Goal: Task Accomplishment & Management: Use online tool/utility

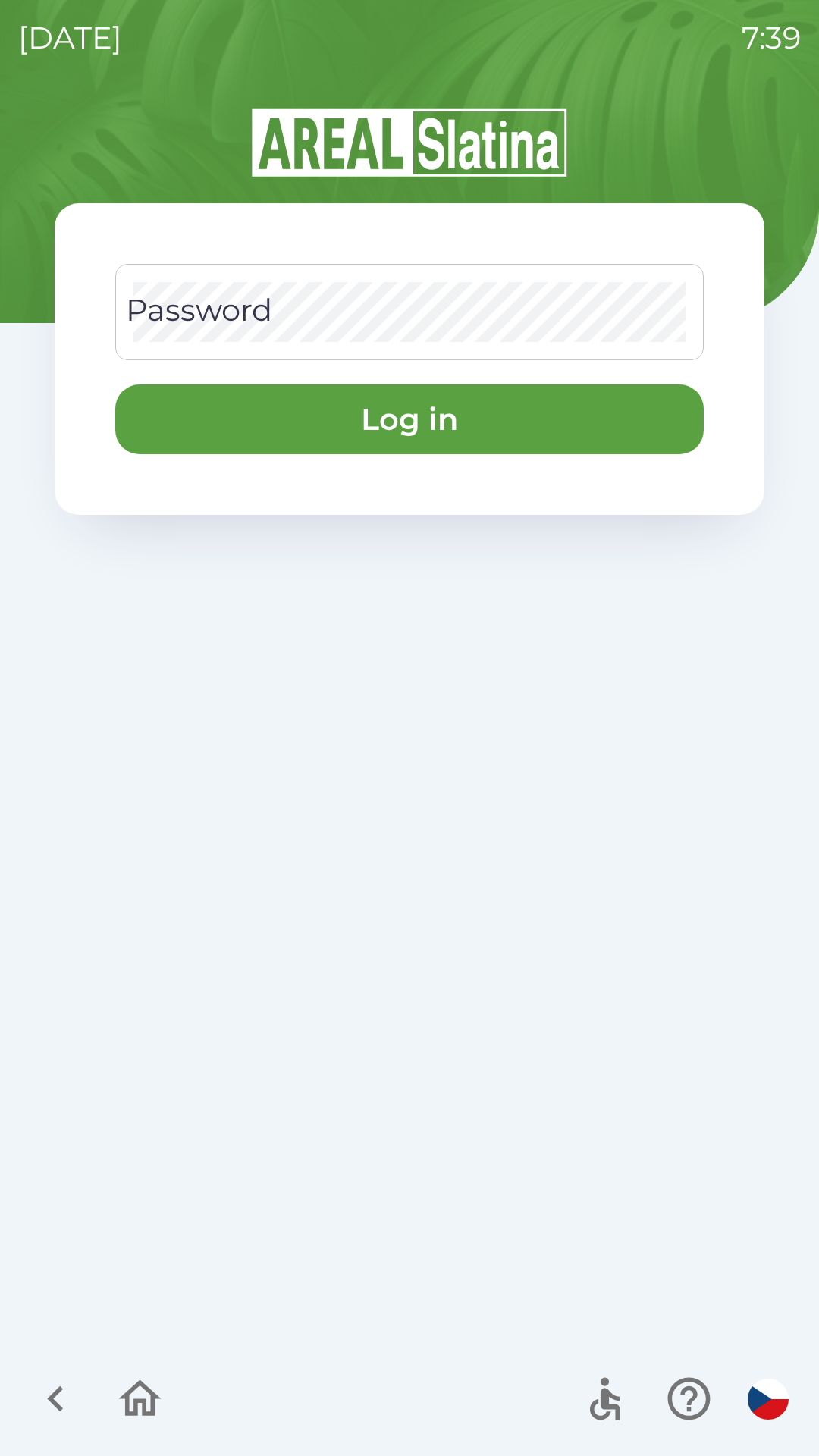
click at [198, 295] on div "Password Password" at bounding box center [410, 312] width 589 height 96
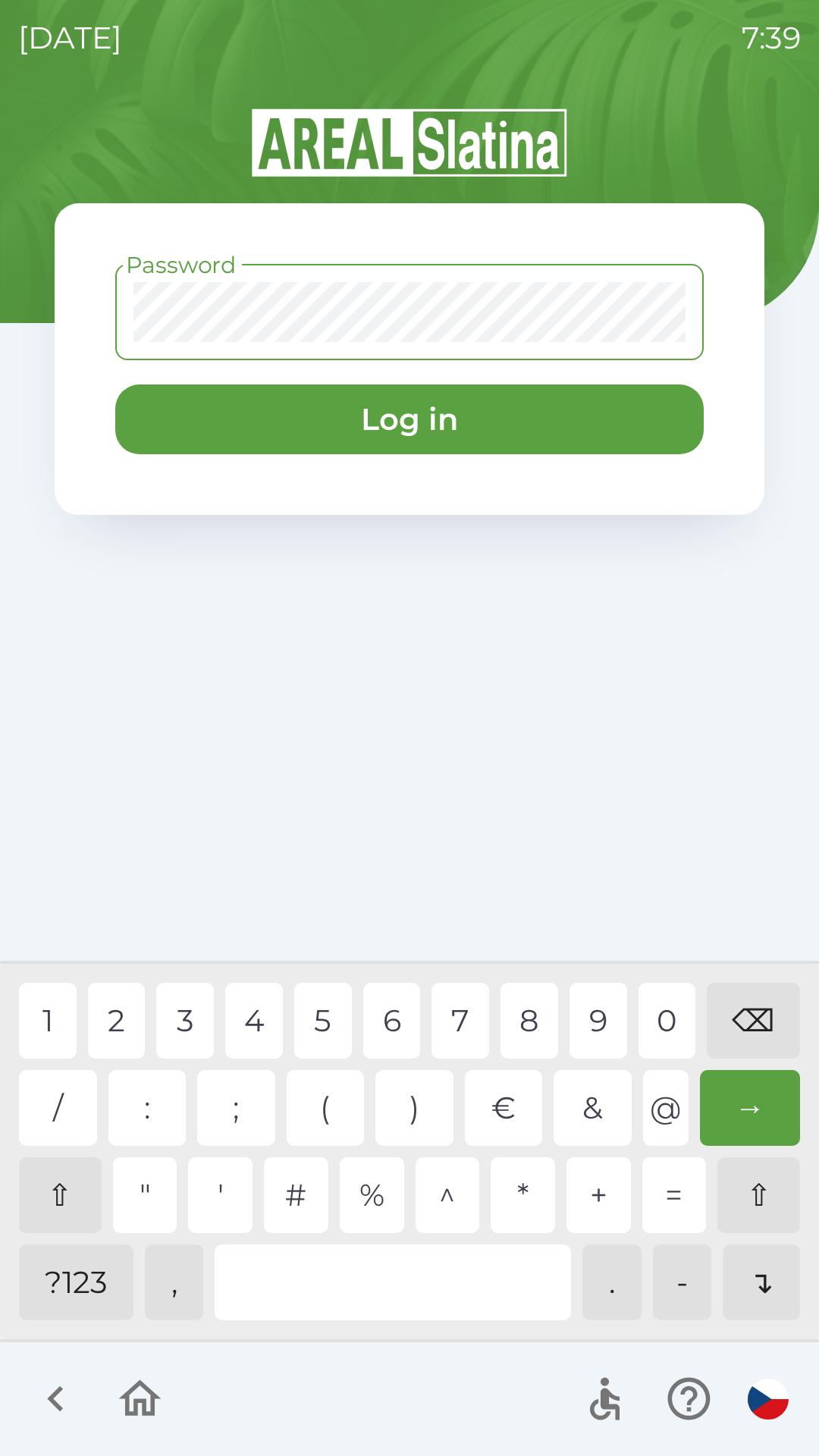
click at [46, 1309] on div "?123" at bounding box center [76, 1282] width 114 height 76
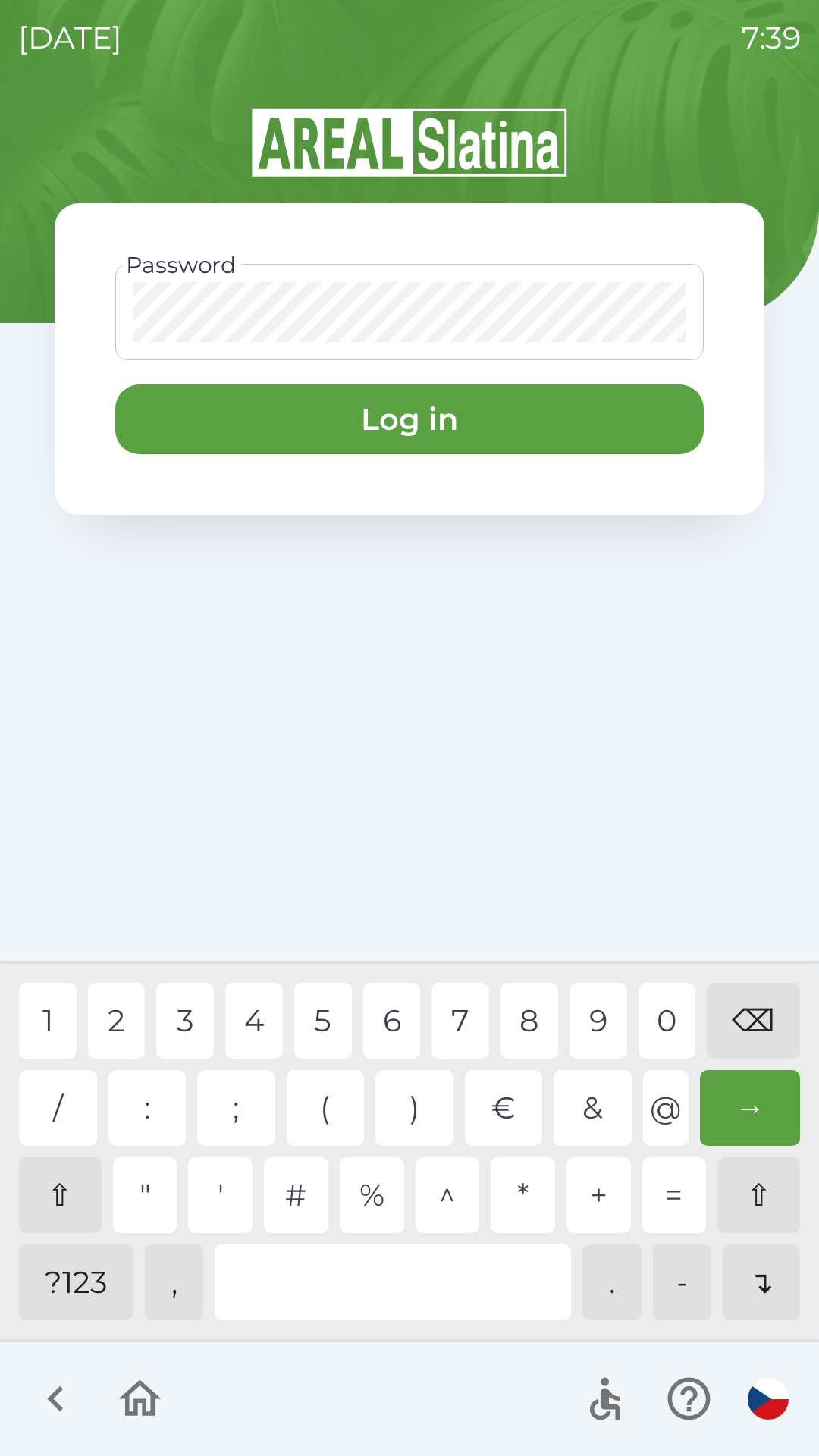
click at [46, 1008] on div "1" at bounding box center [47, 1021] width 58 height 76
click at [117, 1031] on div "2" at bounding box center [117, 1021] width 58 height 76
click at [261, 1023] on div "4" at bounding box center [253, 1021] width 58 height 76
click at [533, 1008] on div "8" at bounding box center [529, 1021] width 58 height 76
click at [183, 435] on button "Log in" at bounding box center [410, 419] width 589 height 70
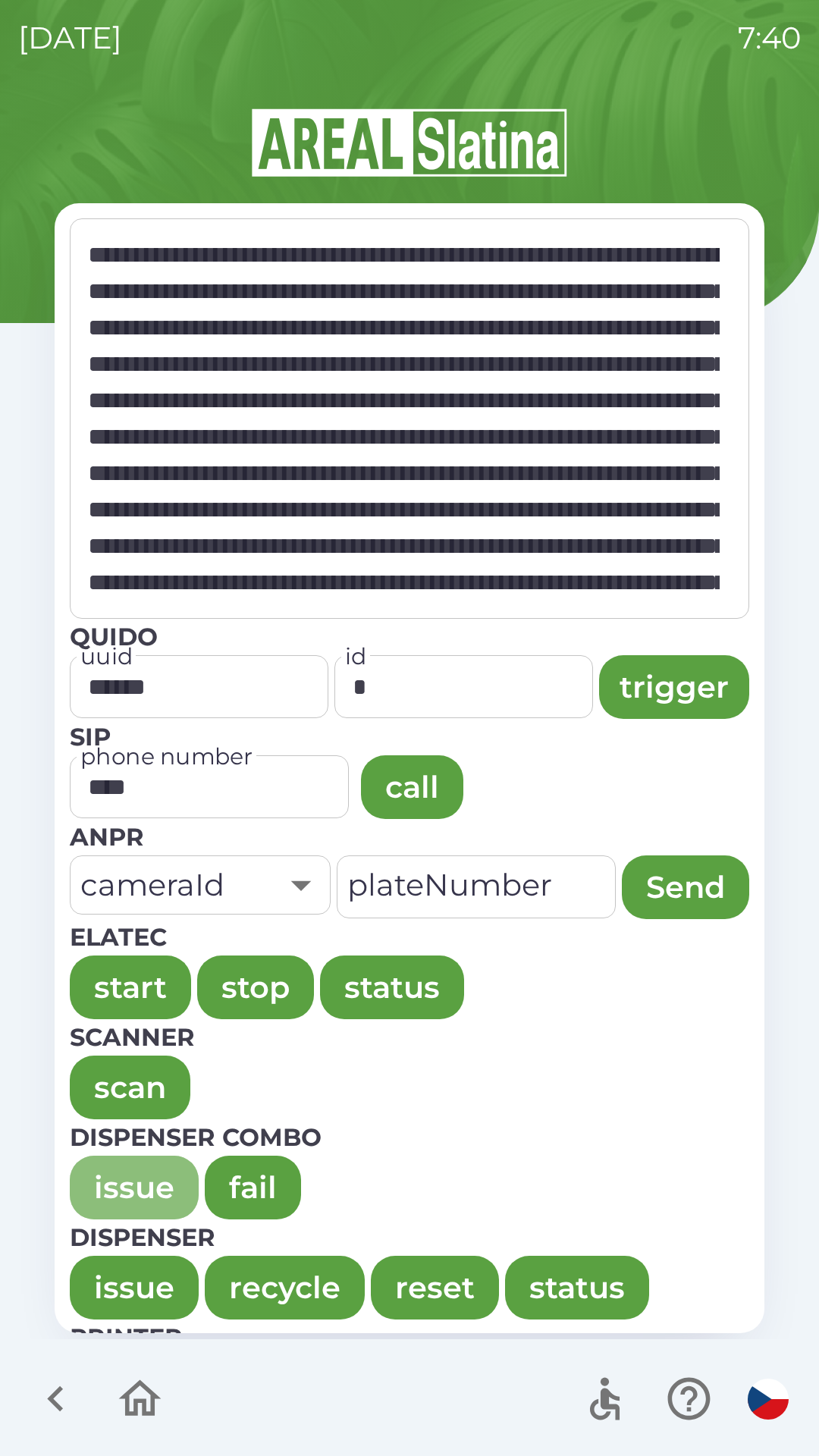
click at [139, 1179] on button "issue" at bounding box center [134, 1187] width 128 height 63
click at [134, 1188] on button "issue" at bounding box center [134, 1187] width 128 height 63
click at [98, 1200] on button "issue" at bounding box center [134, 1187] width 128 height 63
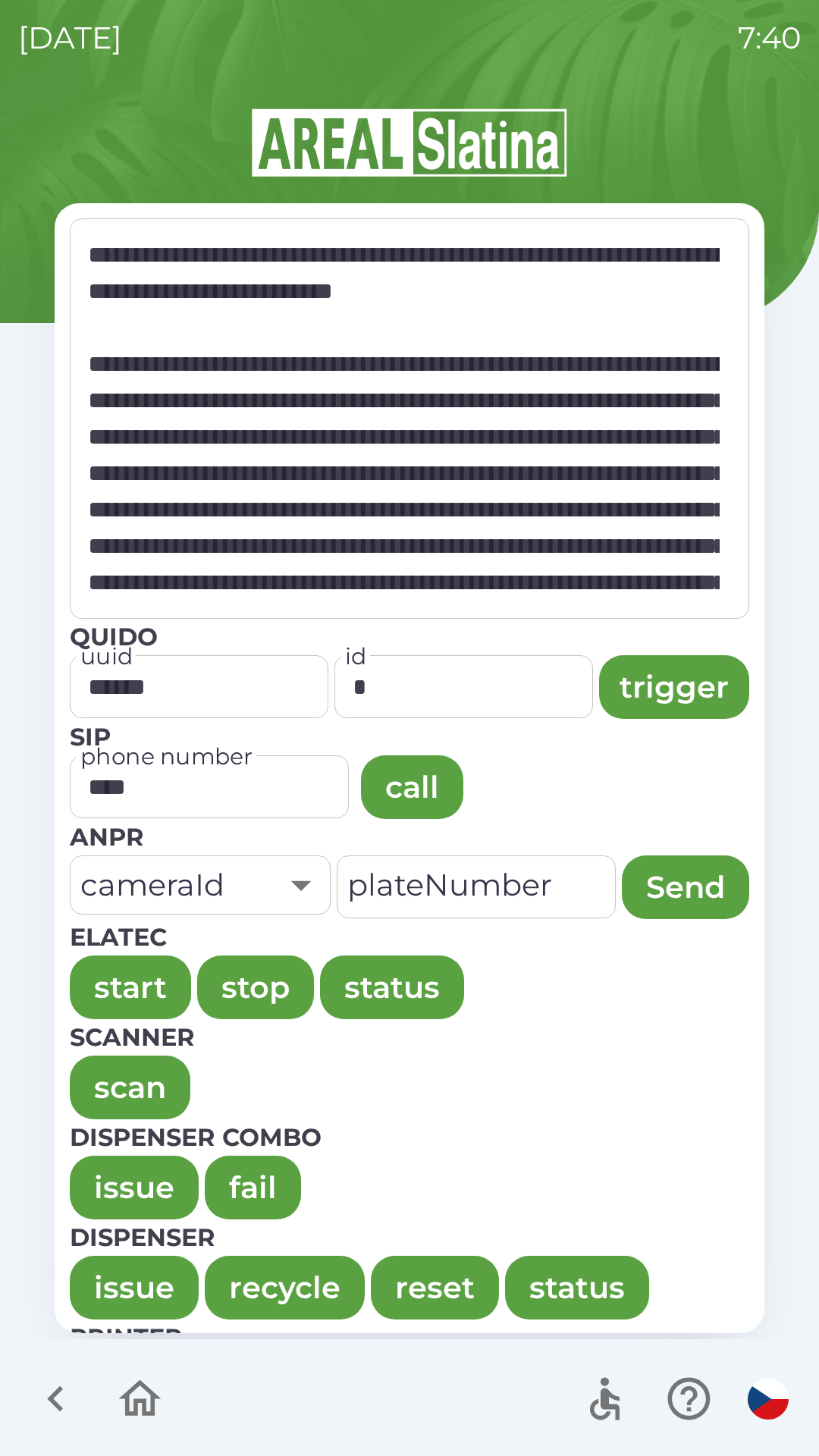
click at [103, 1192] on button "issue" at bounding box center [134, 1187] width 128 height 63
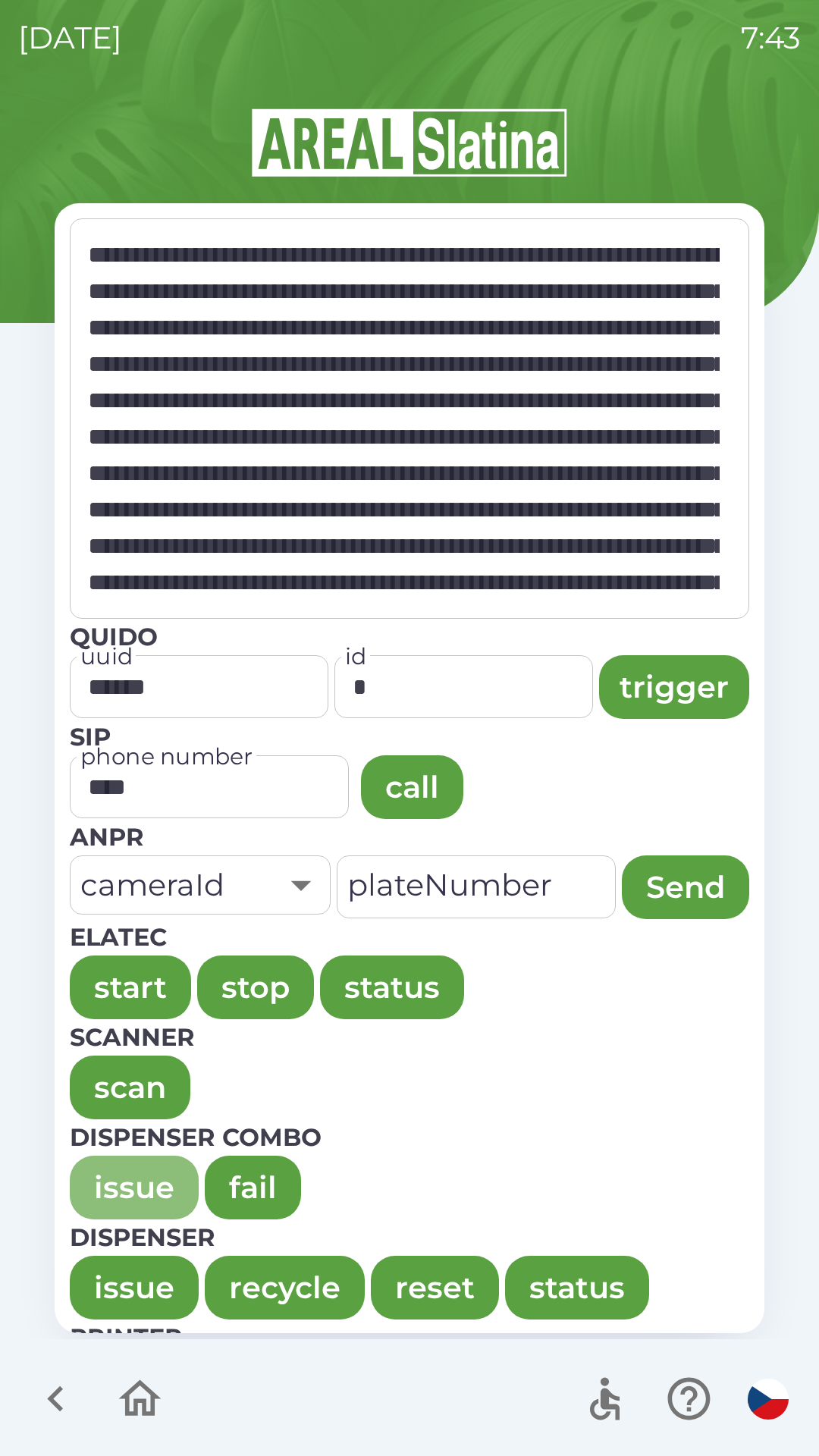
click at [108, 1170] on button "issue" at bounding box center [134, 1187] width 128 height 63
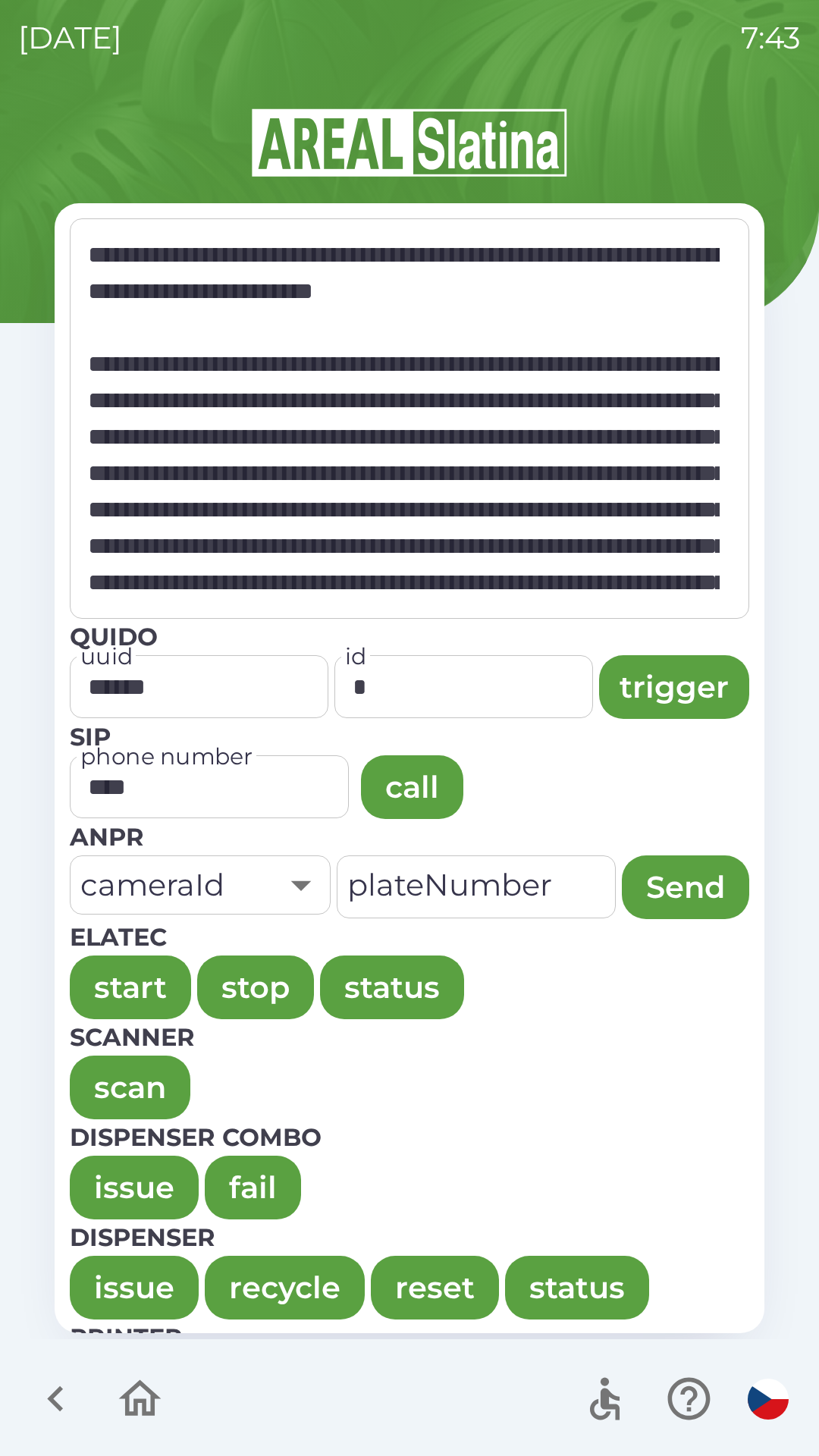
click at [103, 1180] on button "issue" at bounding box center [134, 1187] width 128 height 63
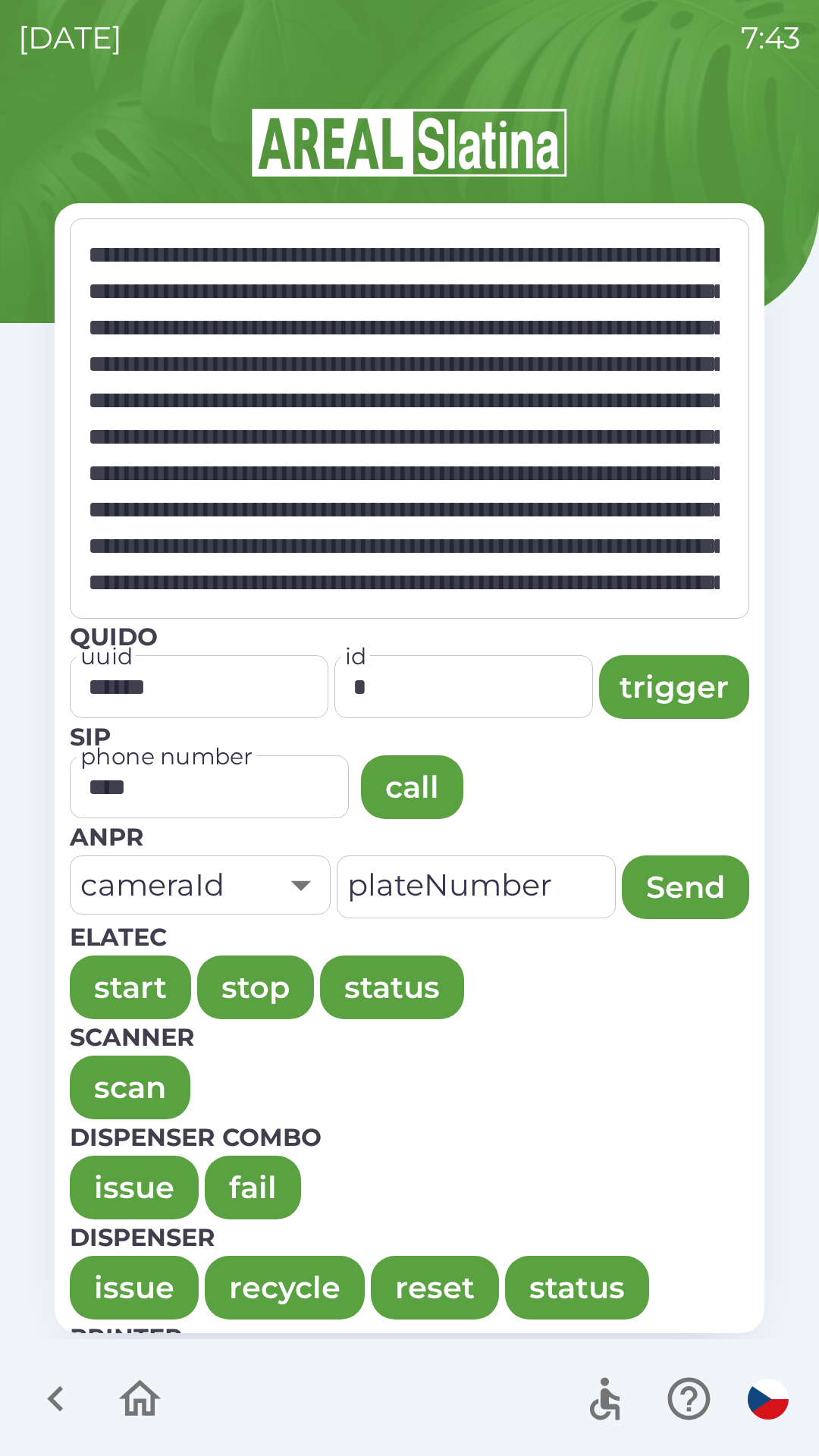
click at [120, 1163] on button "issue" at bounding box center [134, 1187] width 128 height 63
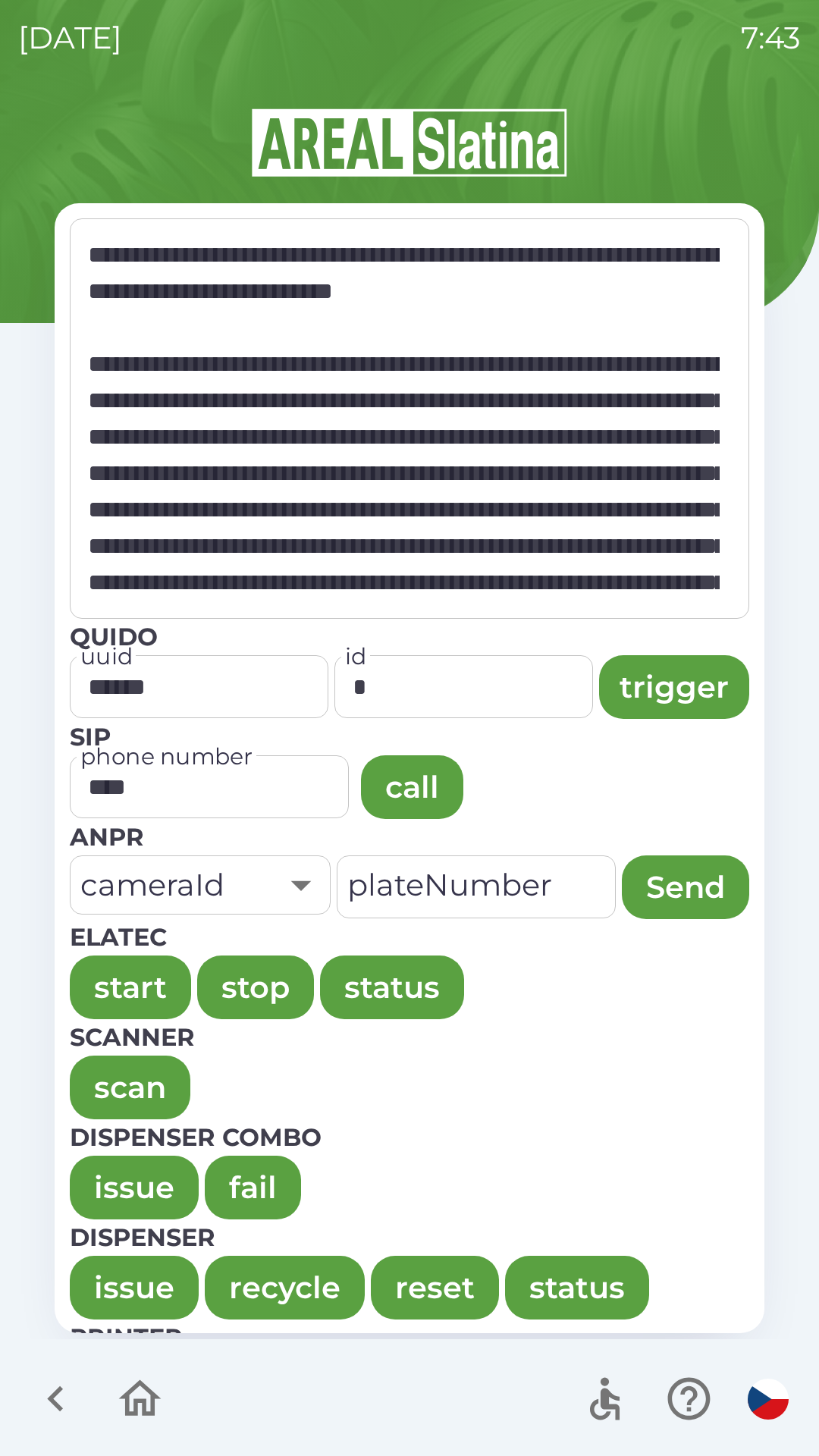
click at [101, 1172] on button "issue" at bounding box center [134, 1187] width 128 height 63
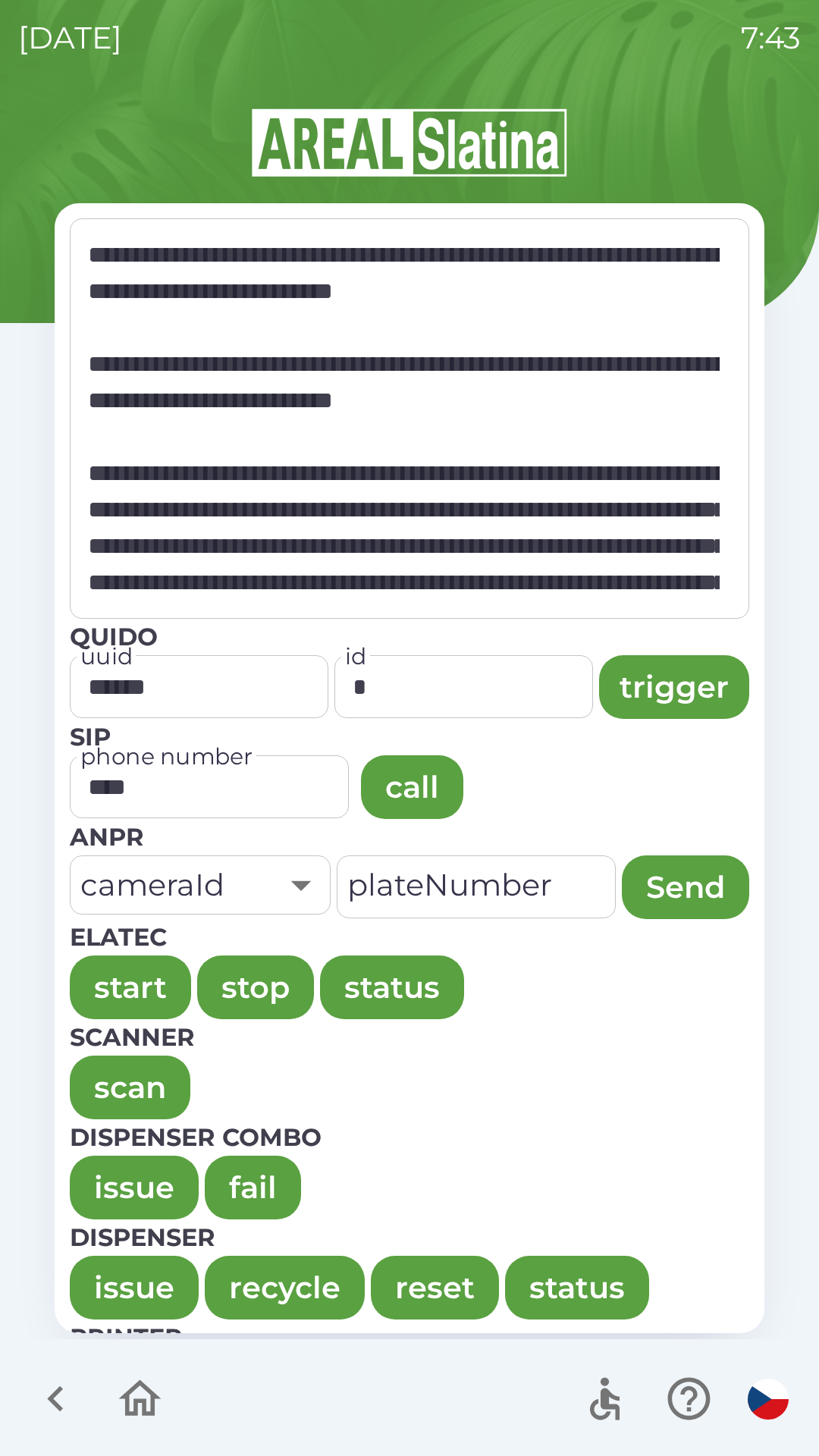
click at [106, 1180] on button "issue" at bounding box center [134, 1187] width 128 height 63
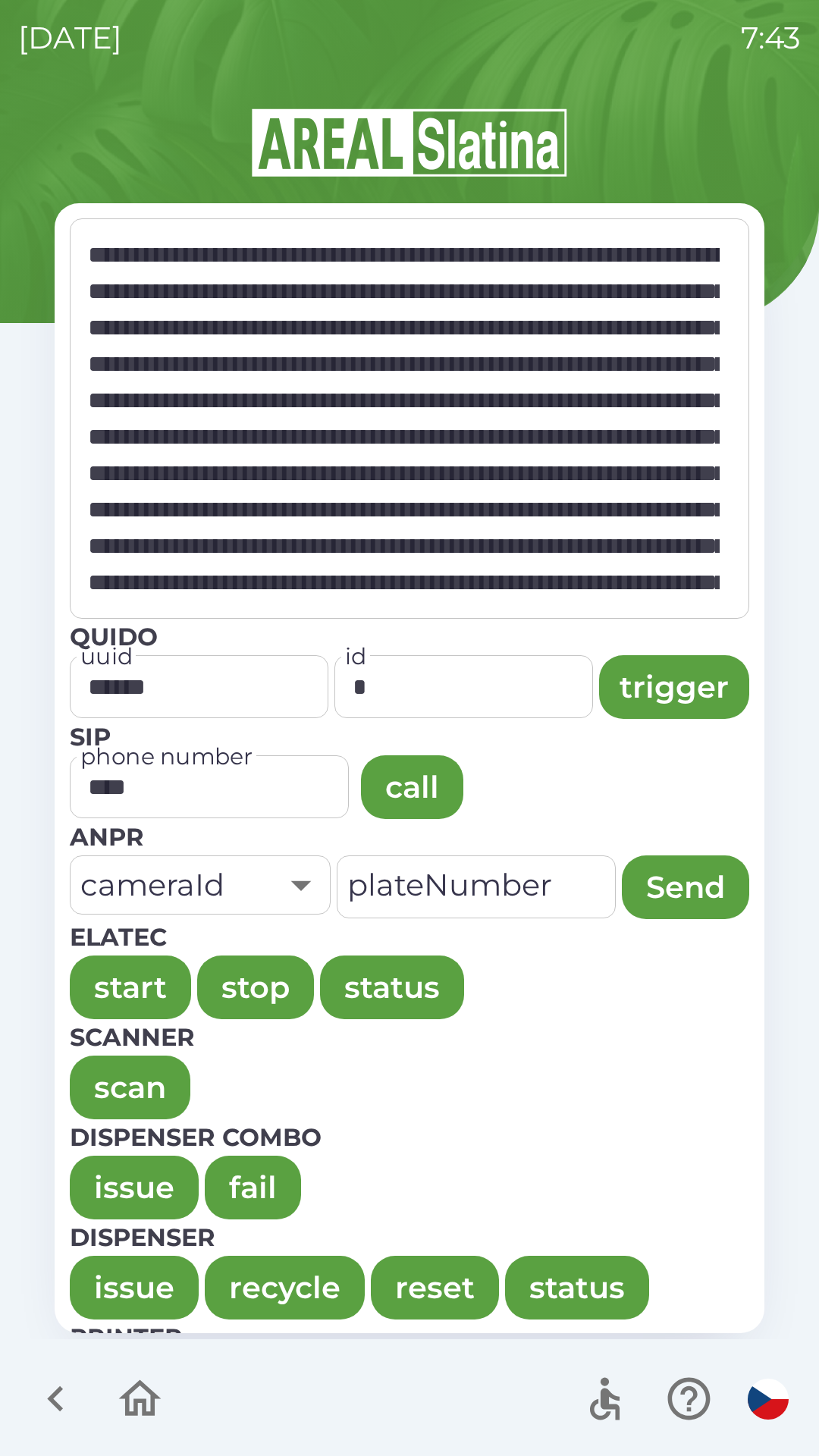
click at [124, 1178] on button "issue" at bounding box center [134, 1187] width 128 height 63
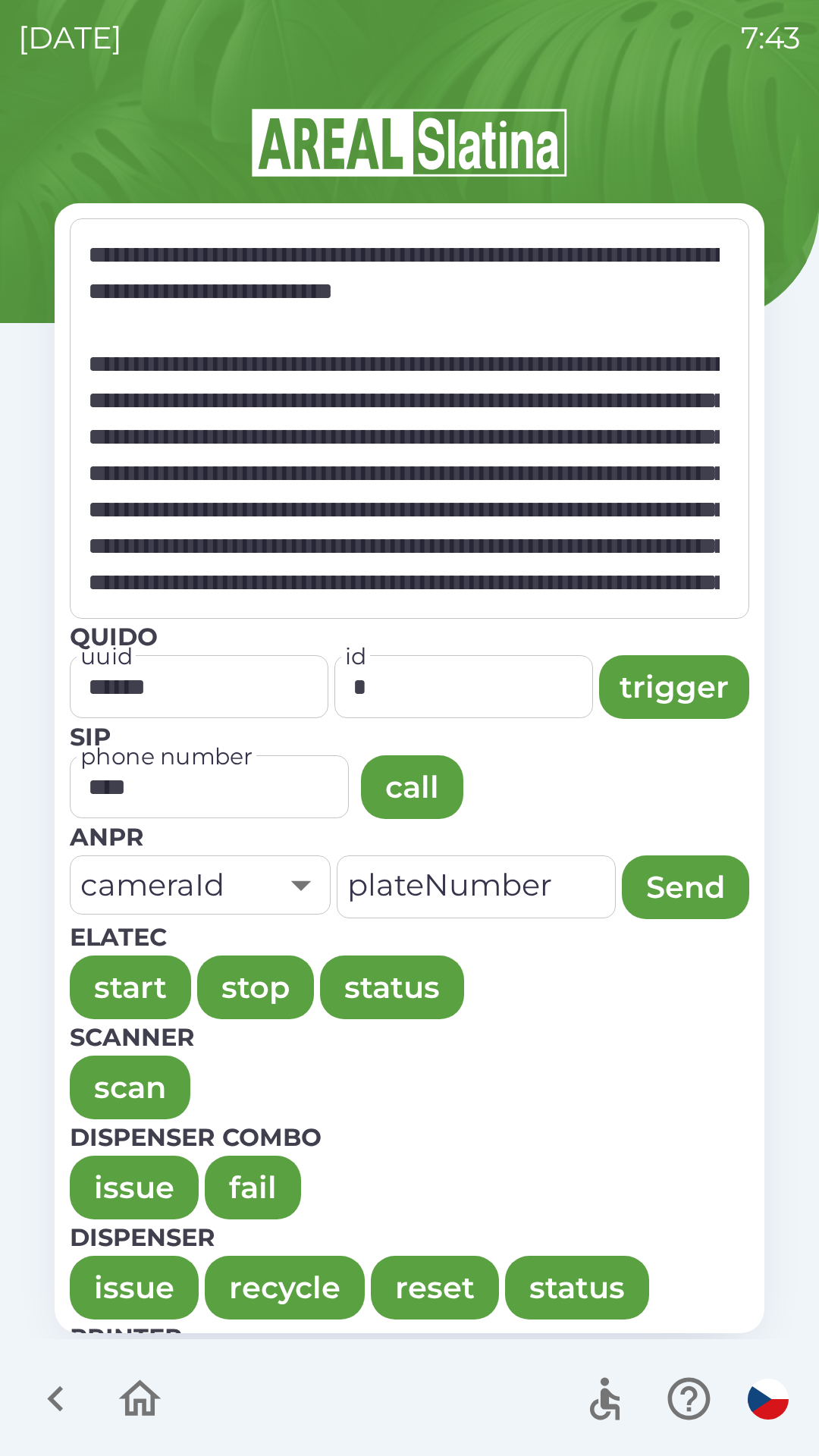
click at [120, 1177] on button "issue" at bounding box center [134, 1187] width 128 height 63
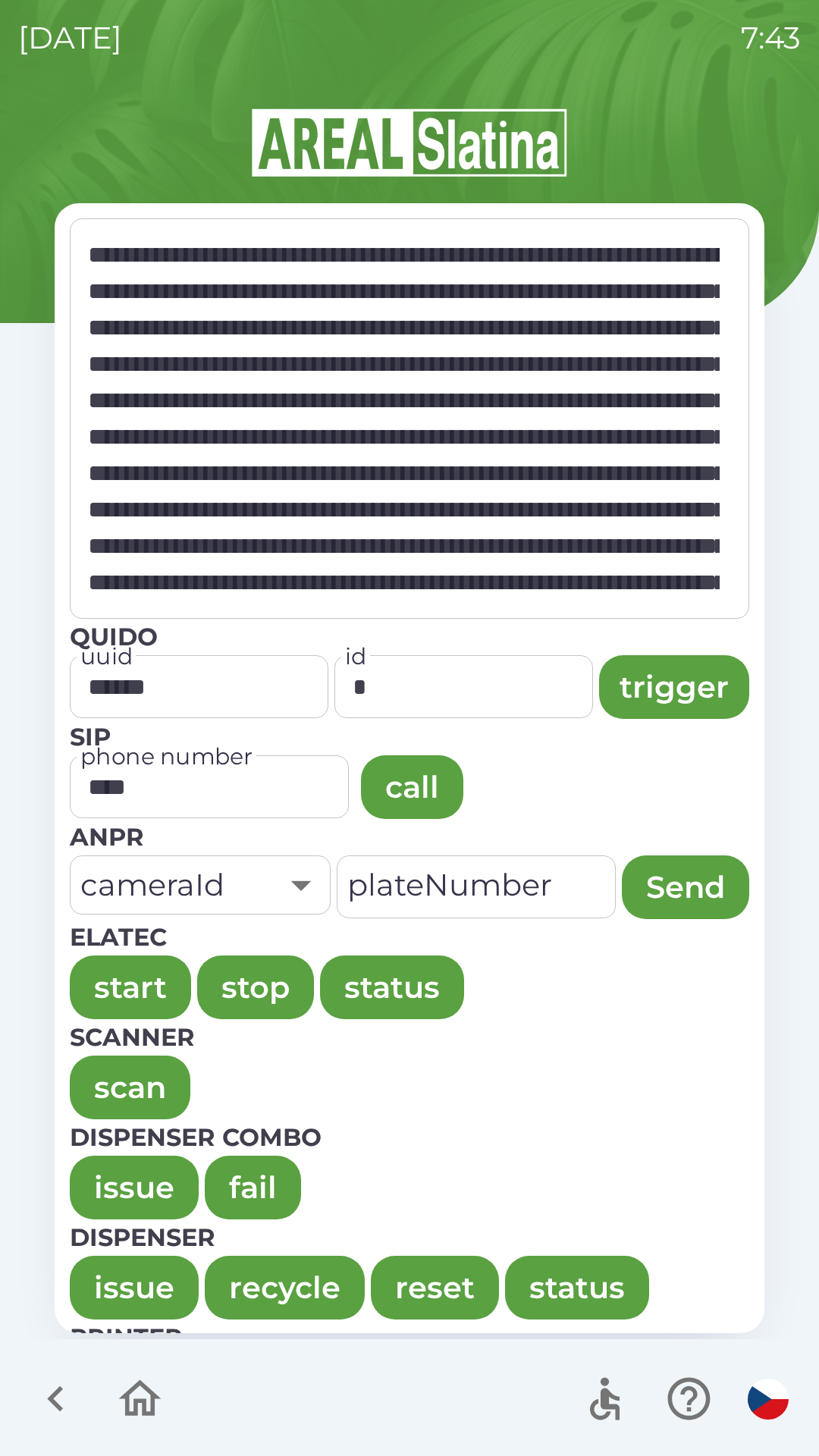
click at [111, 1159] on button "issue" at bounding box center [134, 1187] width 128 height 63
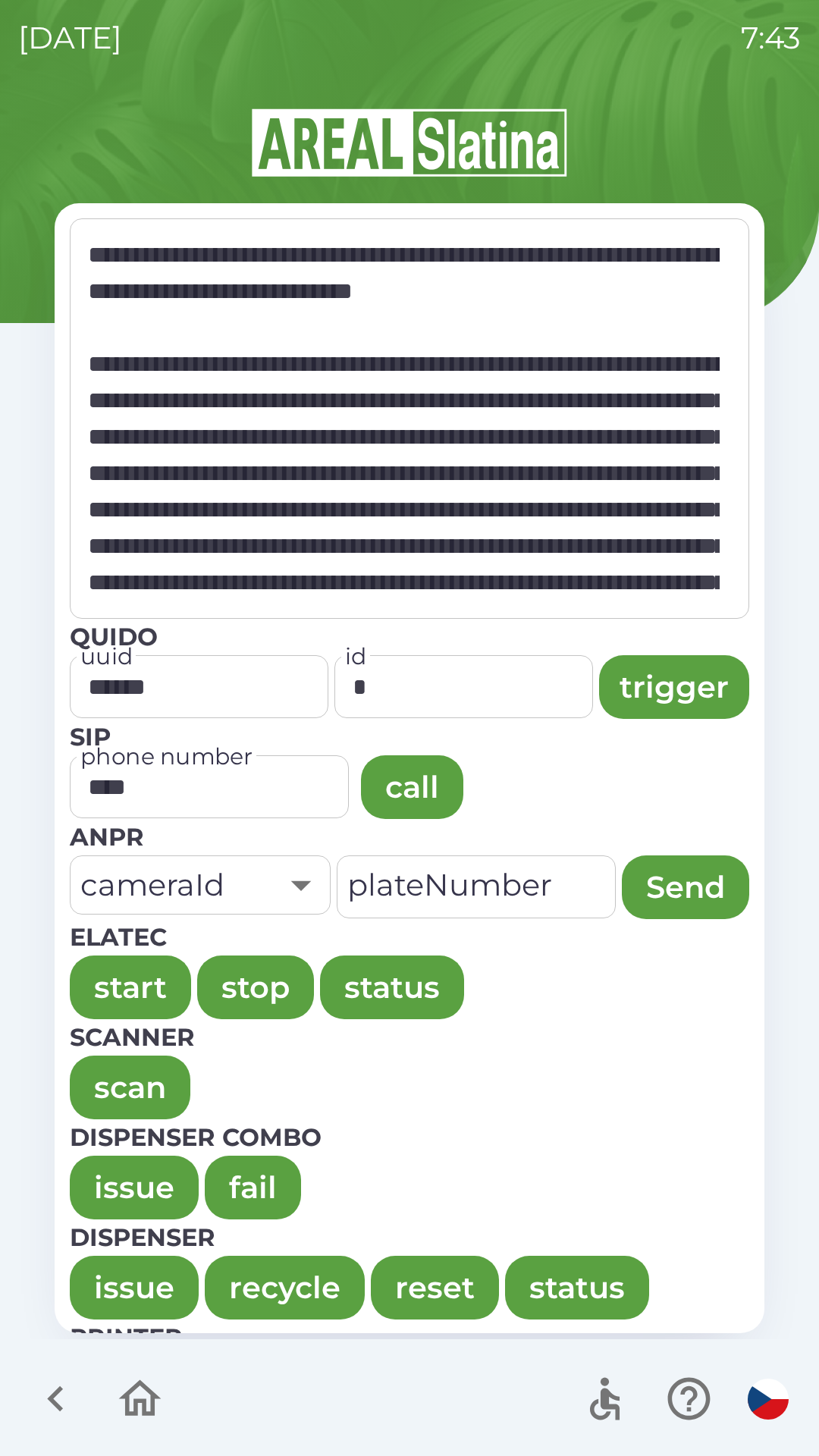
click at [119, 1185] on button "issue" at bounding box center [134, 1187] width 128 height 63
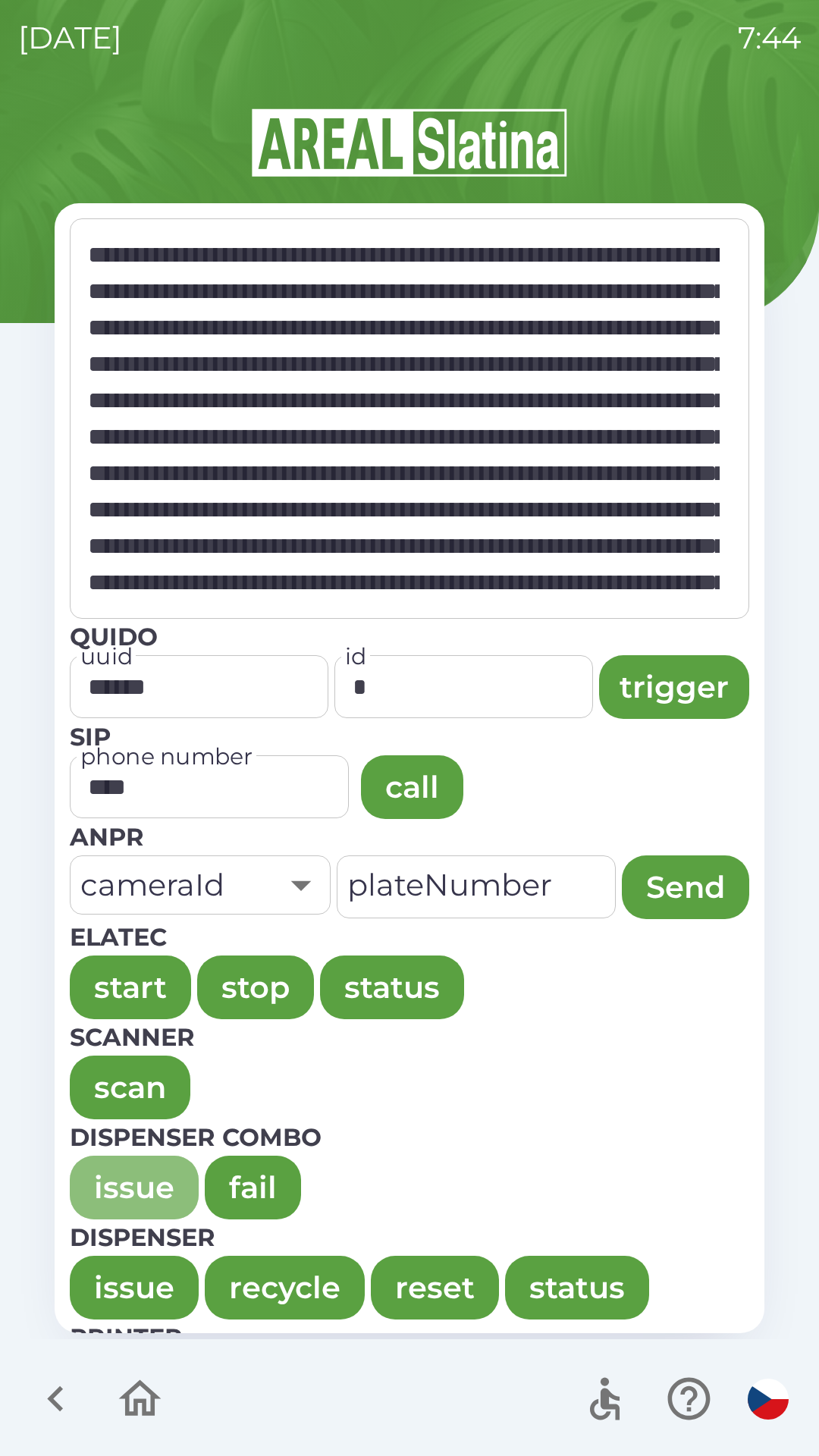
click at [117, 1189] on button "issue" at bounding box center [134, 1187] width 128 height 63
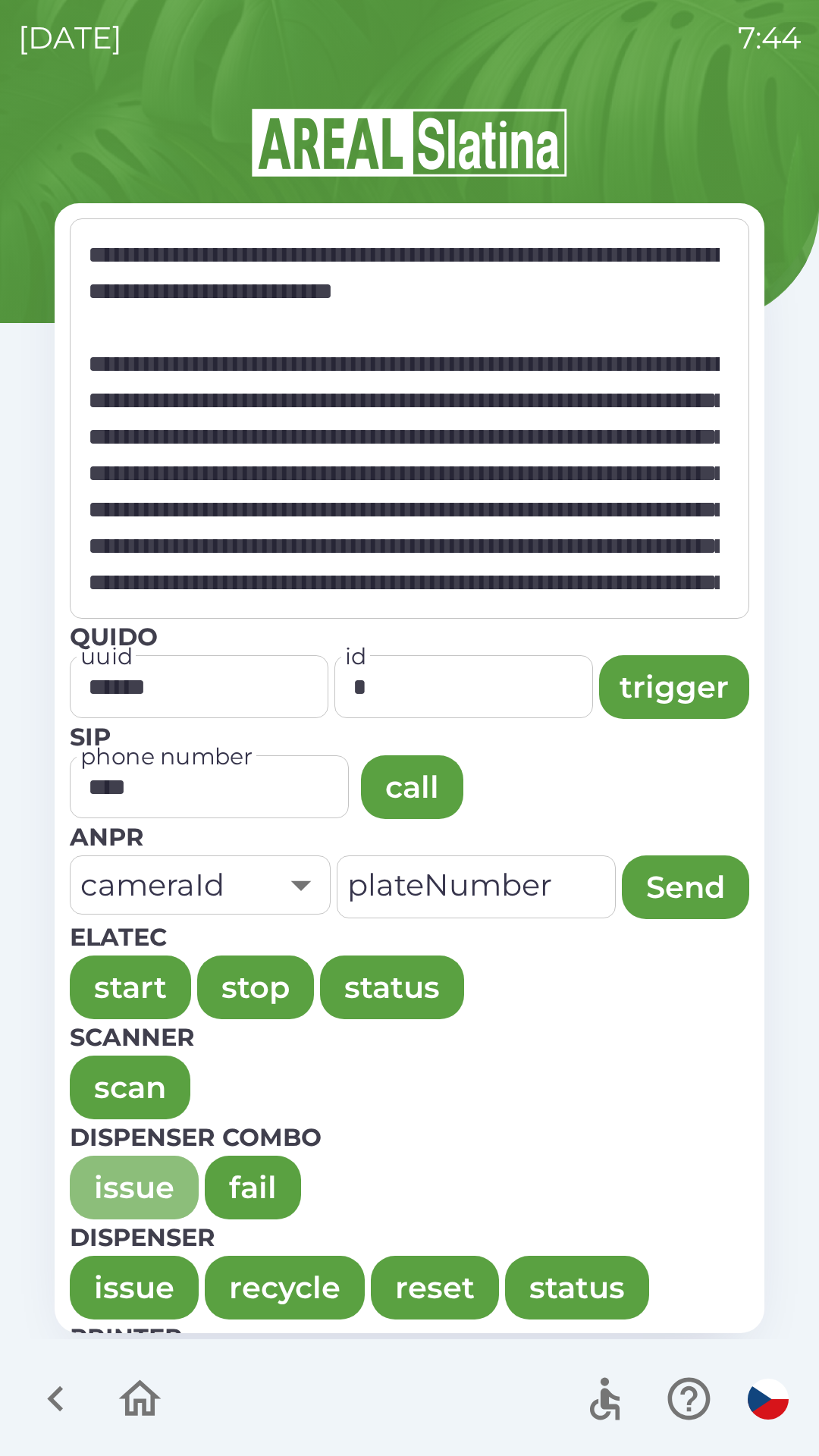
click at [93, 1176] on button "issue" at bounding box center [134, 1187] width 128 height 63
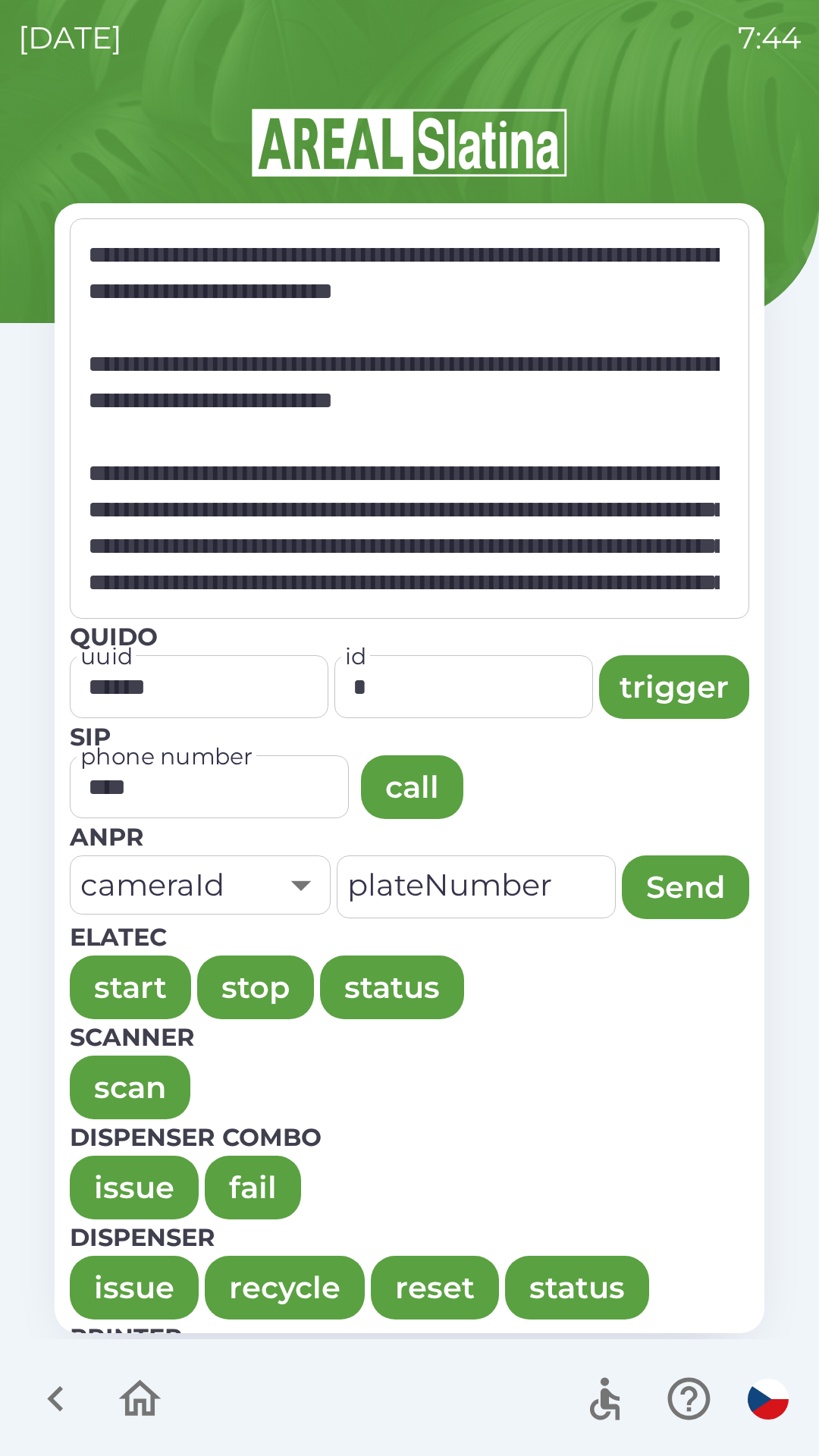
click at [120, 1174] on button "issue" at bounding box center [134, 1187] width 128 height 63
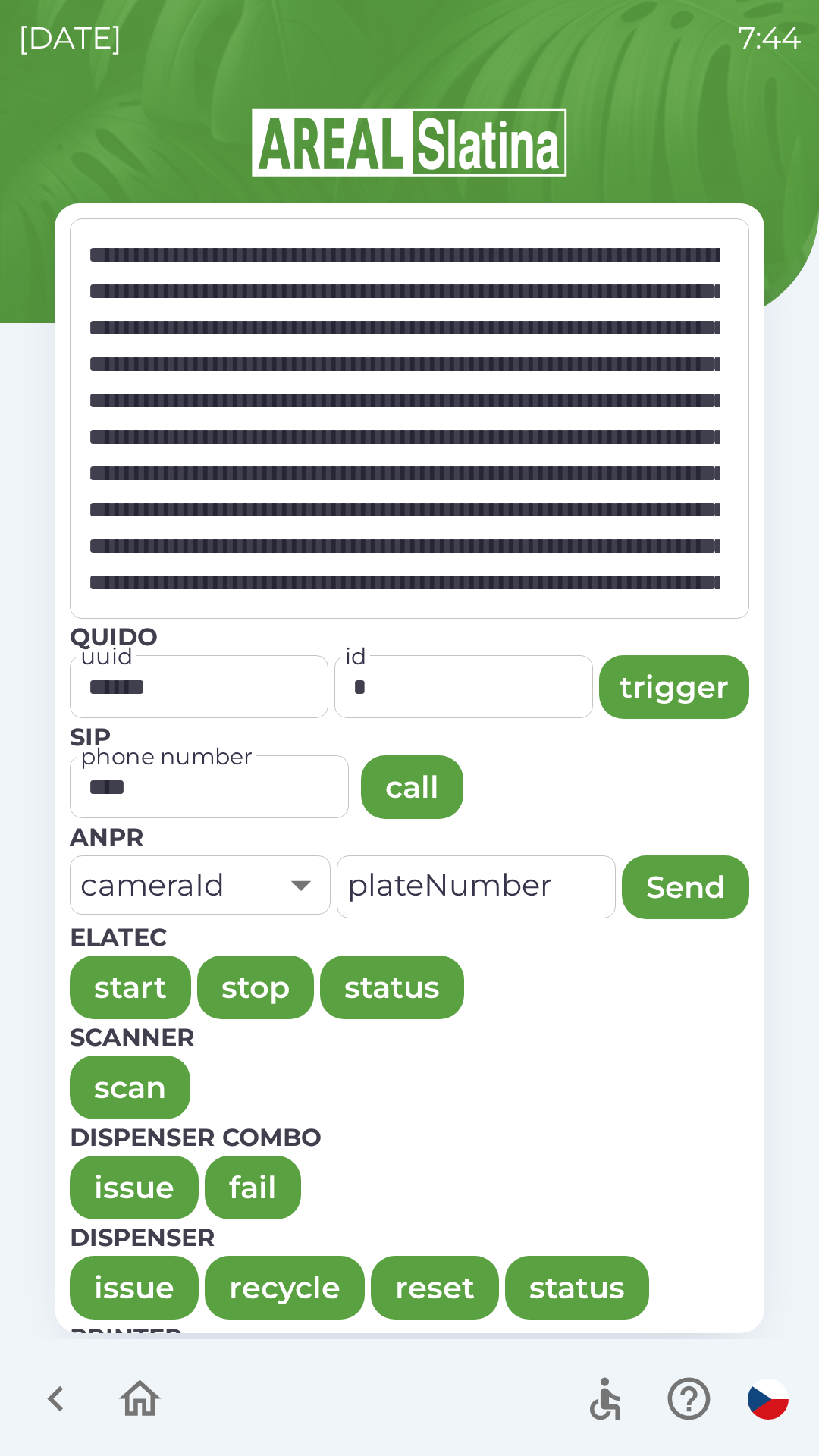
click at [120, 1158] on button "issue" at bounding box center [134, 1187] width 128 height 63
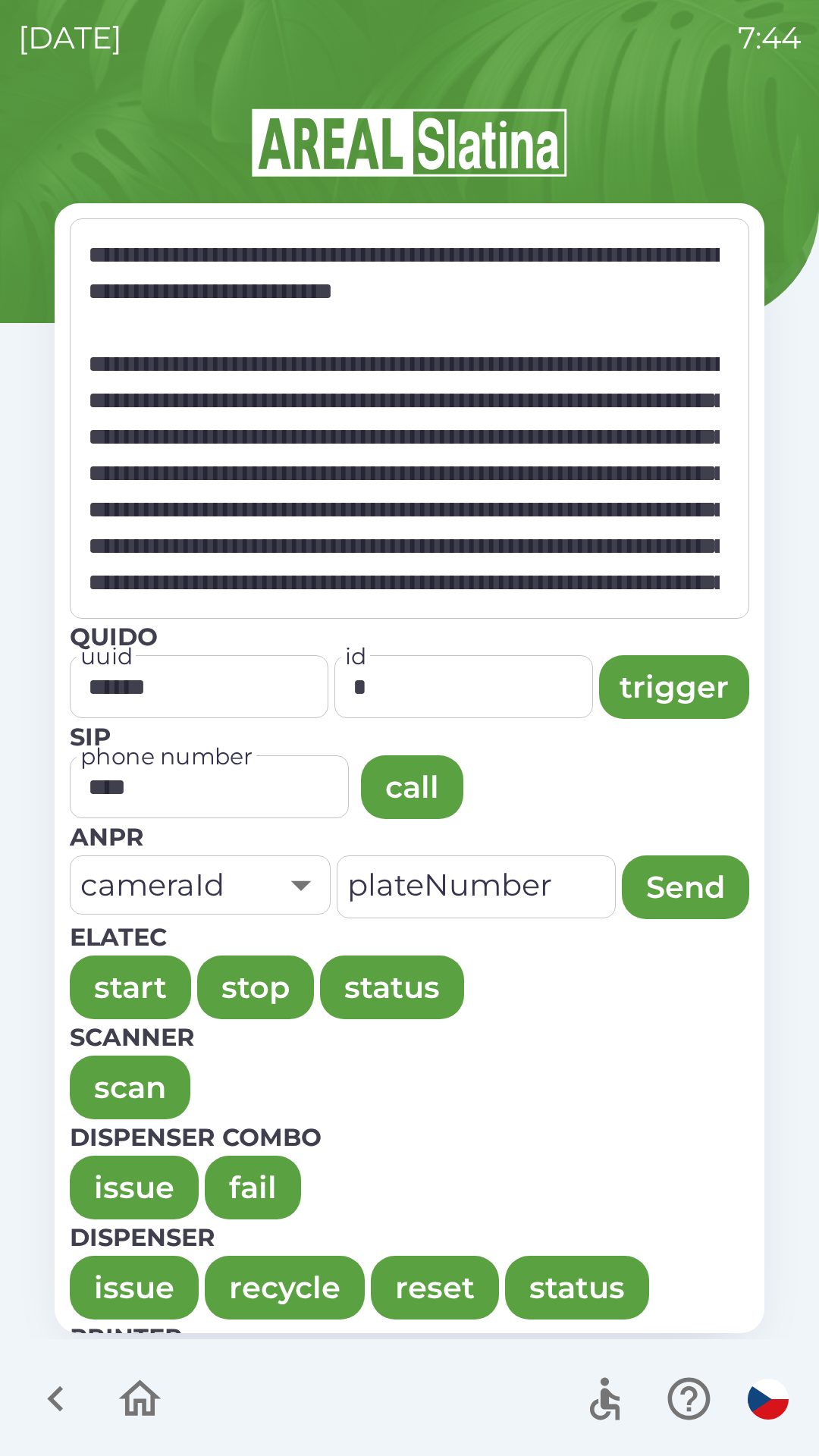
click at [125, 1170] on button "issue" at bounding box center [134, 1187] width 128 height 63
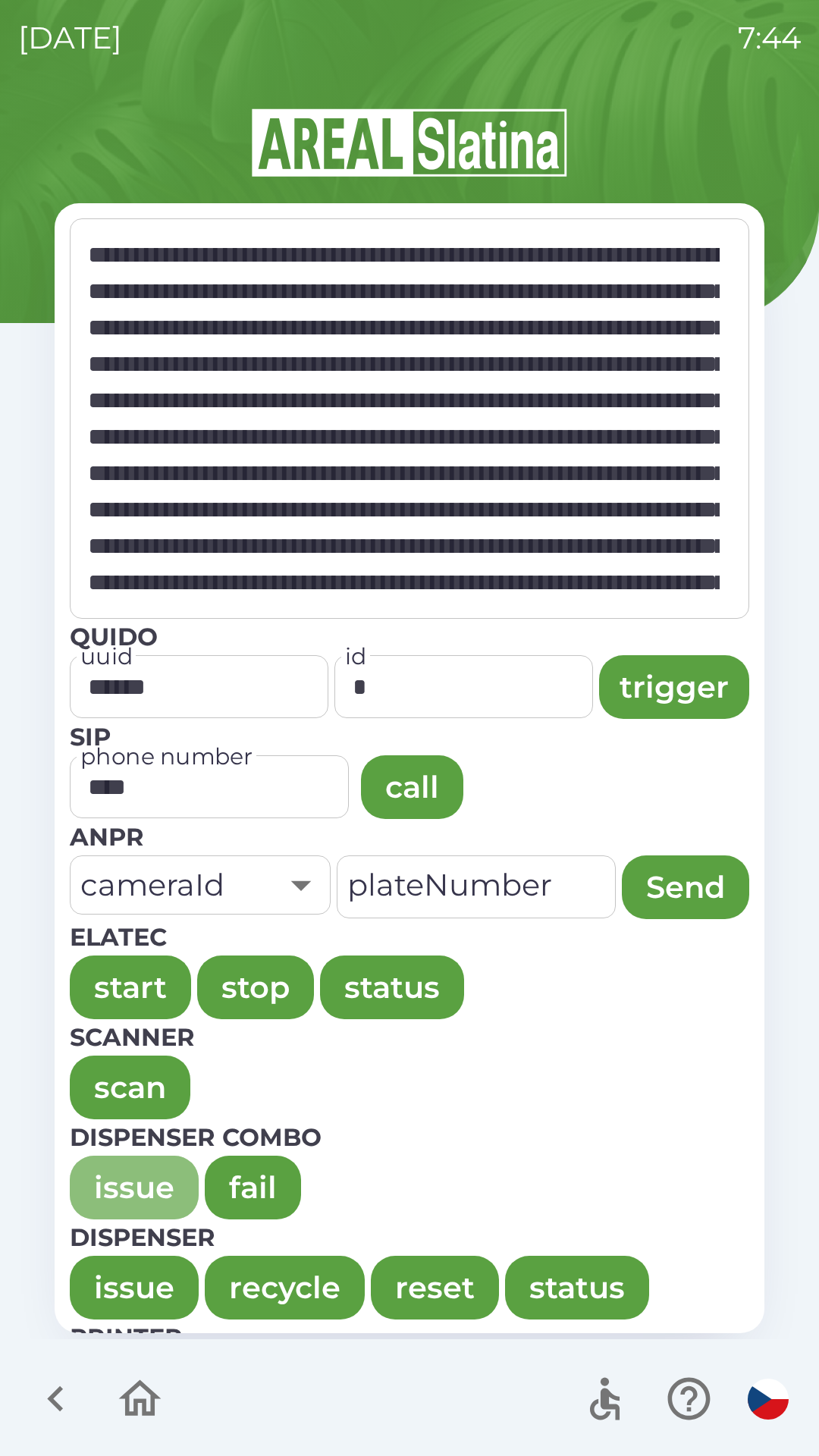
click at [122, 1170] on button "issue" at bounding box center [134, 1187] width 128 height 63
click at [94, 1161] on button "issue" at bounding box center [134, 1187] width 128 height 63
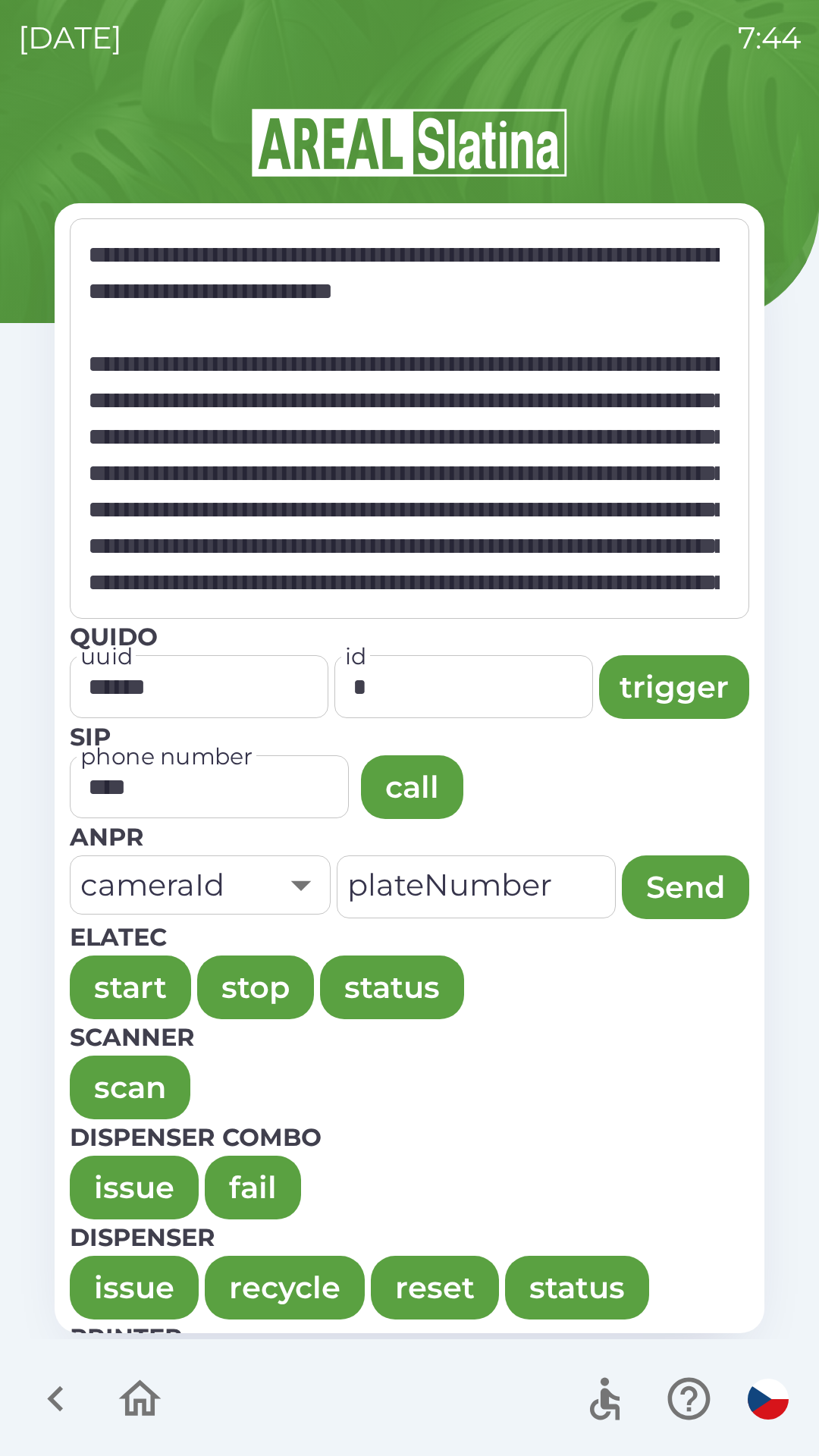
click at [107, 1155] on button "issue" at bounding box center [134, 1187] width 128 height 63
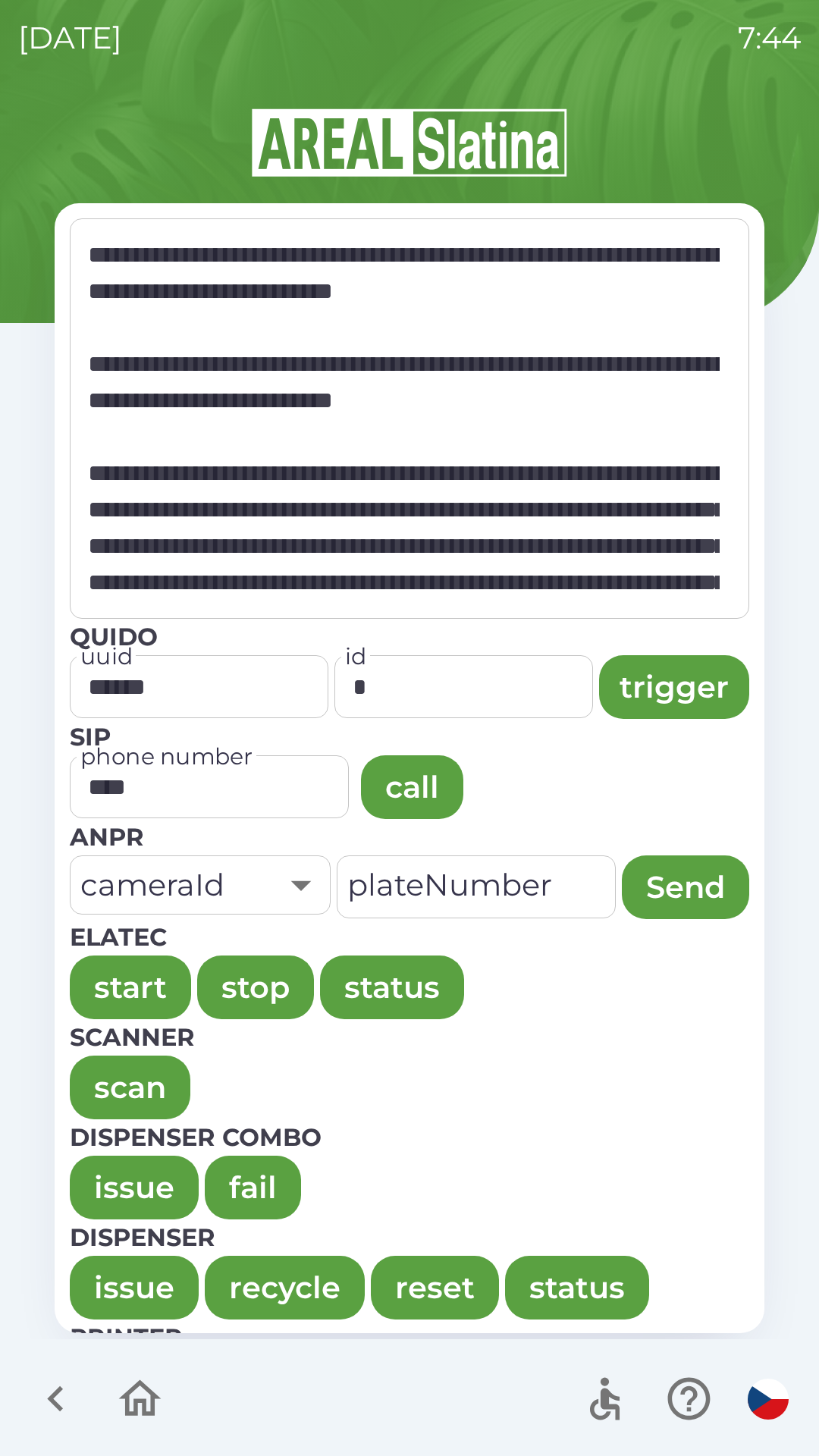
click at [107, 1190] on button "issue" at bounding box center [134, 1187] width 128 height 63
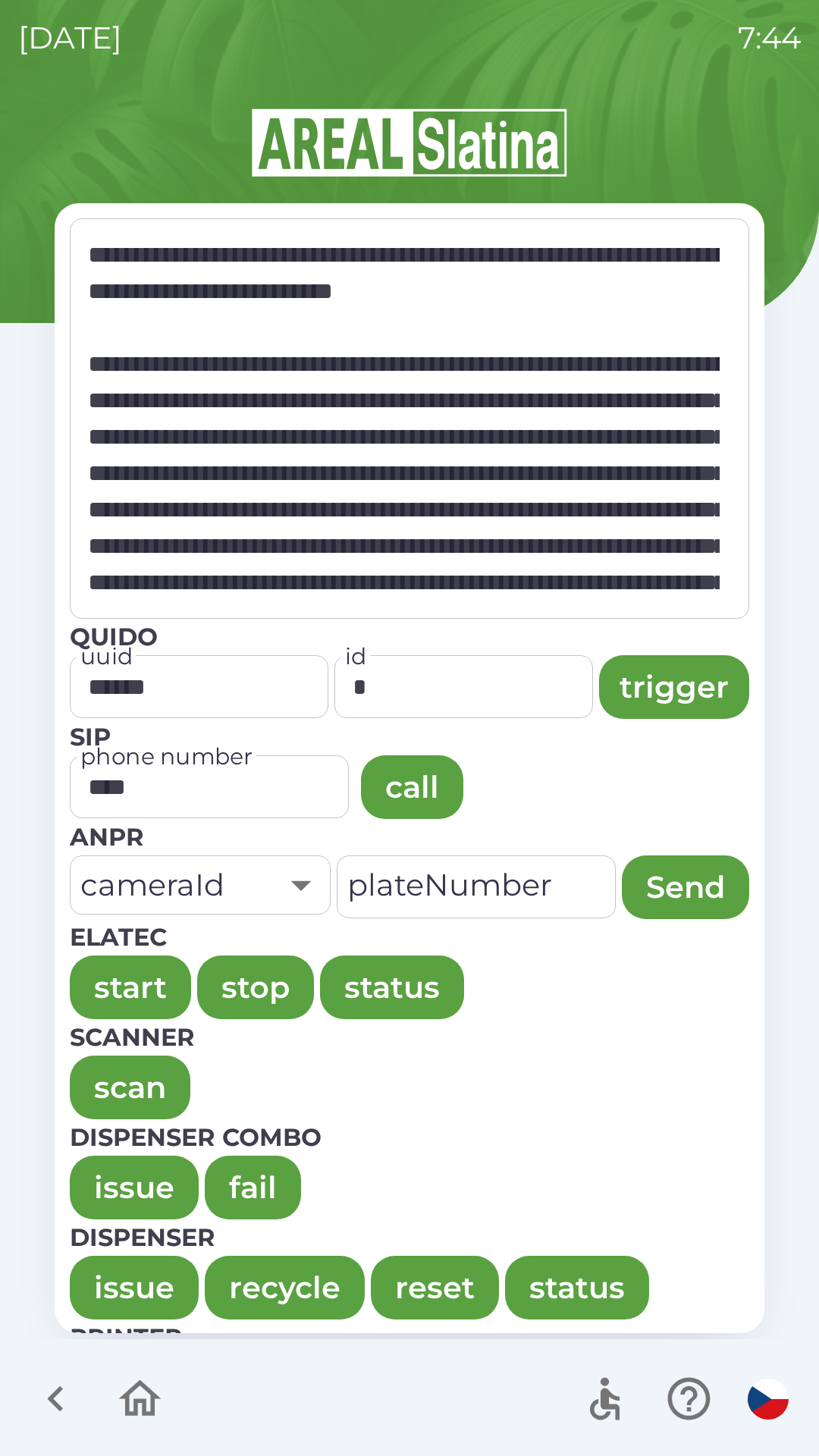
click at [114, 1170] on button "issue" at bounding box center [134, 1187] width 128 height 63
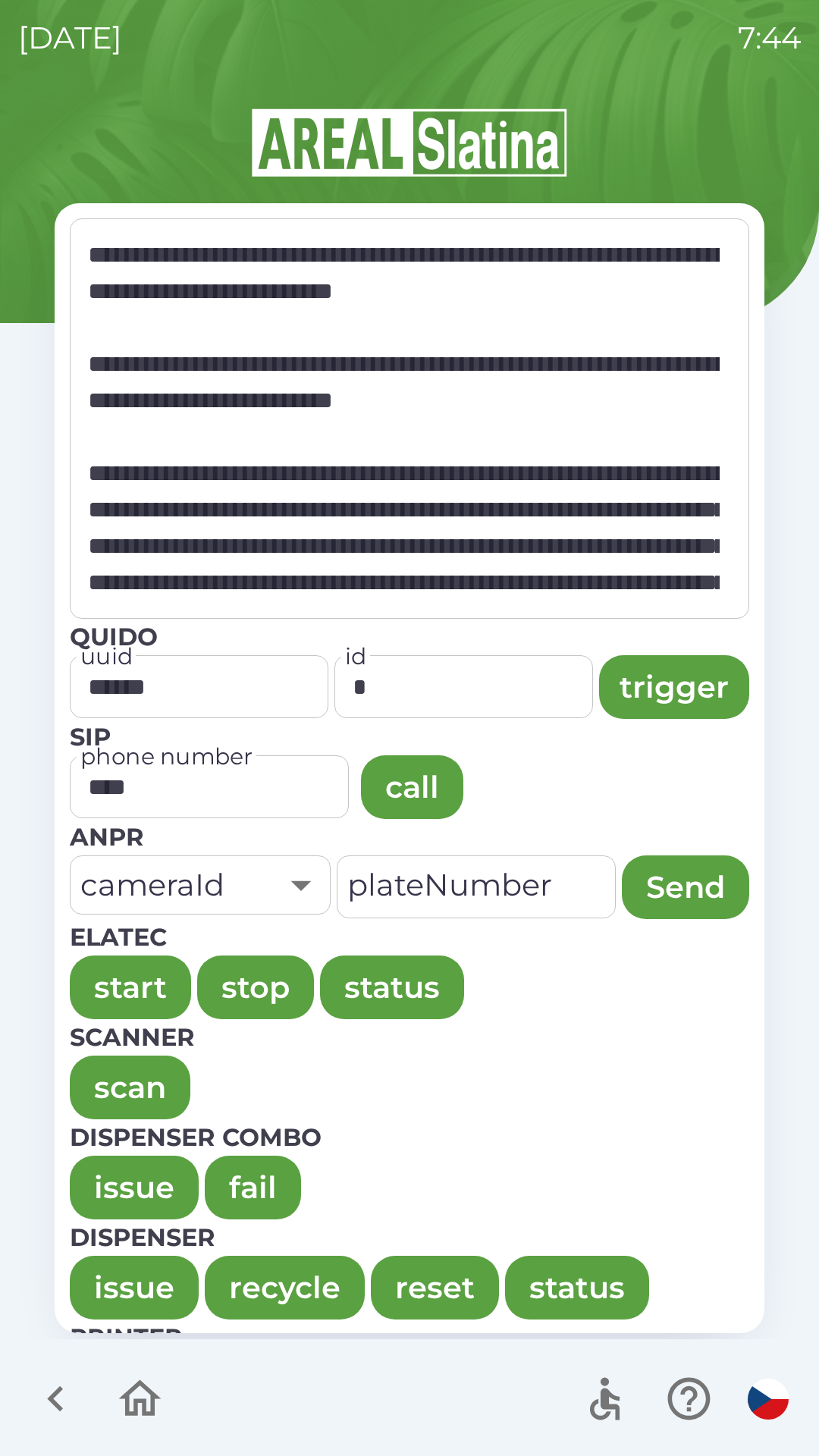
click at [120, 1179] on button "issue" at bounding box center [134, 1187] width 128 height 63
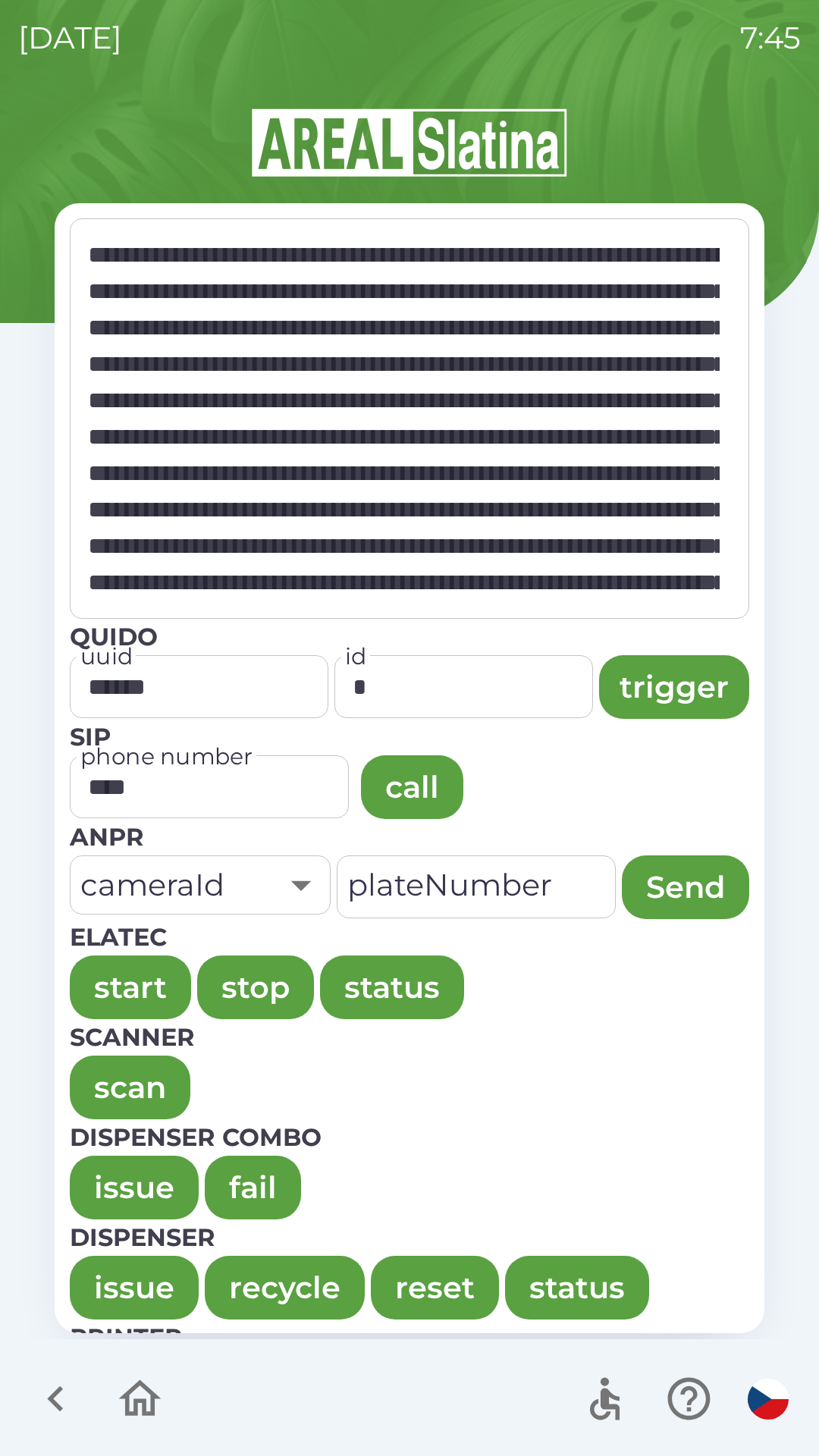
click at [101, 1171] on button "issue" at bounding box center [134, 1187] width 128 height 63
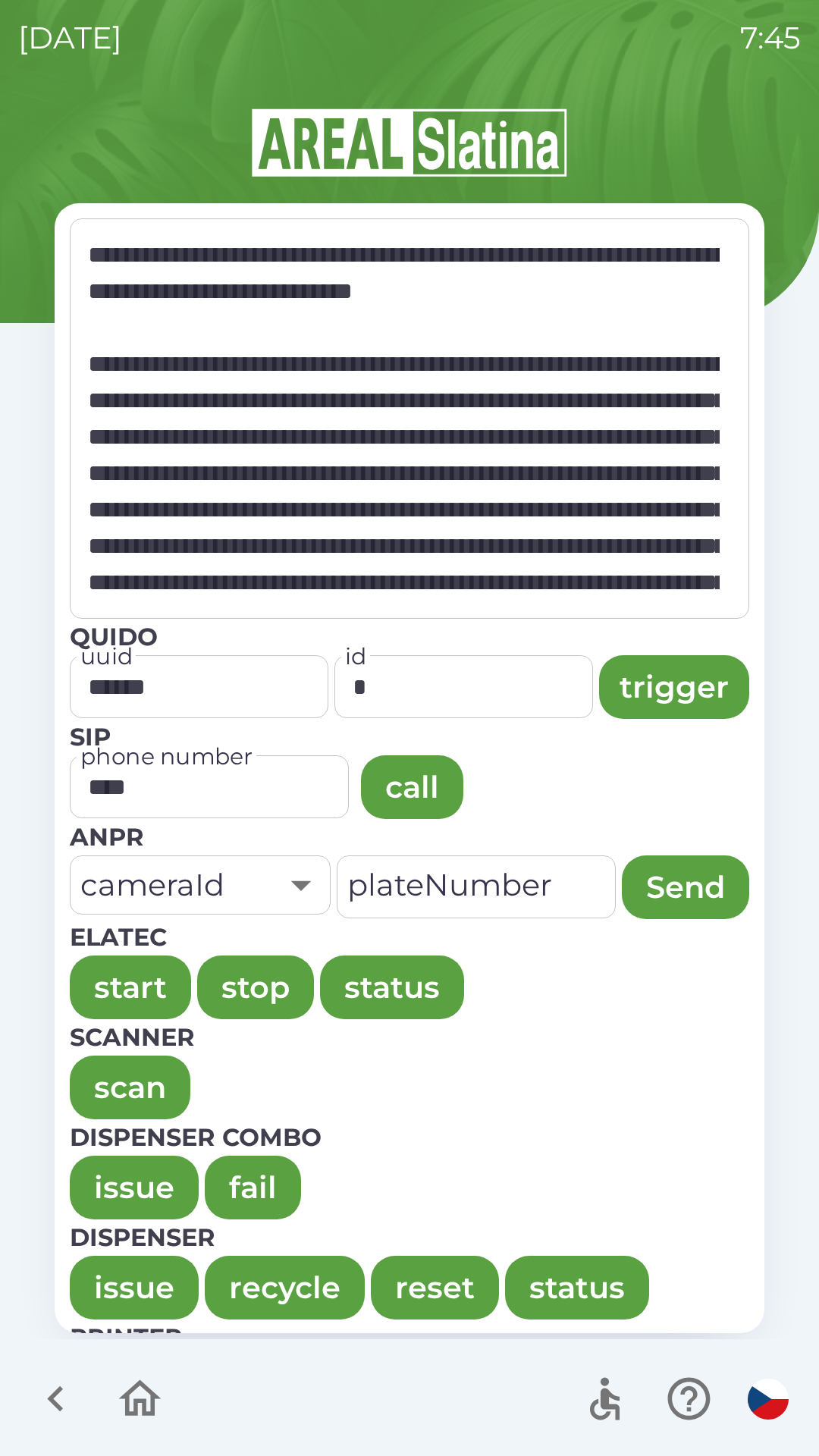
click at [106, 1187] on button "issue" at bounding box center [134, 1187] width 128 height 63
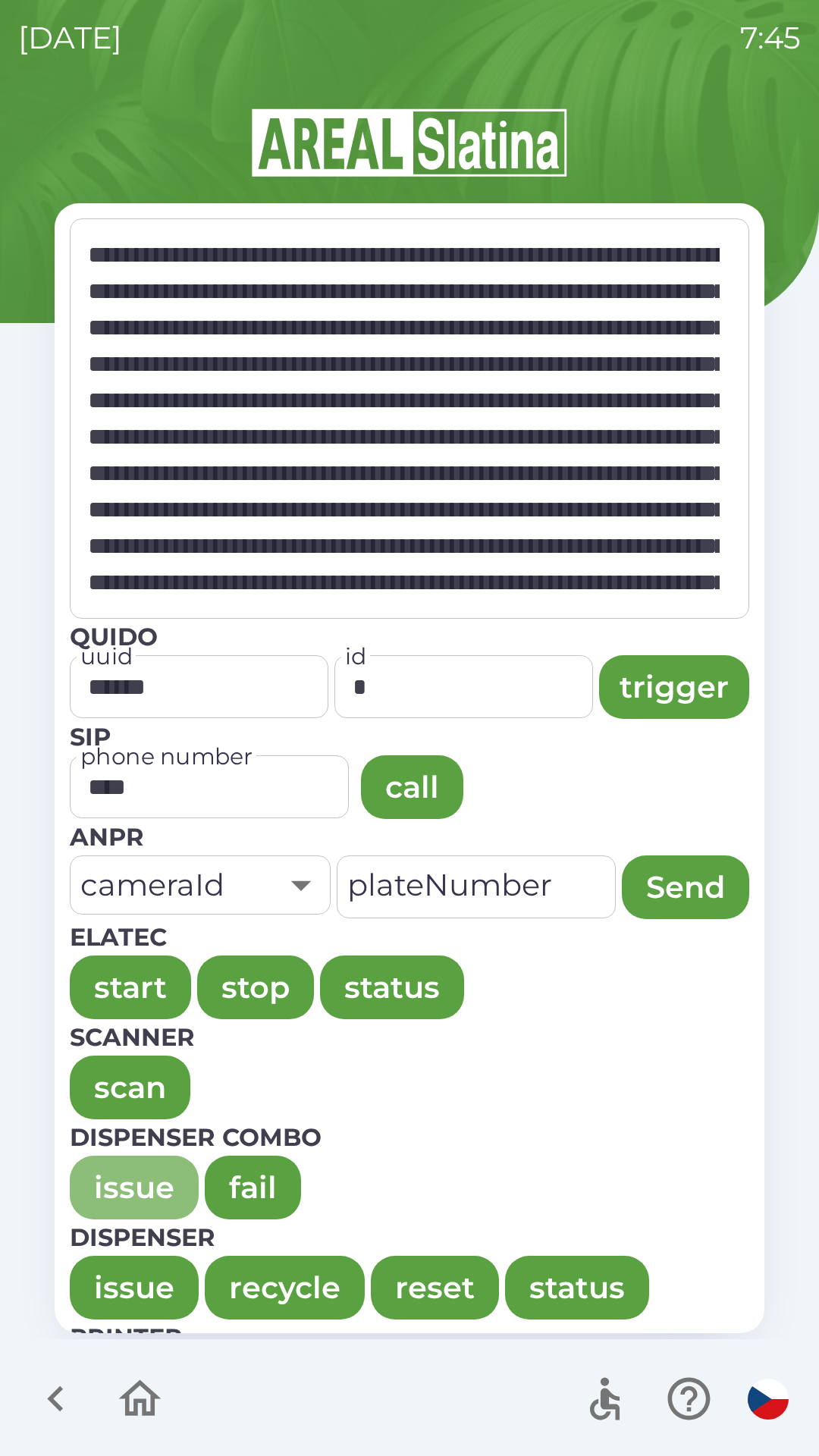
click at [110, 1176] on button "issue" at bounding box center [134, 1187] width 128 height 63
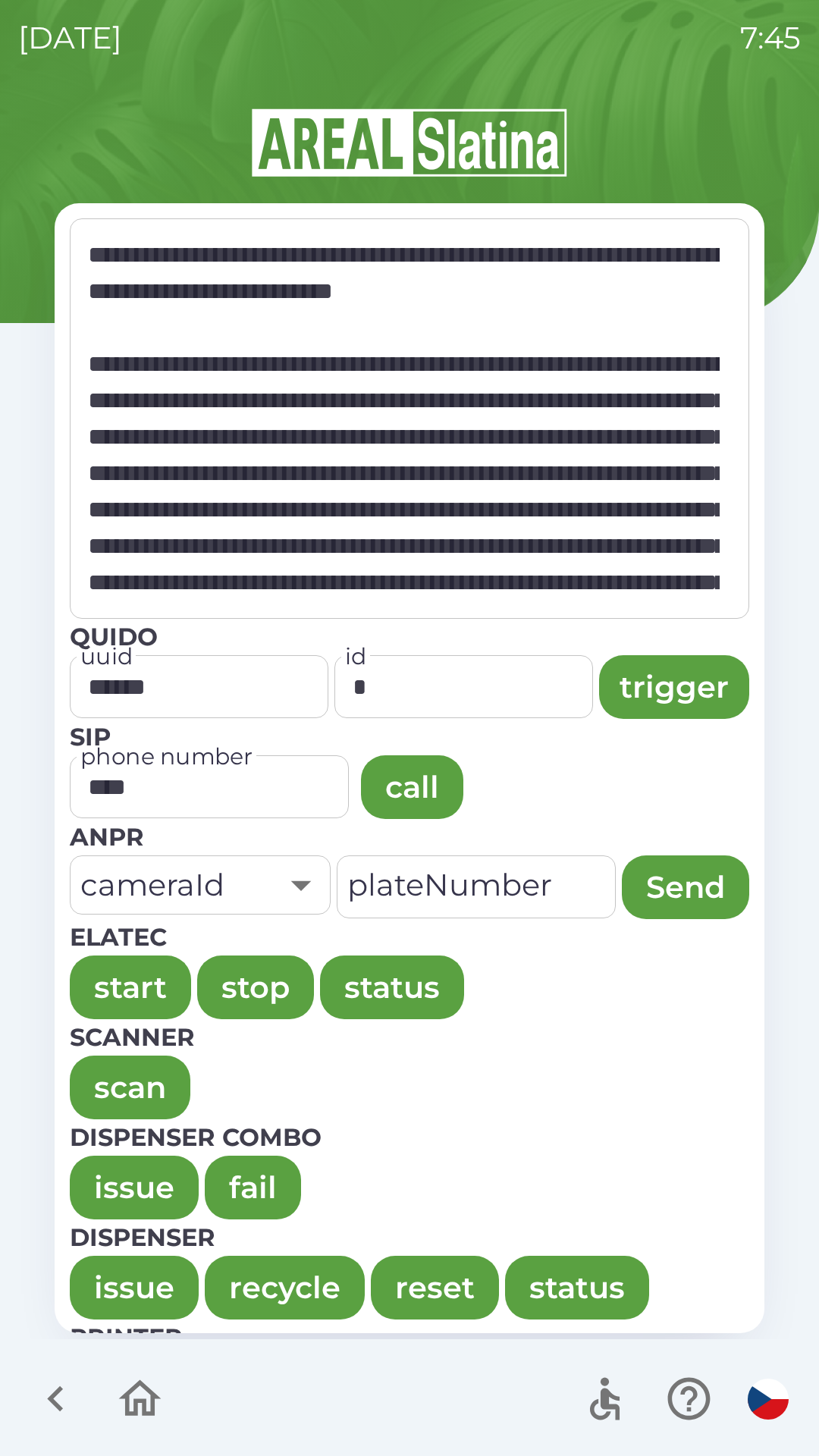
click at [103, 1162] on button "issue" at bounding box center [134, 1187] width 128 height 63
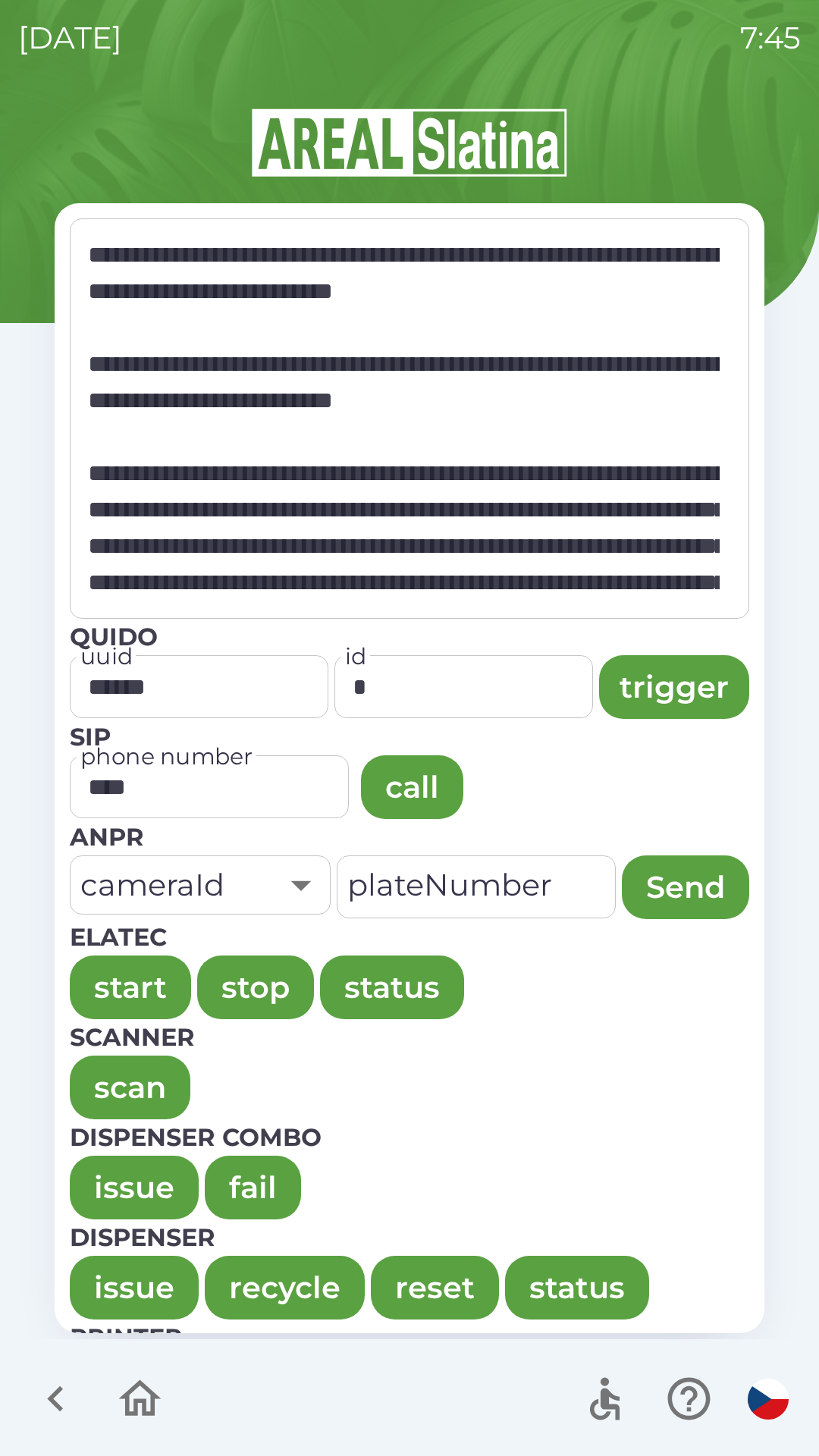
click at [116, 1171] on button "issue" at bounding box center [134, 1187] width 128 height 63
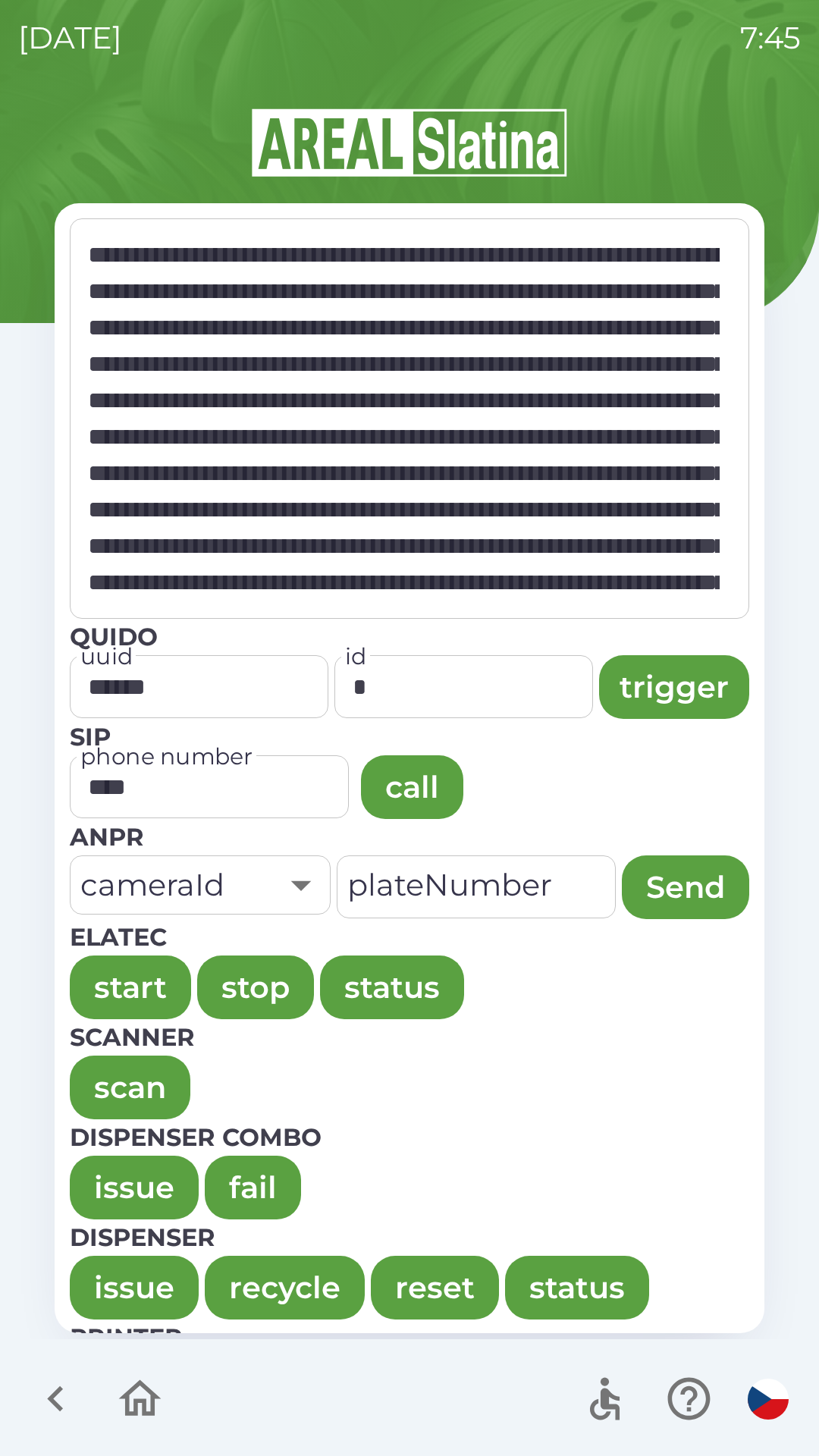
click at [108, 1160] on button "issue" at bounding box center [134, 1187] width 128 height 63
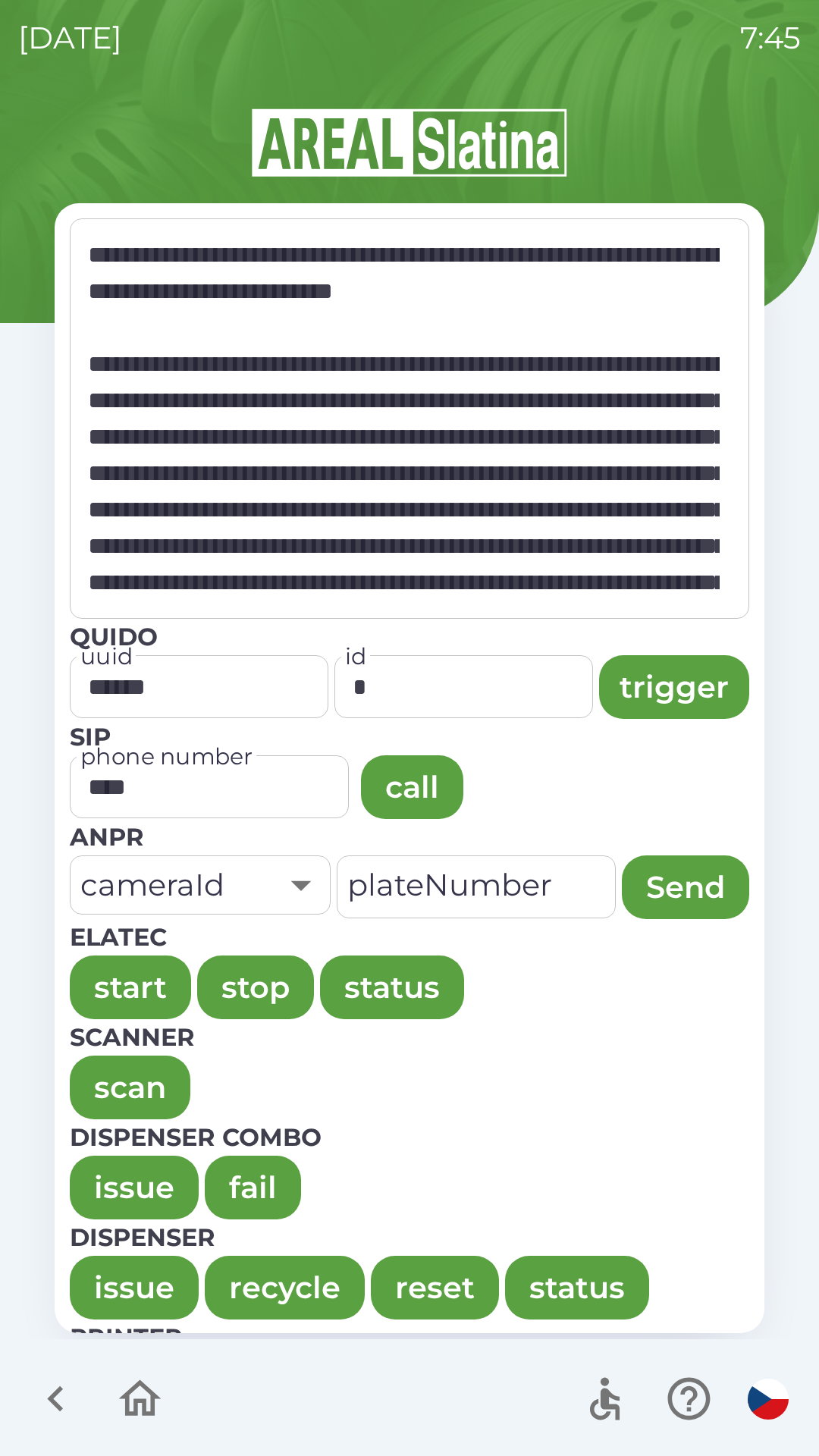
click at [124, 1173] on button "issue" at bounding box center [134, 1187] width 128 height 63
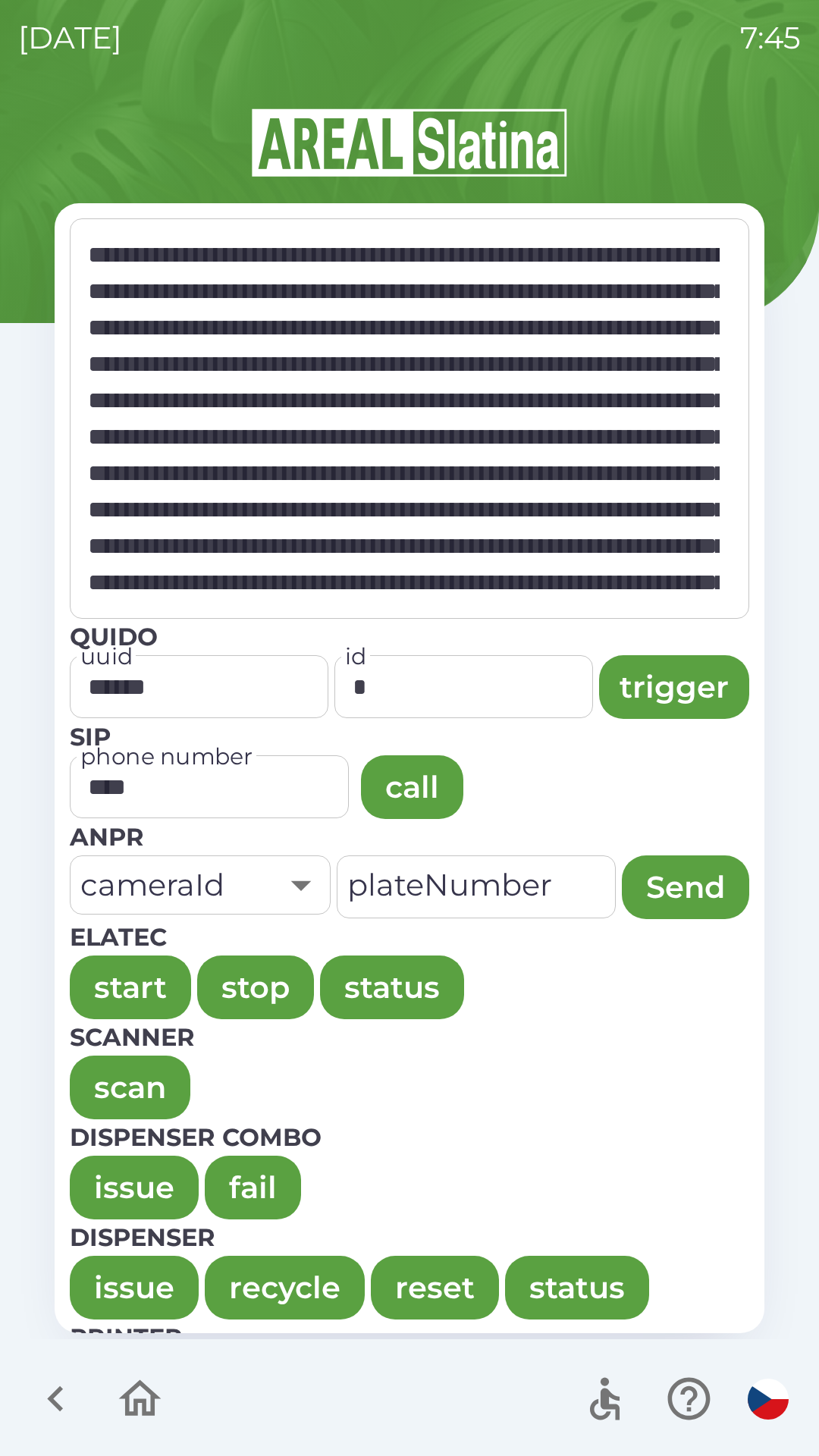
click at [106, 1162] on button "issue" at bounding box center [134, 1187] width 128 height 63
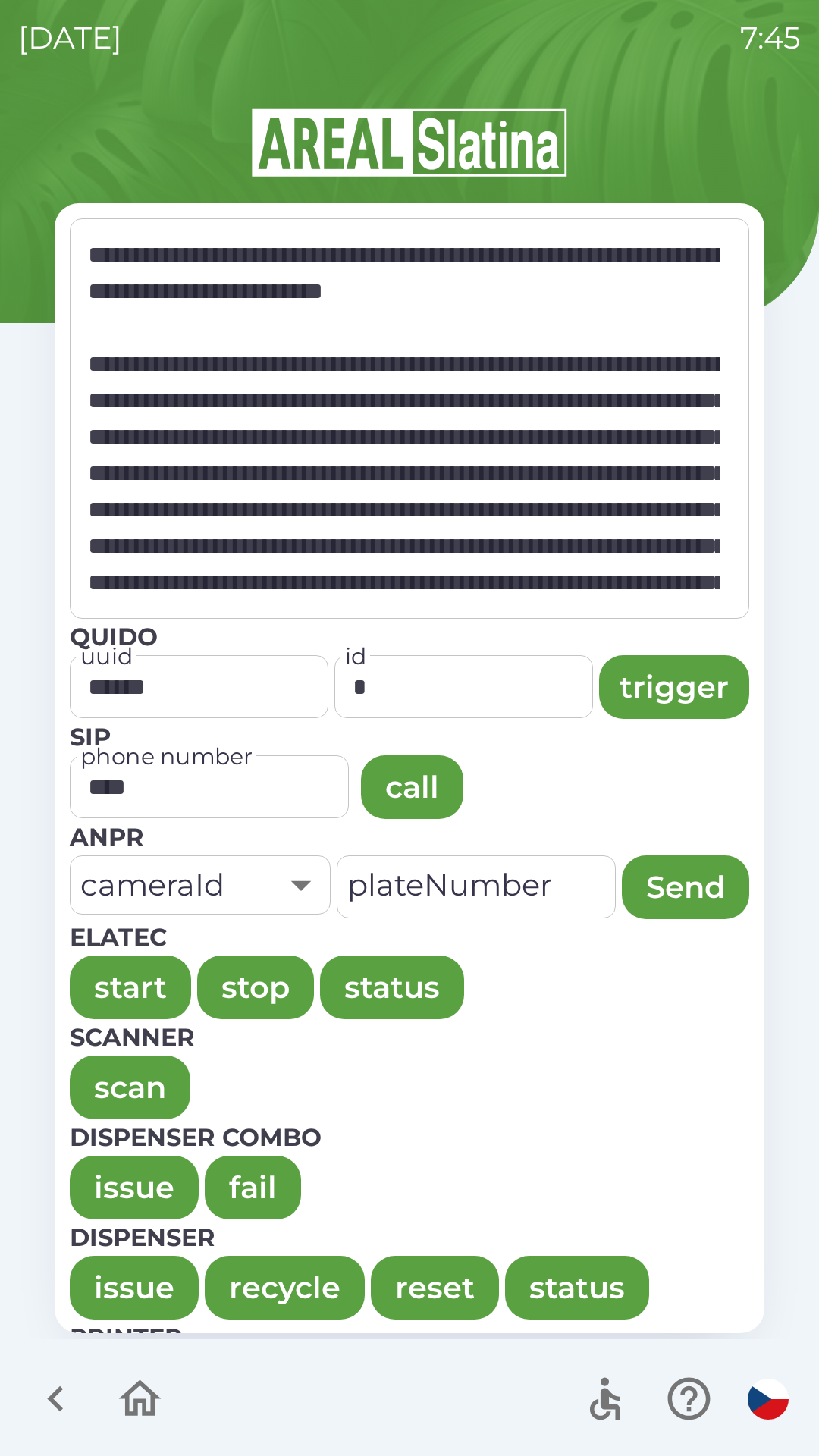
click at [118, 1170] on button "issue" at bounding box center [134, 1187] width 128 height 63
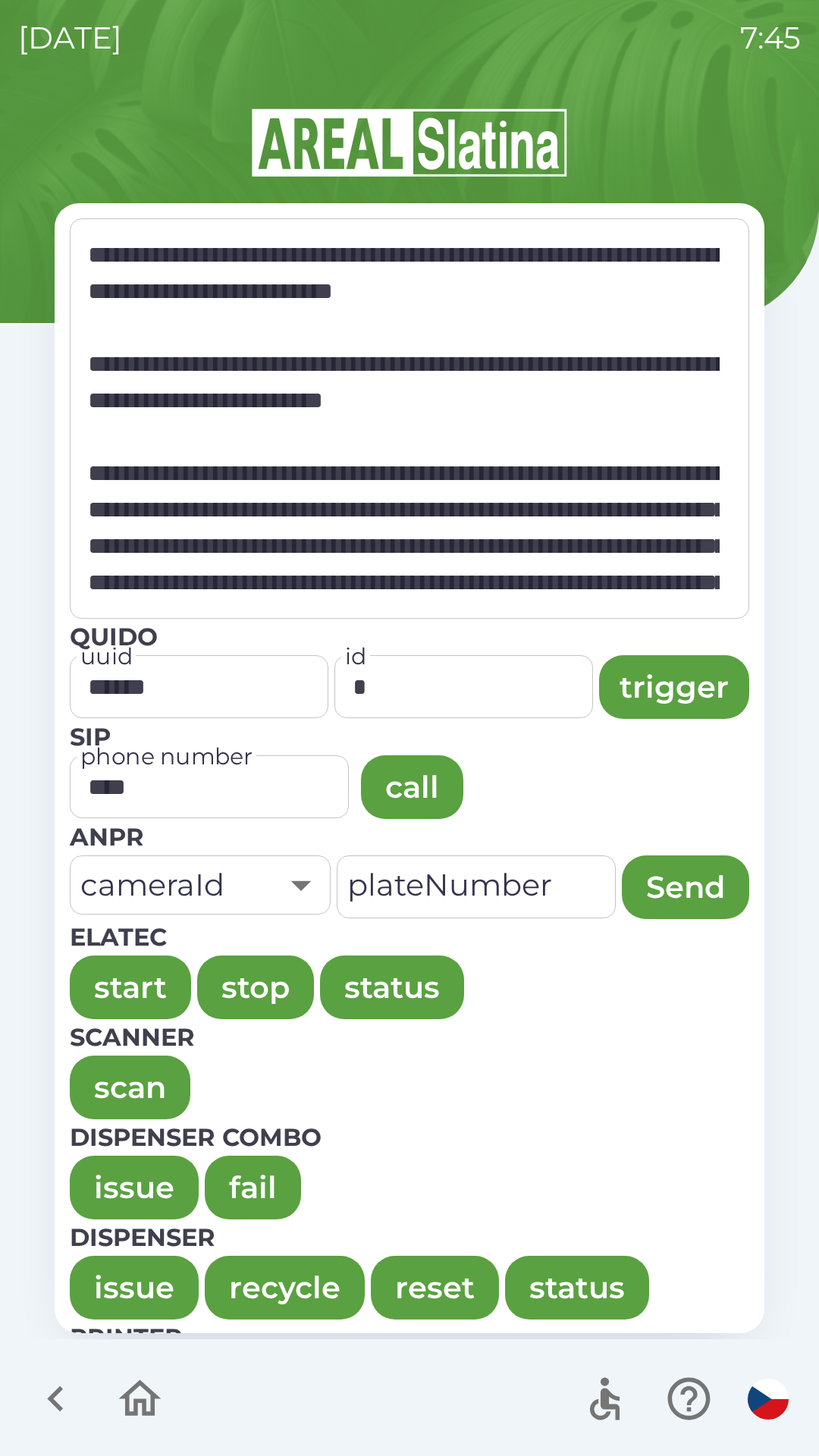
click at [94, 1170] on button "issue" at bounding box center [134, 1187] width 128 height 63
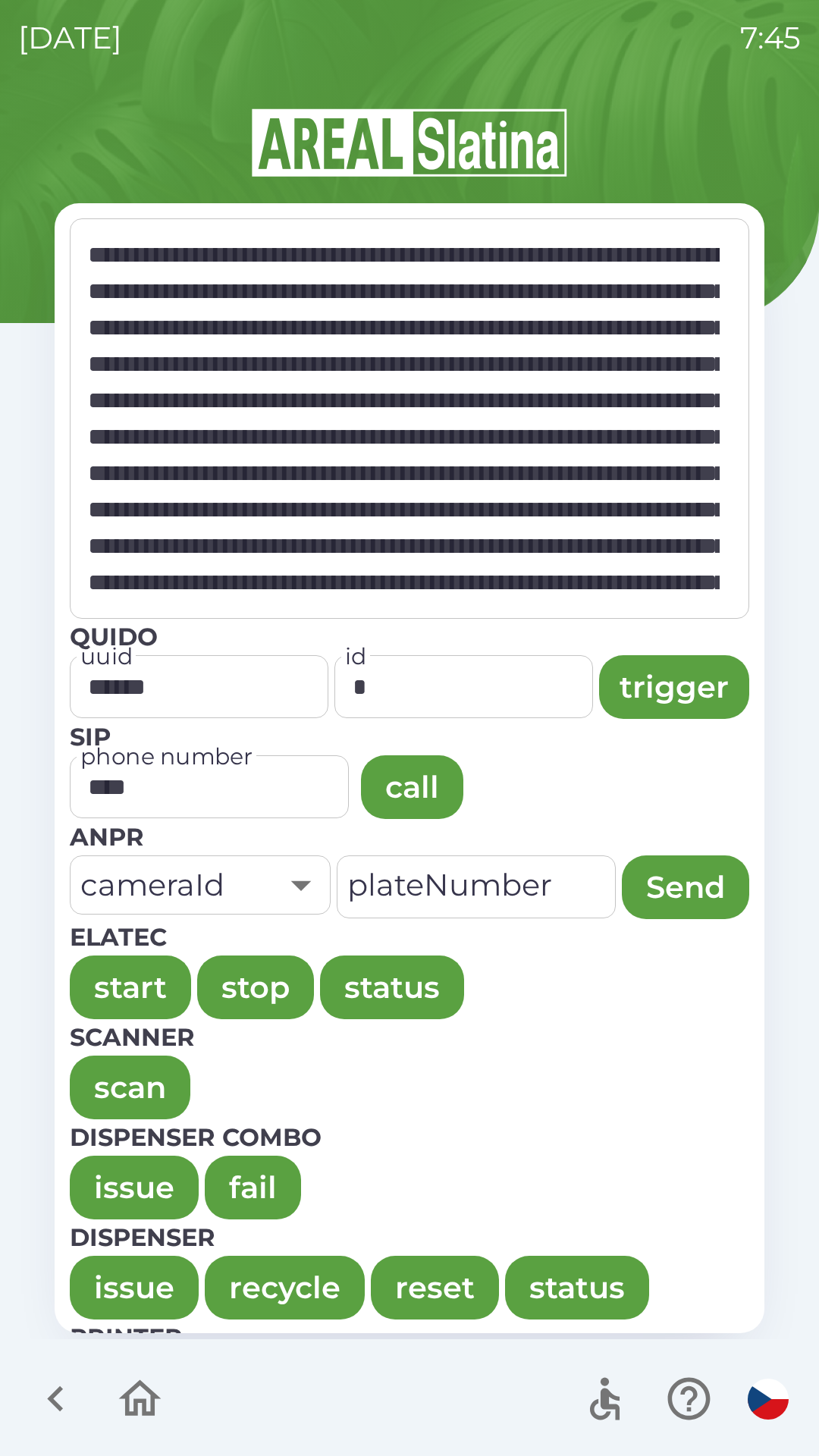
click at [105, 1171] on button "issue" at bounding box center [134, 1187] width 128 height 63
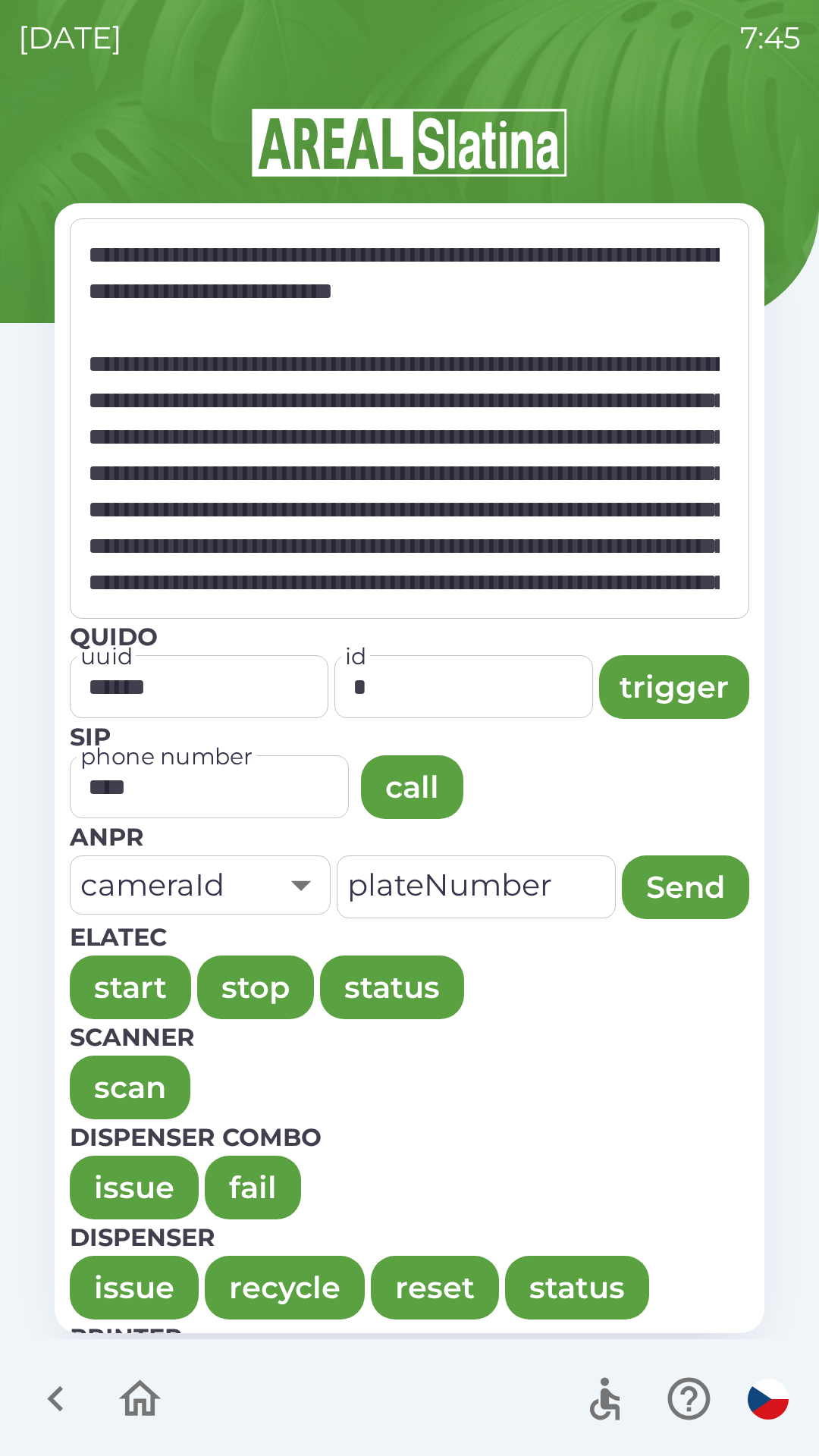
click at [119, 1167] on button "issue" at bounding box center [134, 1187] width 128 height 63
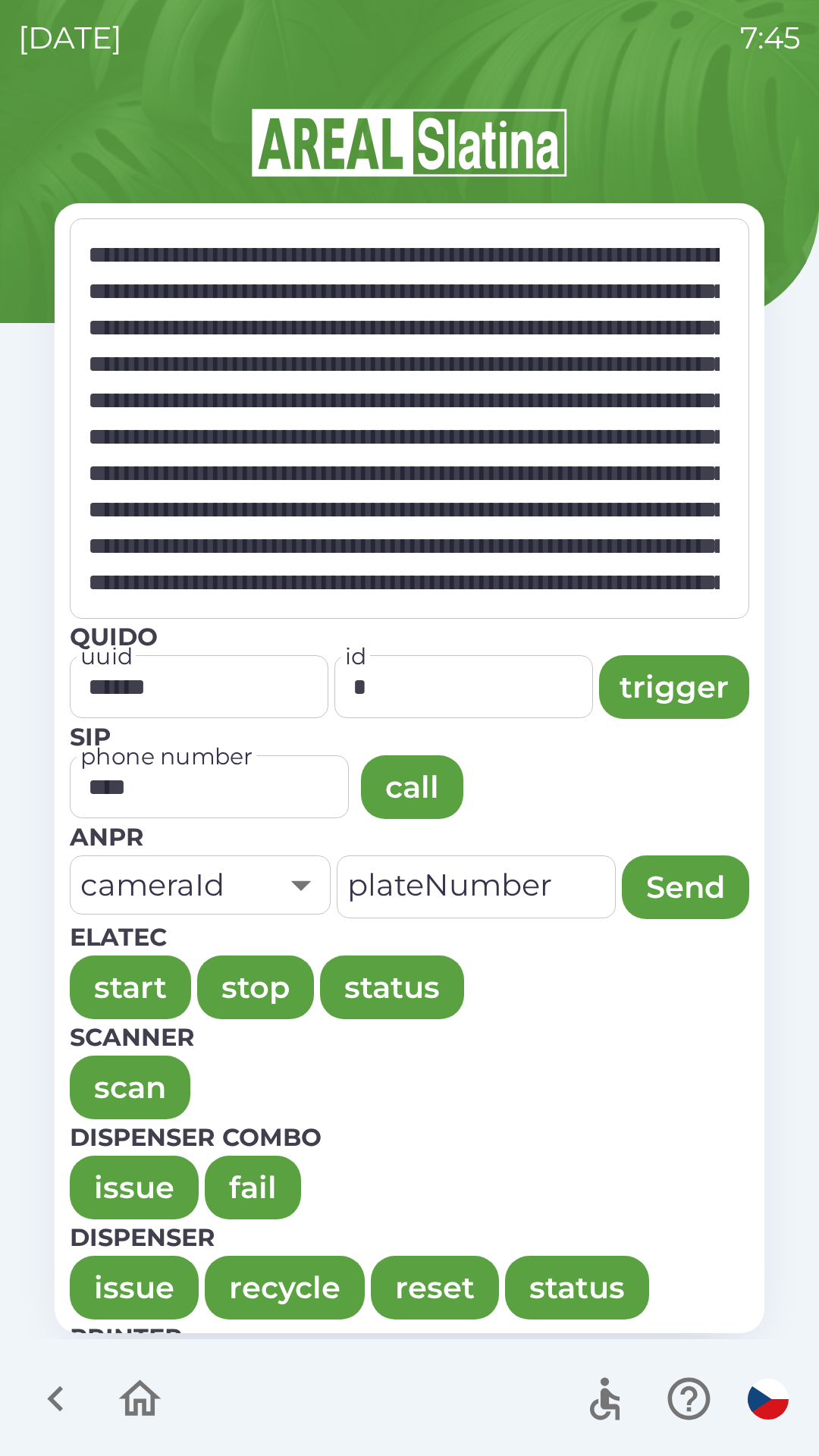
click at [117, 1179] on button "issue" at bounding box center [134, 1187] width 128 height 63
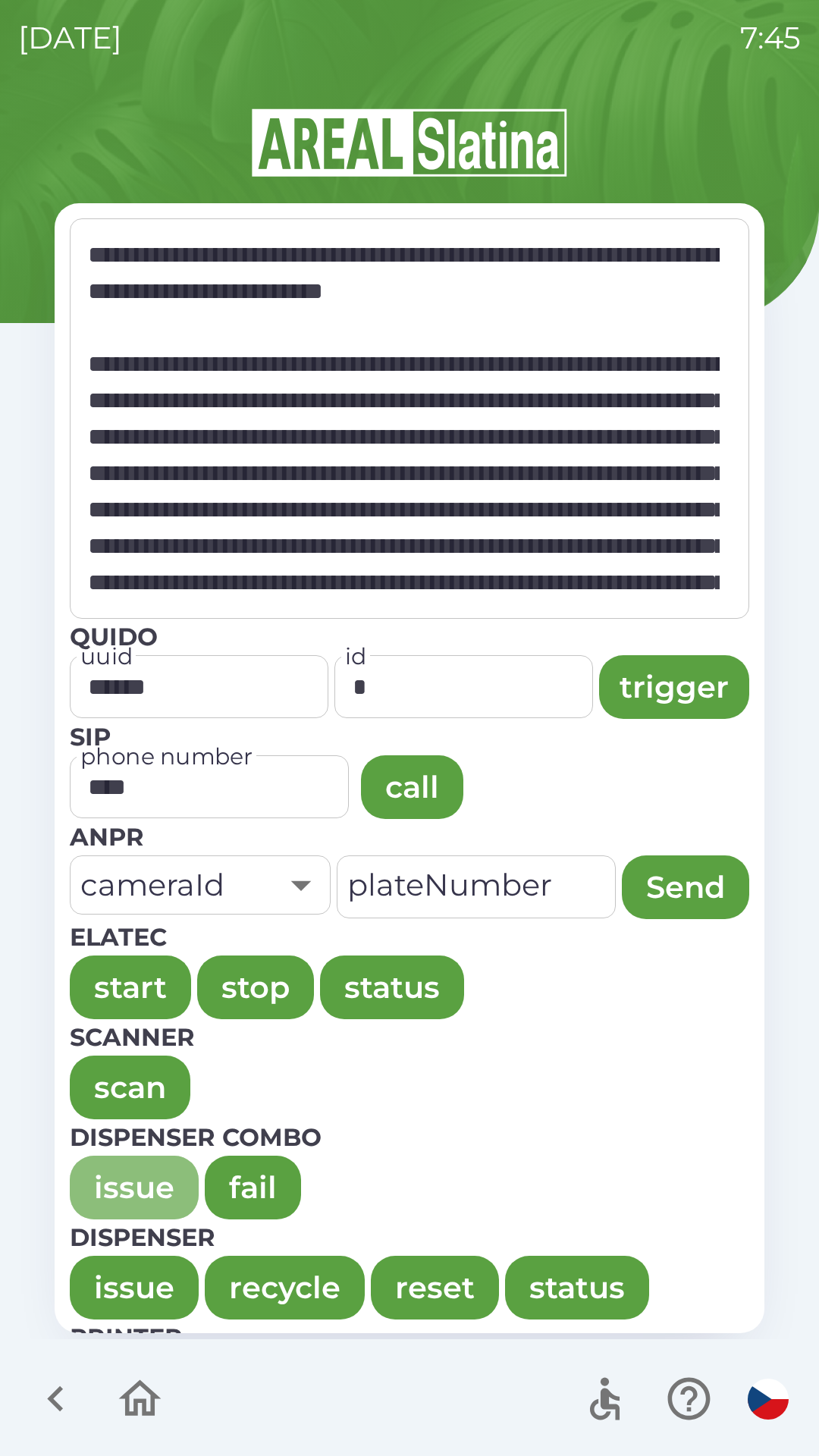
click at [122, 1179] on button "issue" at bounding box center [134, 1187] width 128 height 63
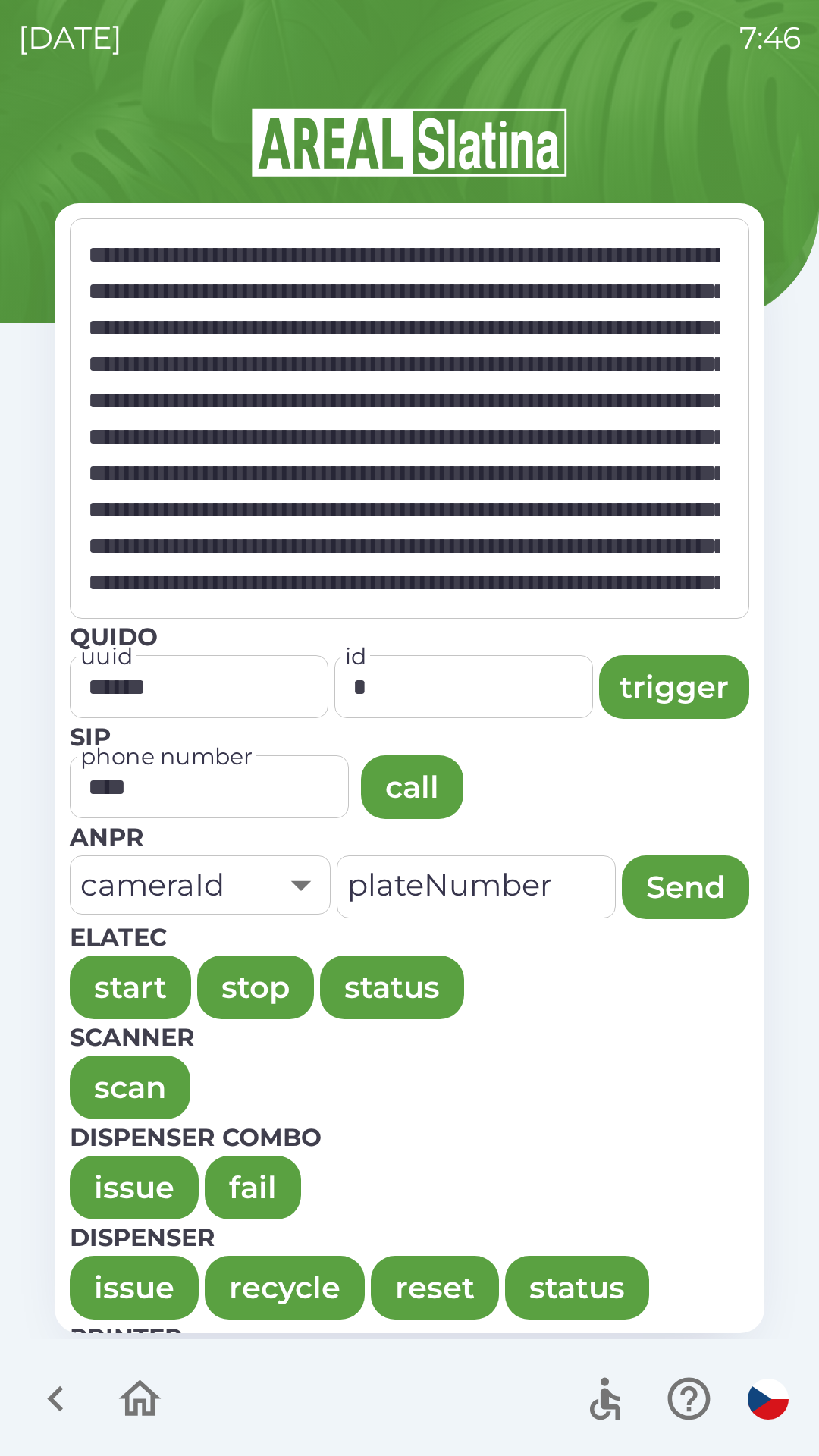
click at [101, 1178] on button "issue" at bounding box center [134, 1187] width 128 height 63
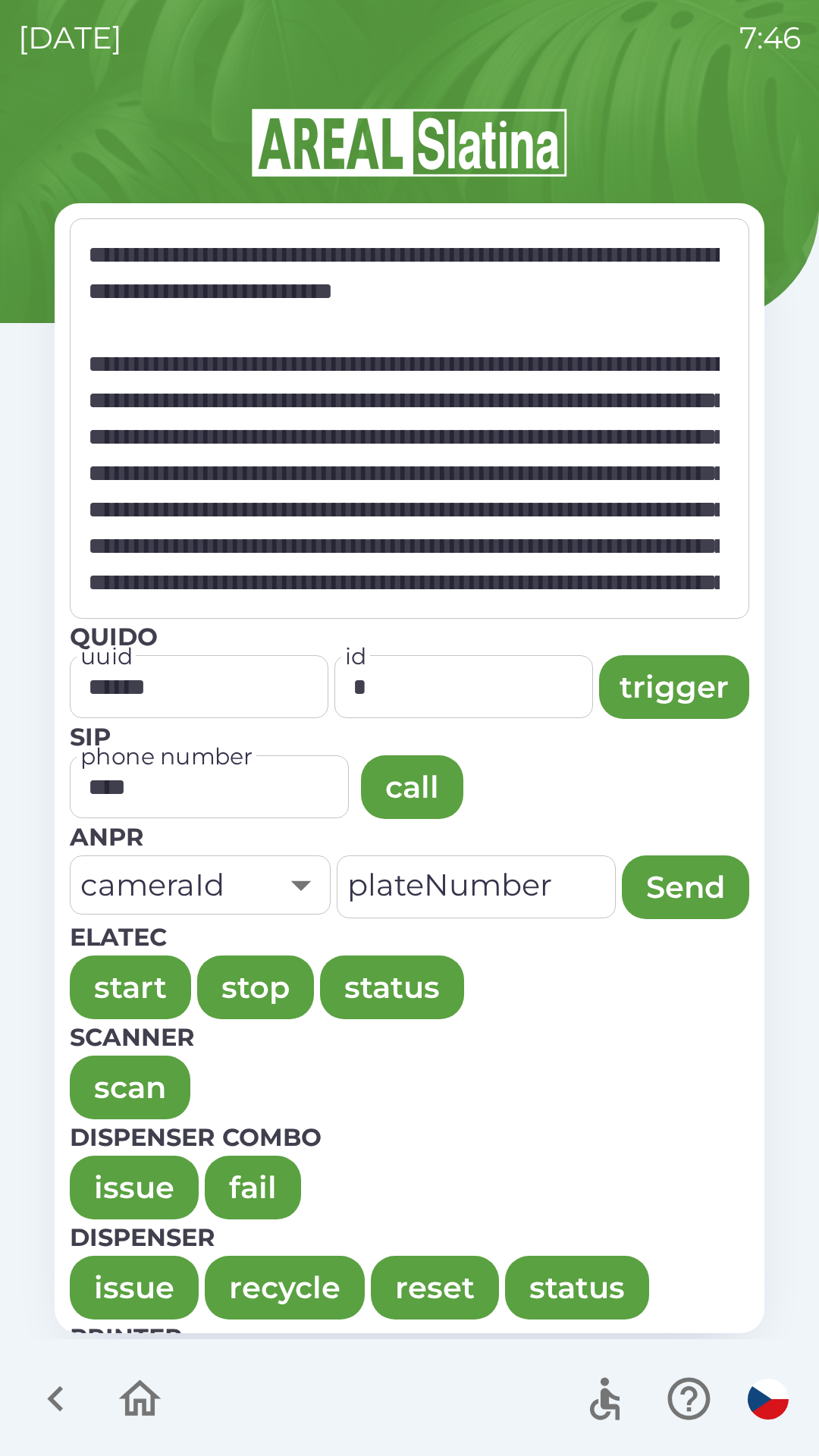
click at [94, 1179] on button "issue" at bounding box center [134, 1187] width 128 height 63
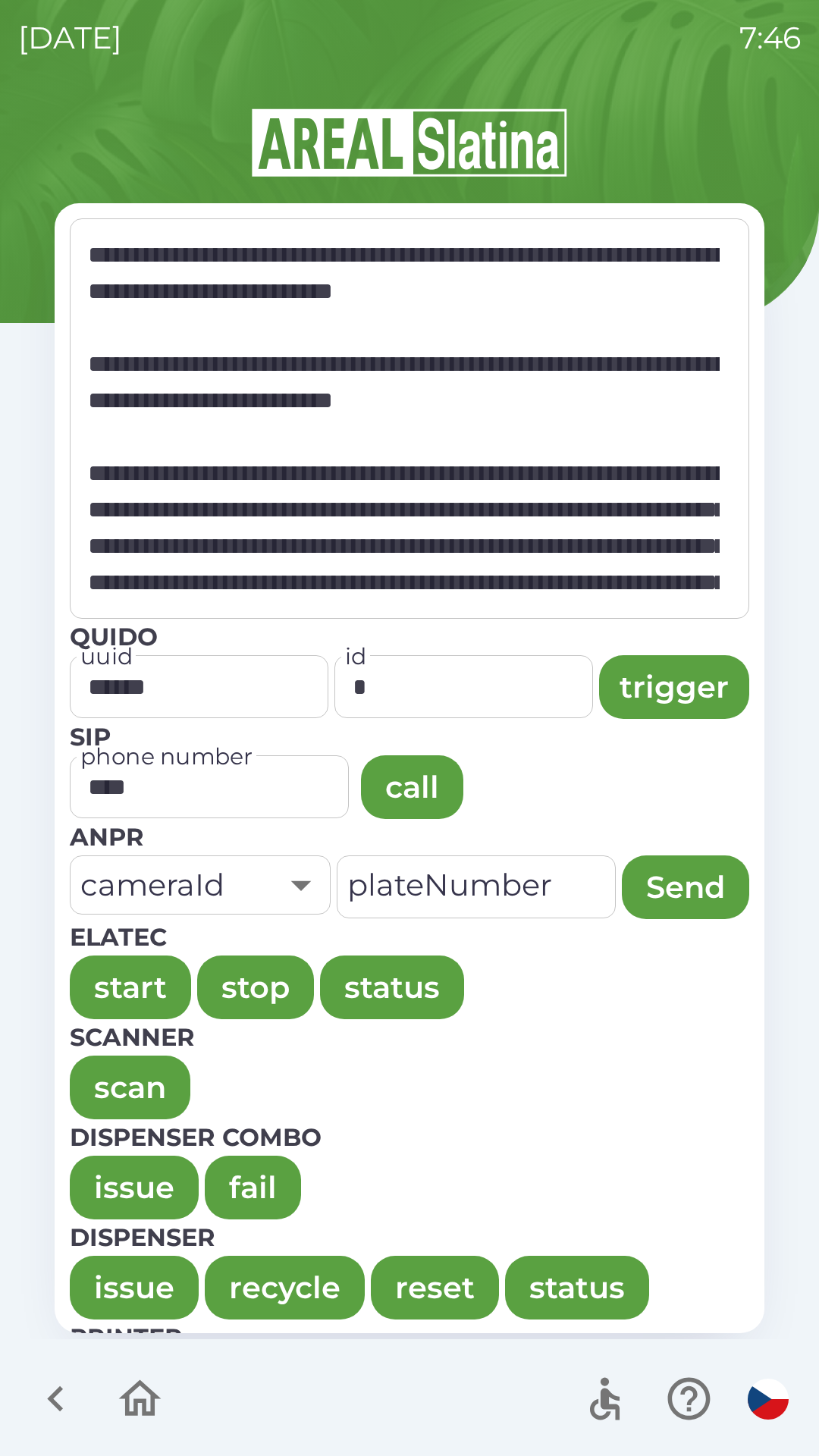
click at [94, 1174] on button "issue" at bounding box center [134, 1187] width 128 height 63
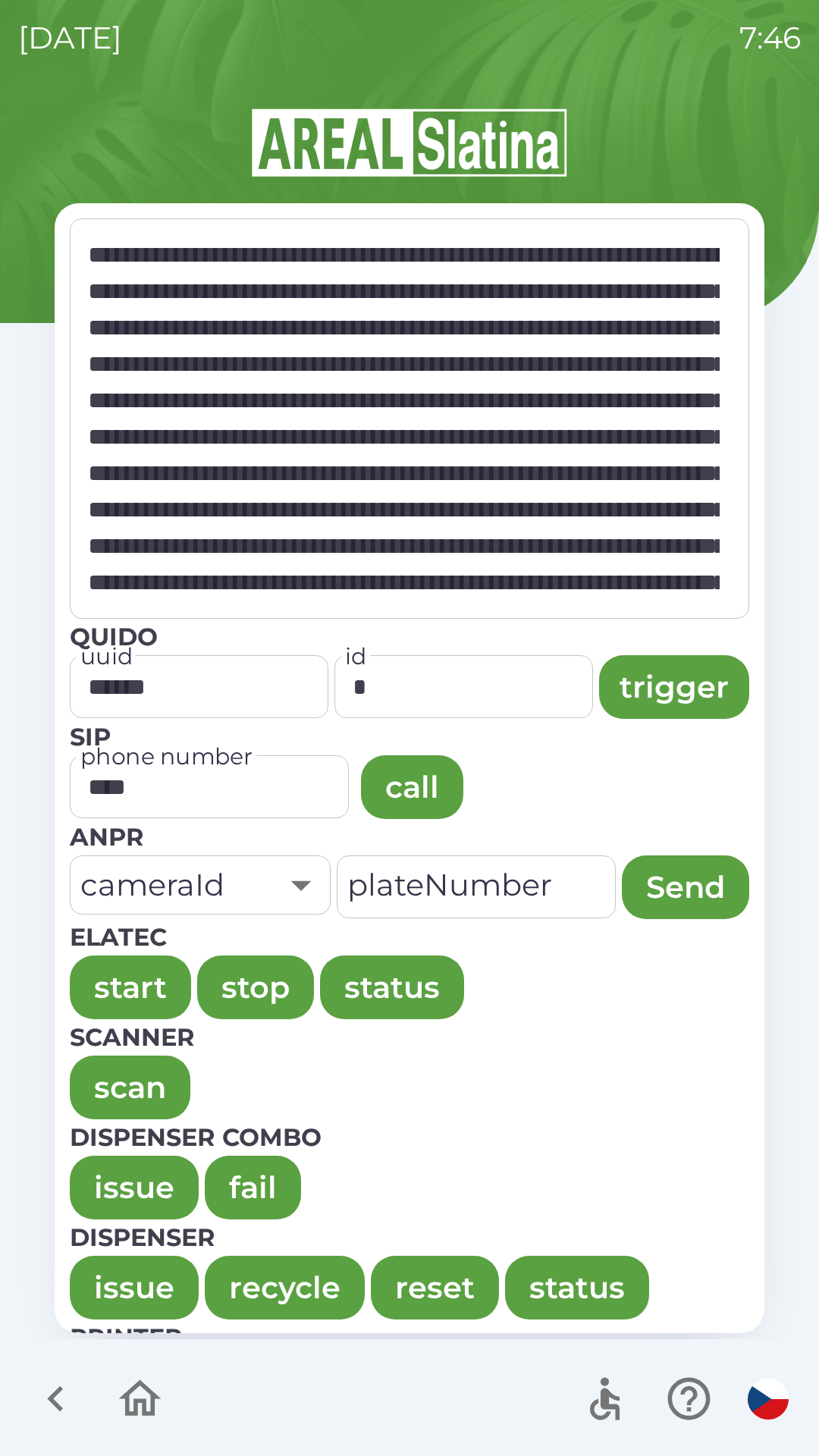
click at [118, 1173] on button "issue" at bounding box center [134, 1187] width 128 height 63
click at [112, 1185] on button "issue" at bounding box center [134, 1187] width 128 height 63
click at [94, 1162] on button "issue" at bounding box center [134, 1187] width 128 height 63
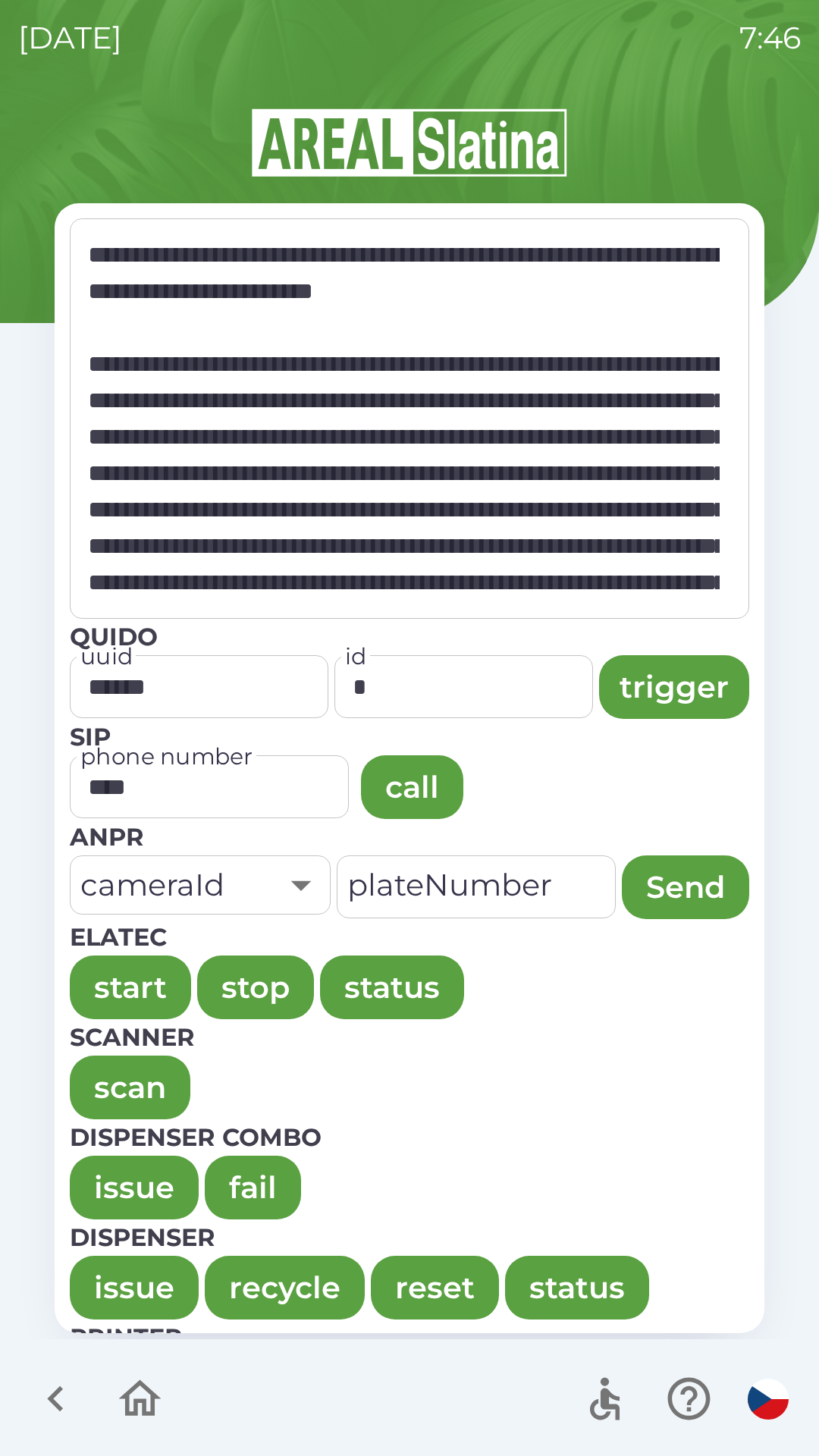
click at [106, 1171] on button "issue" at bounding box center [134, 1187] width 128 height 63
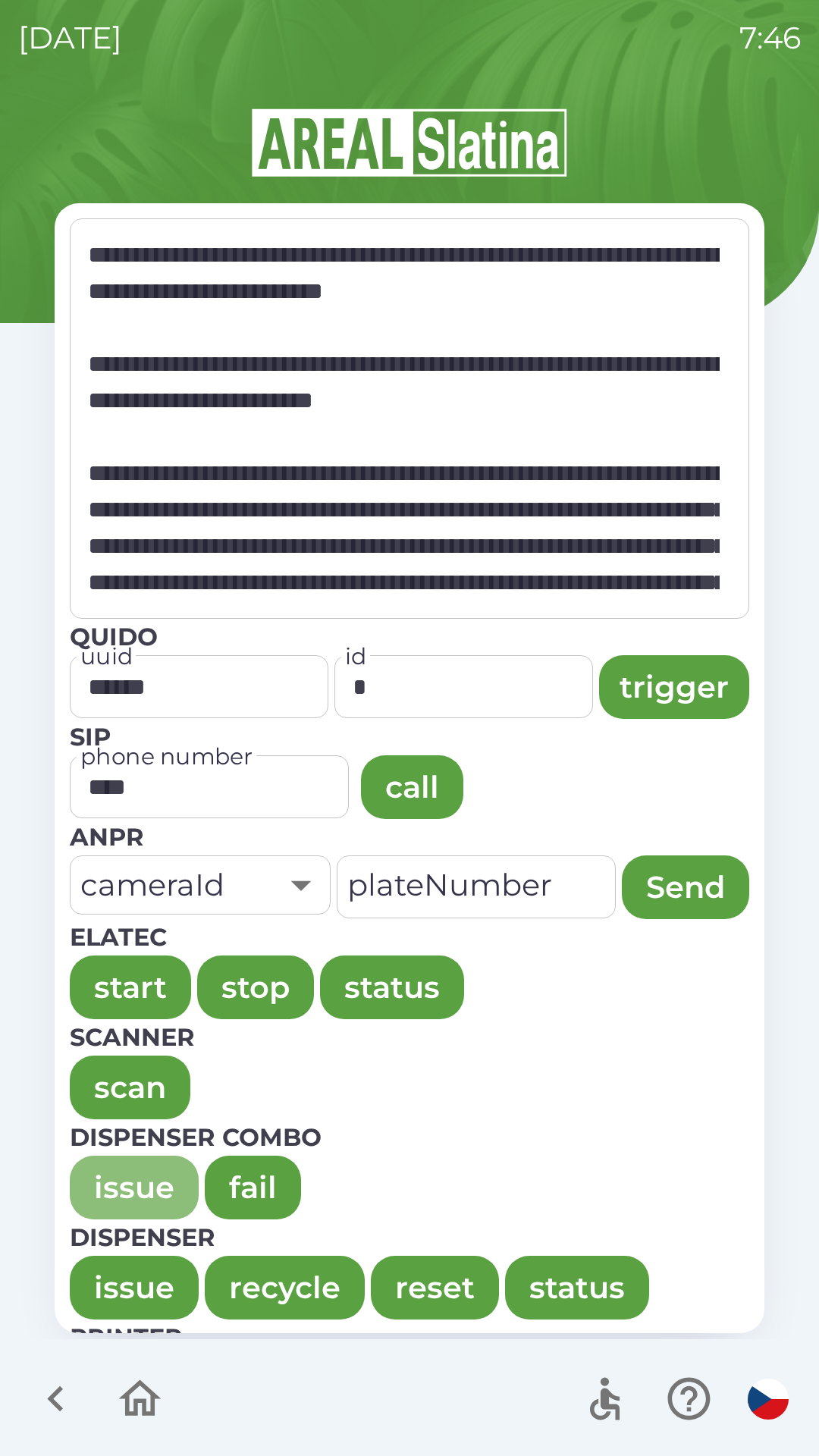
click at [116, 1175] on button "issue" at bounding box center [134, 1187] width 128 height 63
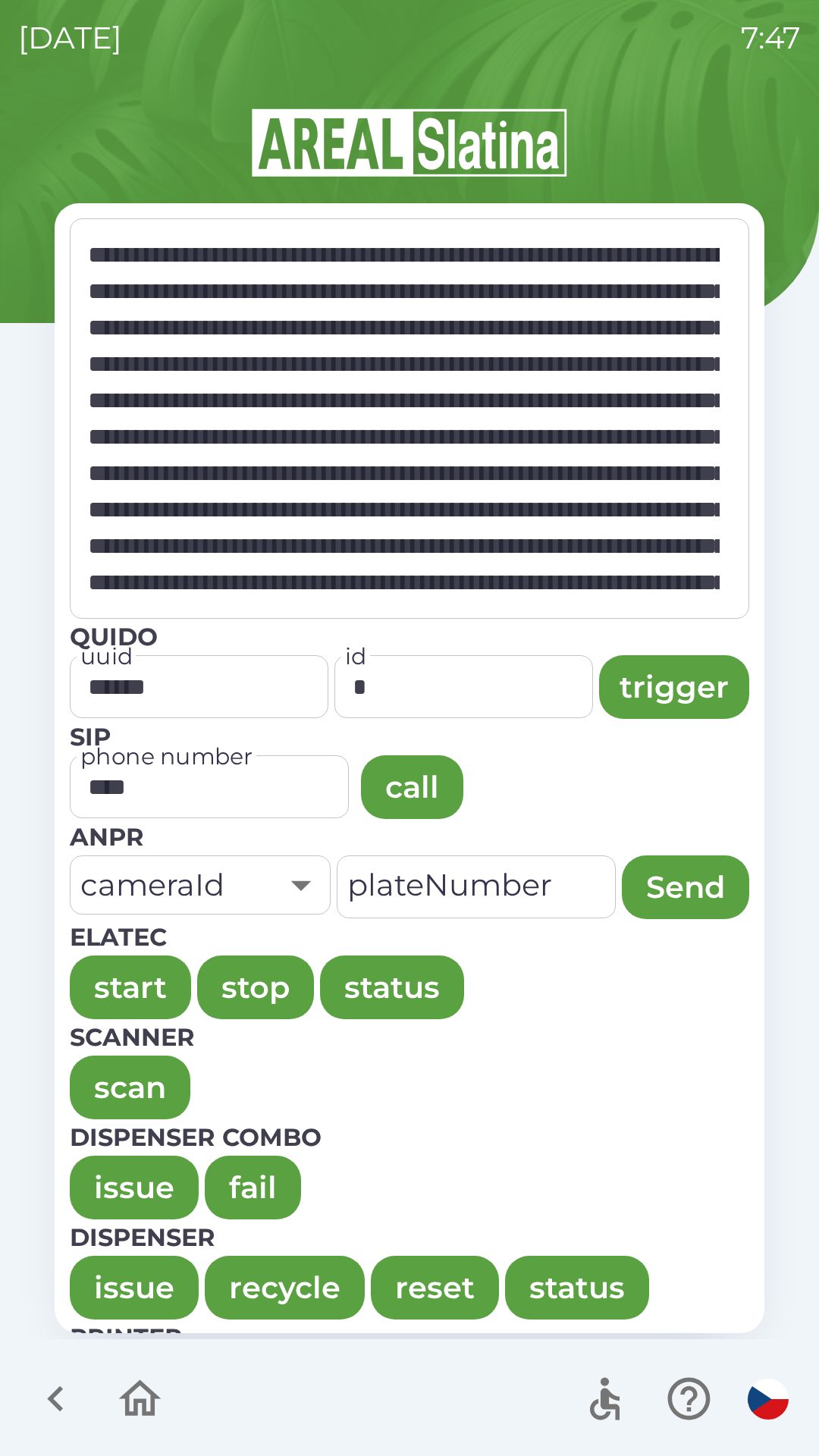
click at [113, 1170] on button "issue" at bounding box center [134, 1187] width 128 height 63
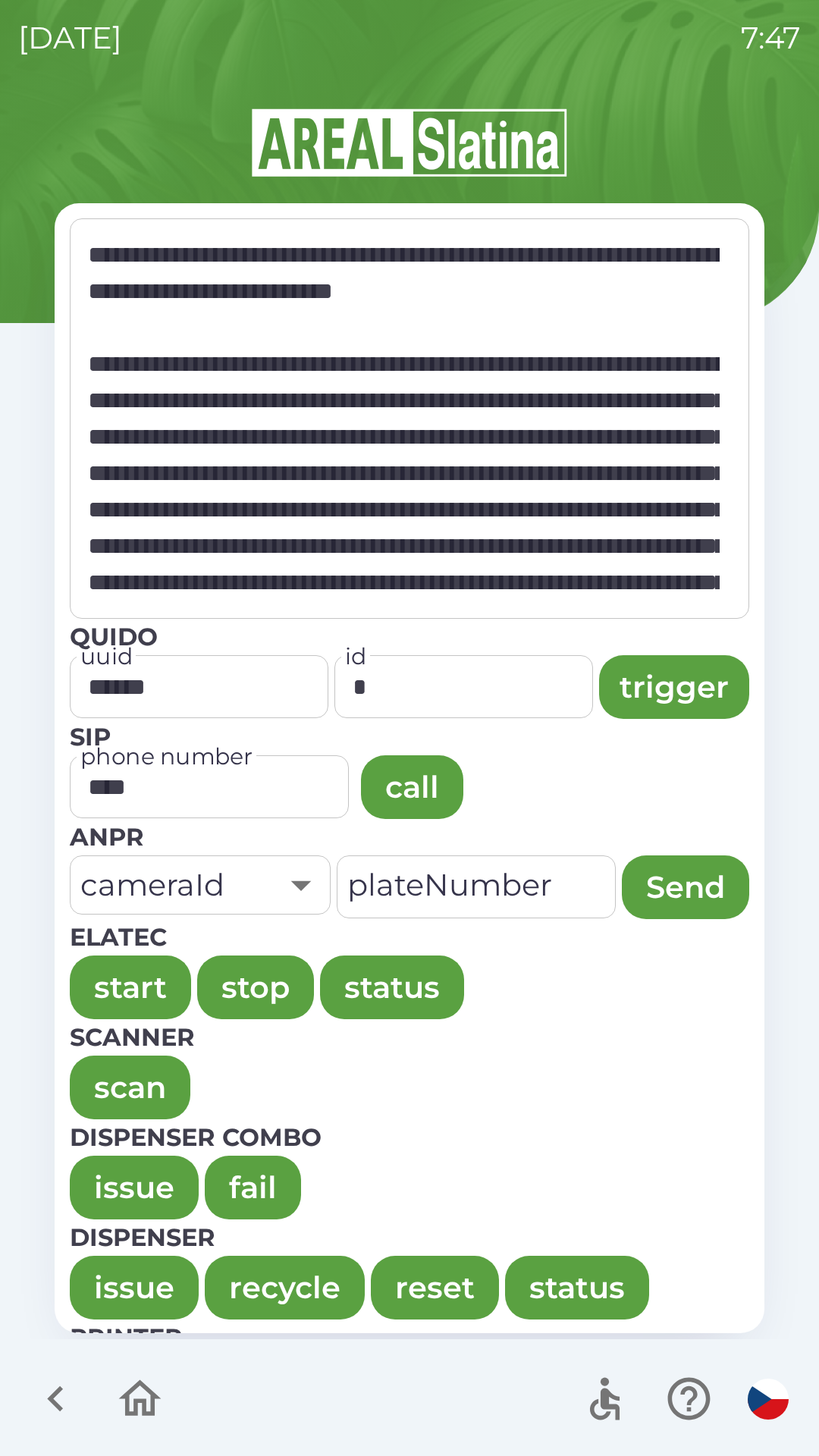
click at [91, 1160] on button "issue" at bounding box center [134, 1187] width 128 height 63
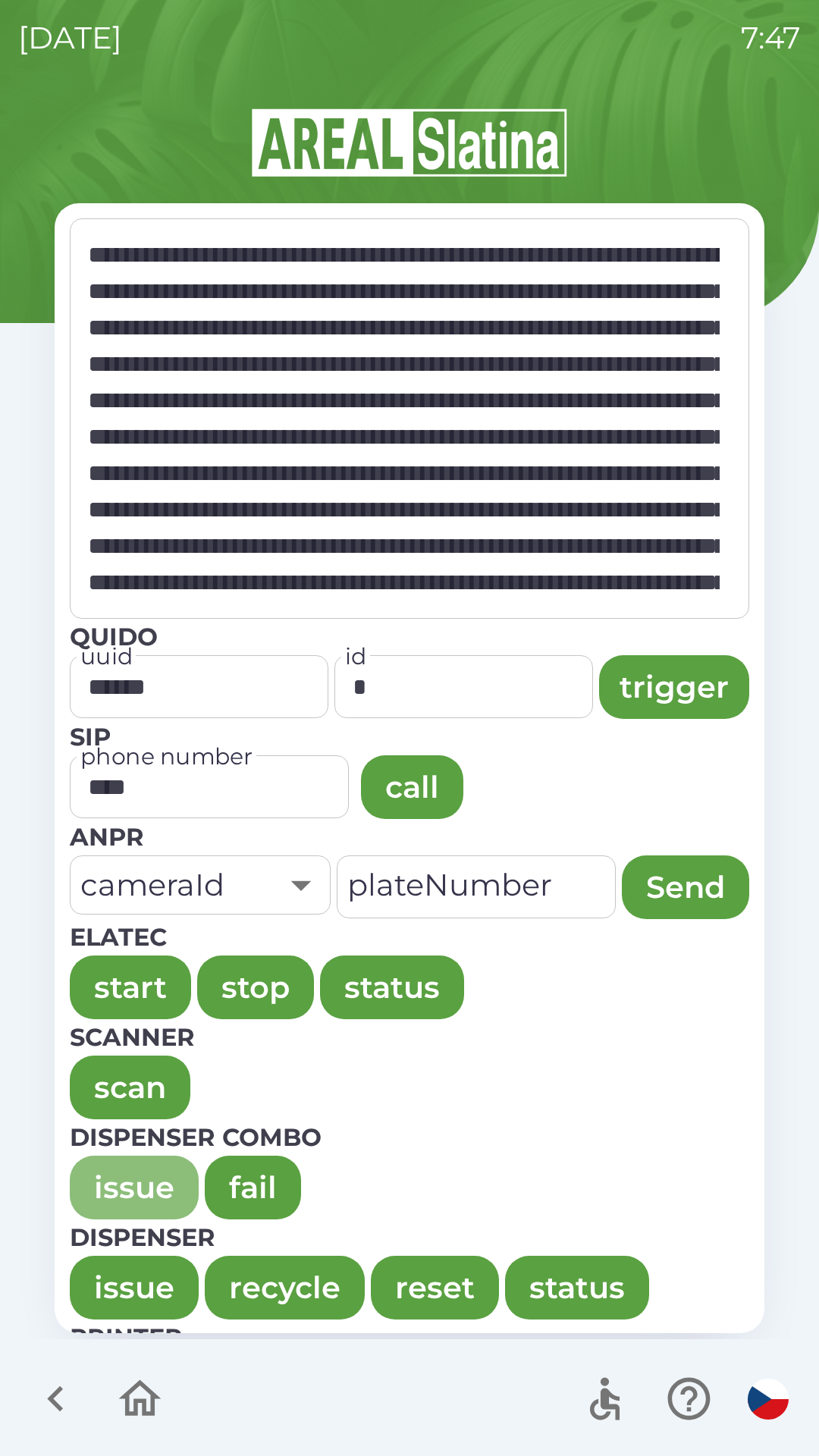
click at [91, 1180] on button "issue" at bounding box center [134, 1187] width 128 height 63
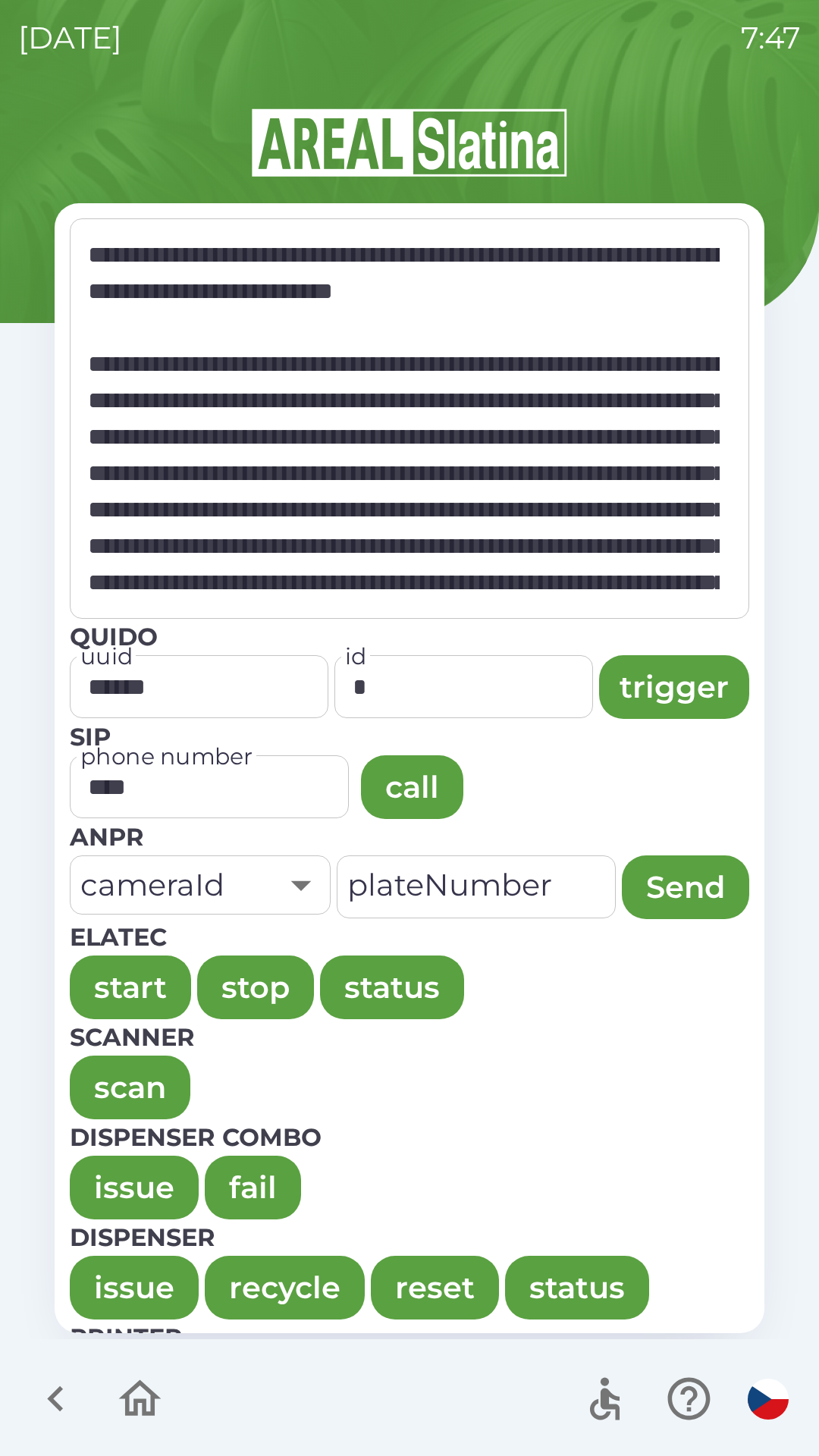
click at [109, 1175] on button "issue" at bounding box center [134, 1187] width 128 height 63
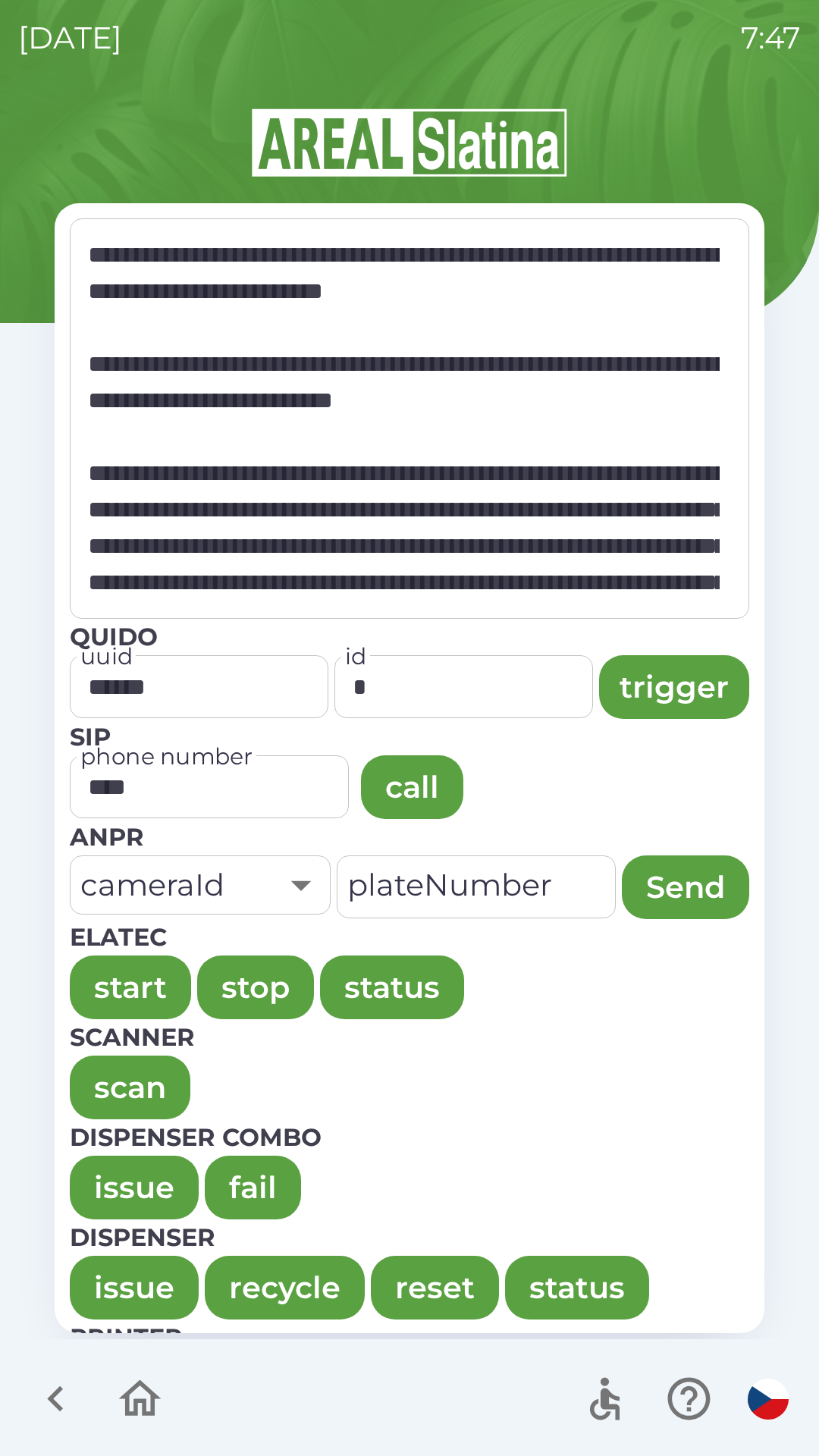
click at [125, 1169] on button "issue" at bounding box center [134, 1187] width 128 height 63
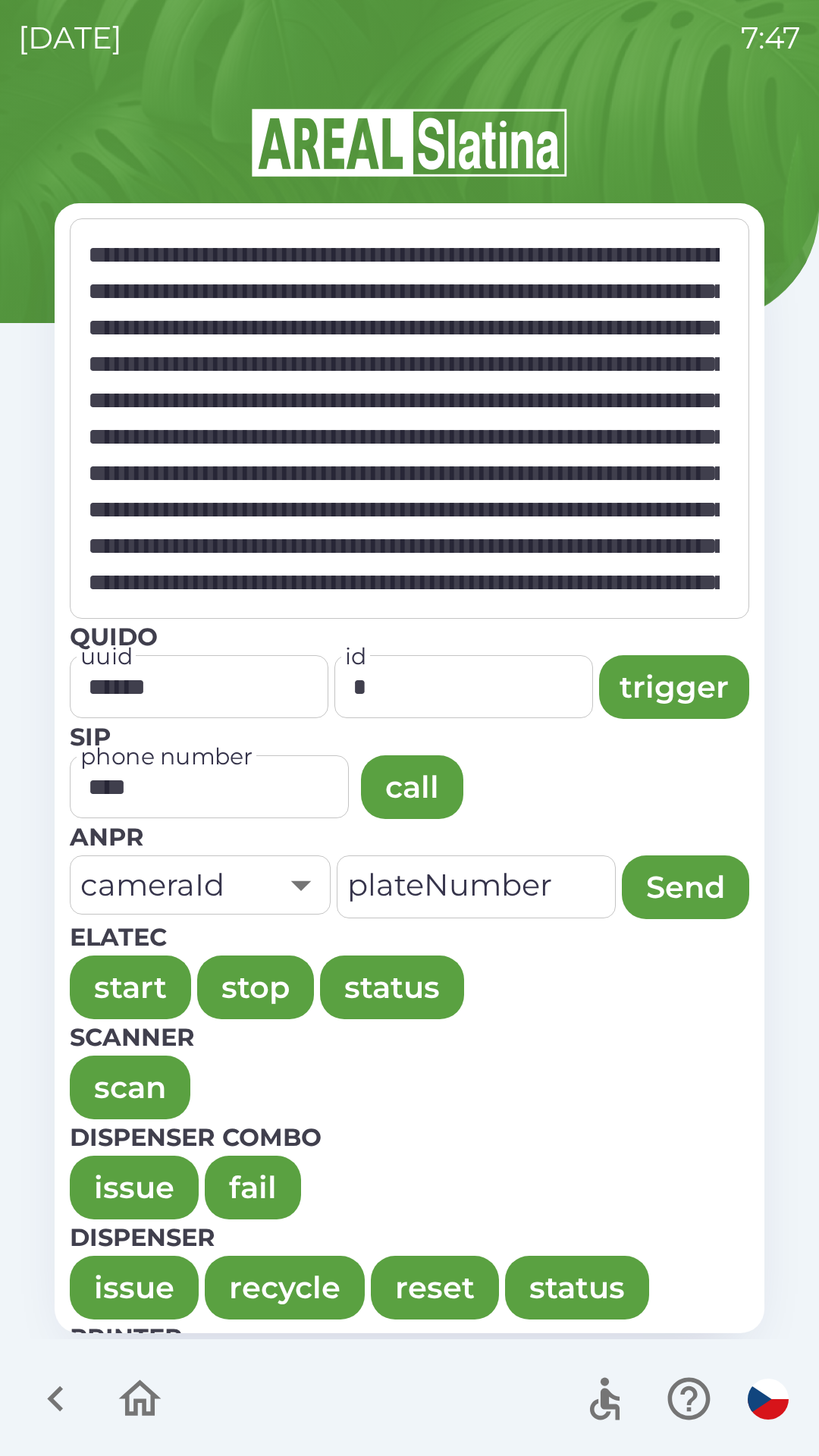
click at [105, 1179] on button "issue" at bounding box center [134, 1187] width 128 height 63
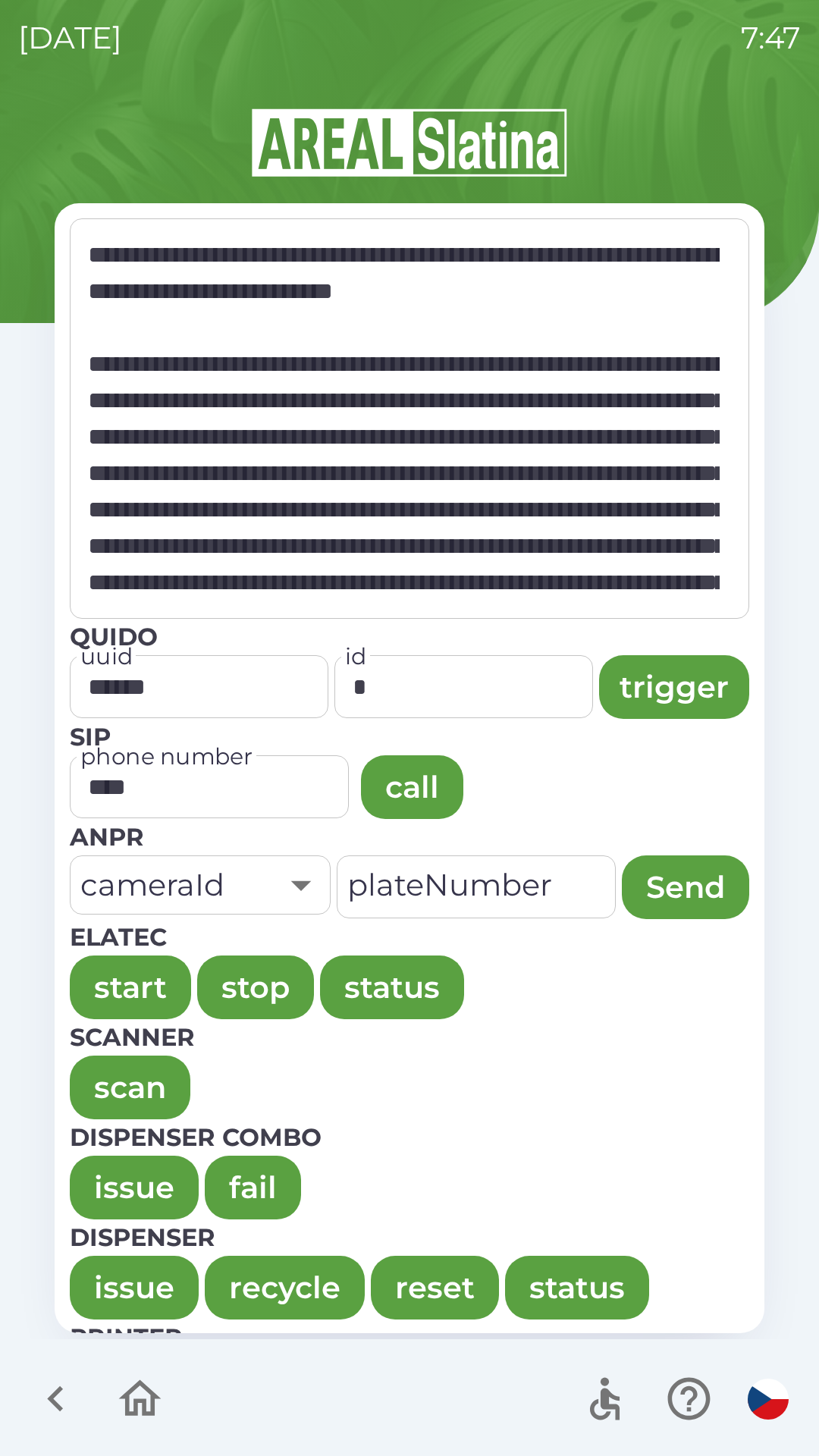
click at [103, 1172] on button "issue" at bounding box center [134, 1187] width 128 height 63
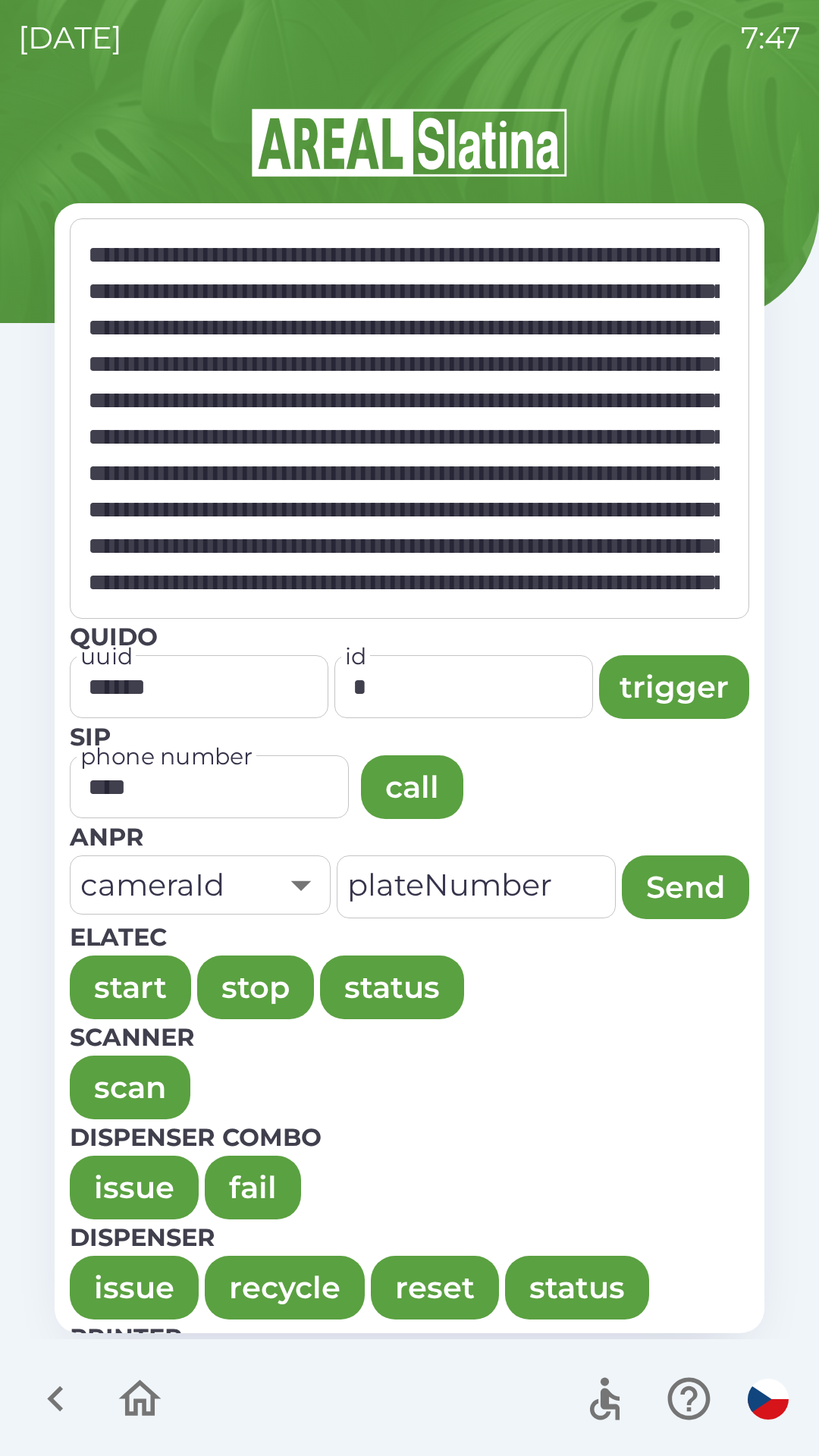
click at [104, 1161] on button "issue" at bounding box center [134, 1187] width 128 height 63
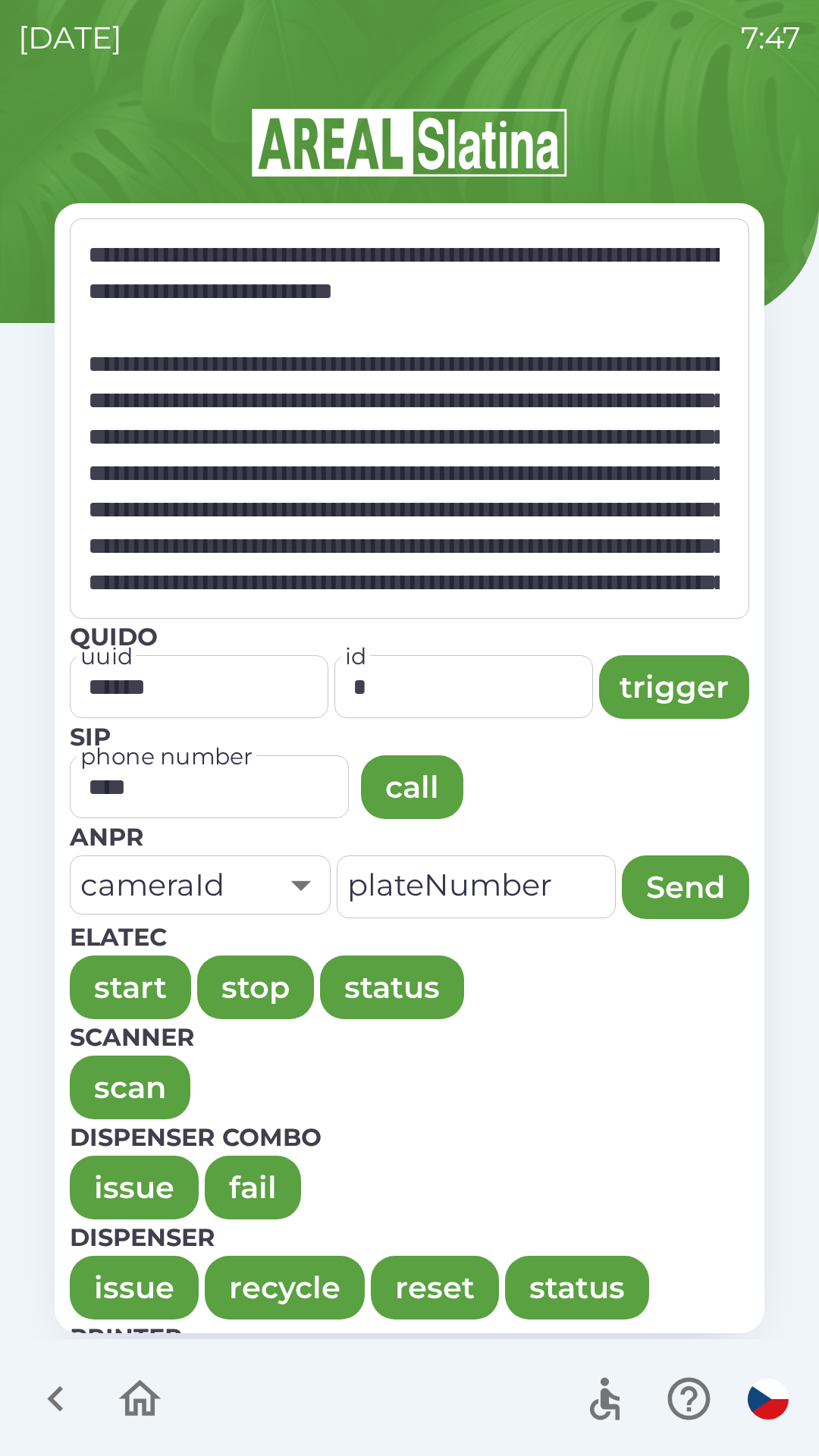
click at [117, 1176] on button "issue" at bounding box center [134, 1187] width 128 height 63
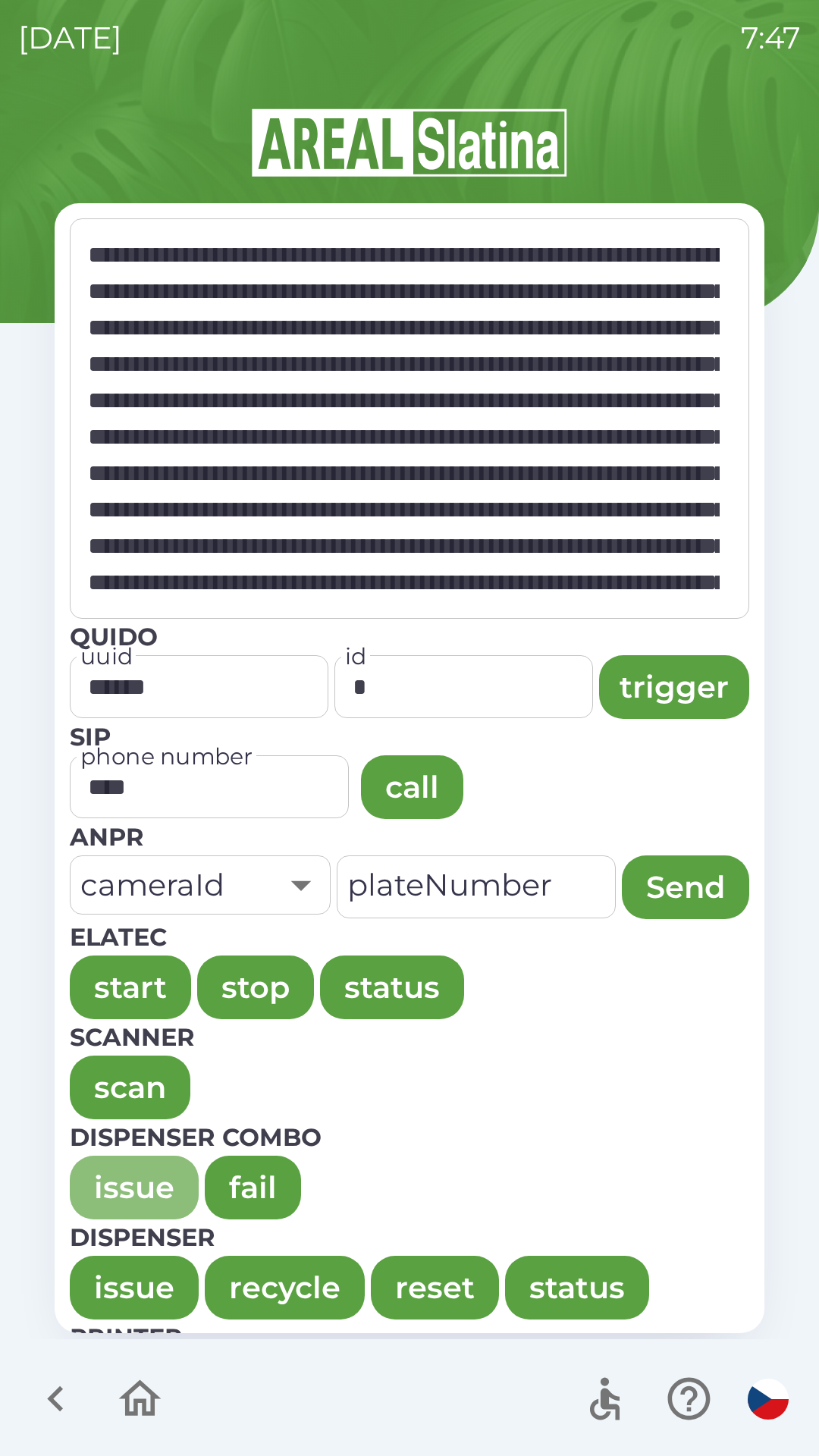
click at [119, 1185] on button "issue" at bounding box center [134, 1187] width 128 height 63
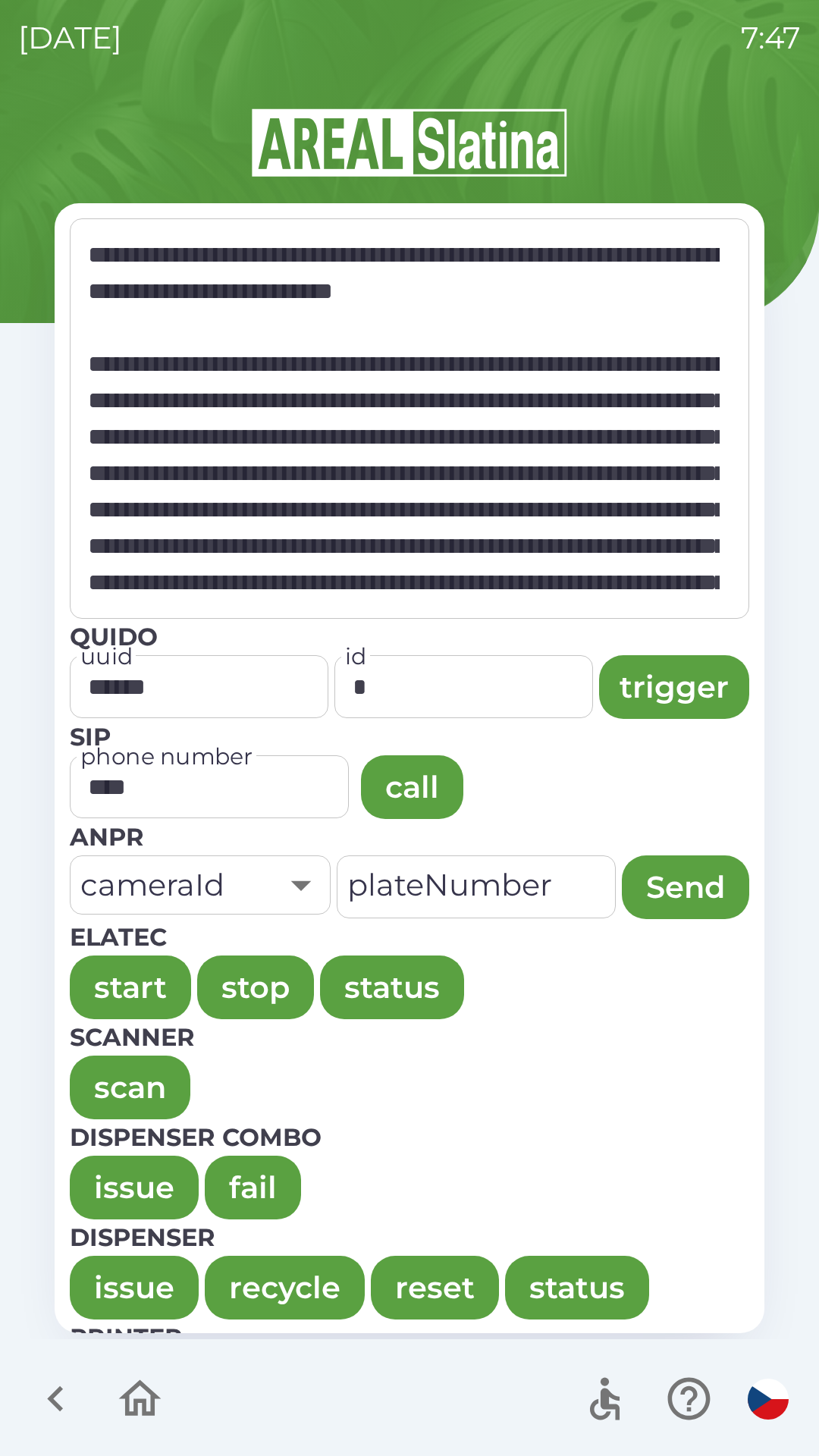
click at [116, 1177] on button "issue" at bounding box center [134, 1187] width 128 height 63
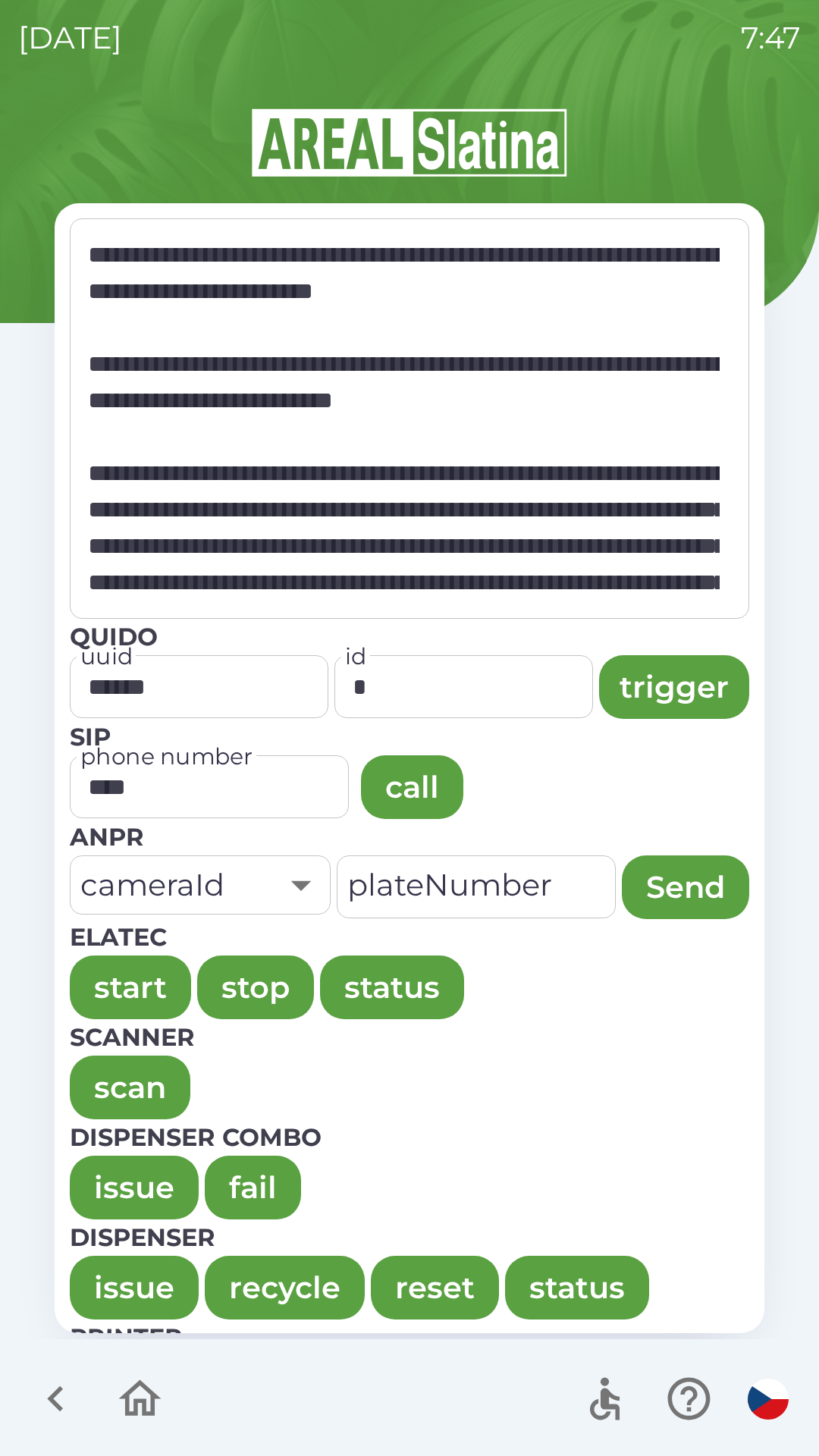
click at [106, 1165] on button "issue" at bounding box center [134, 1187] width 128 height 63
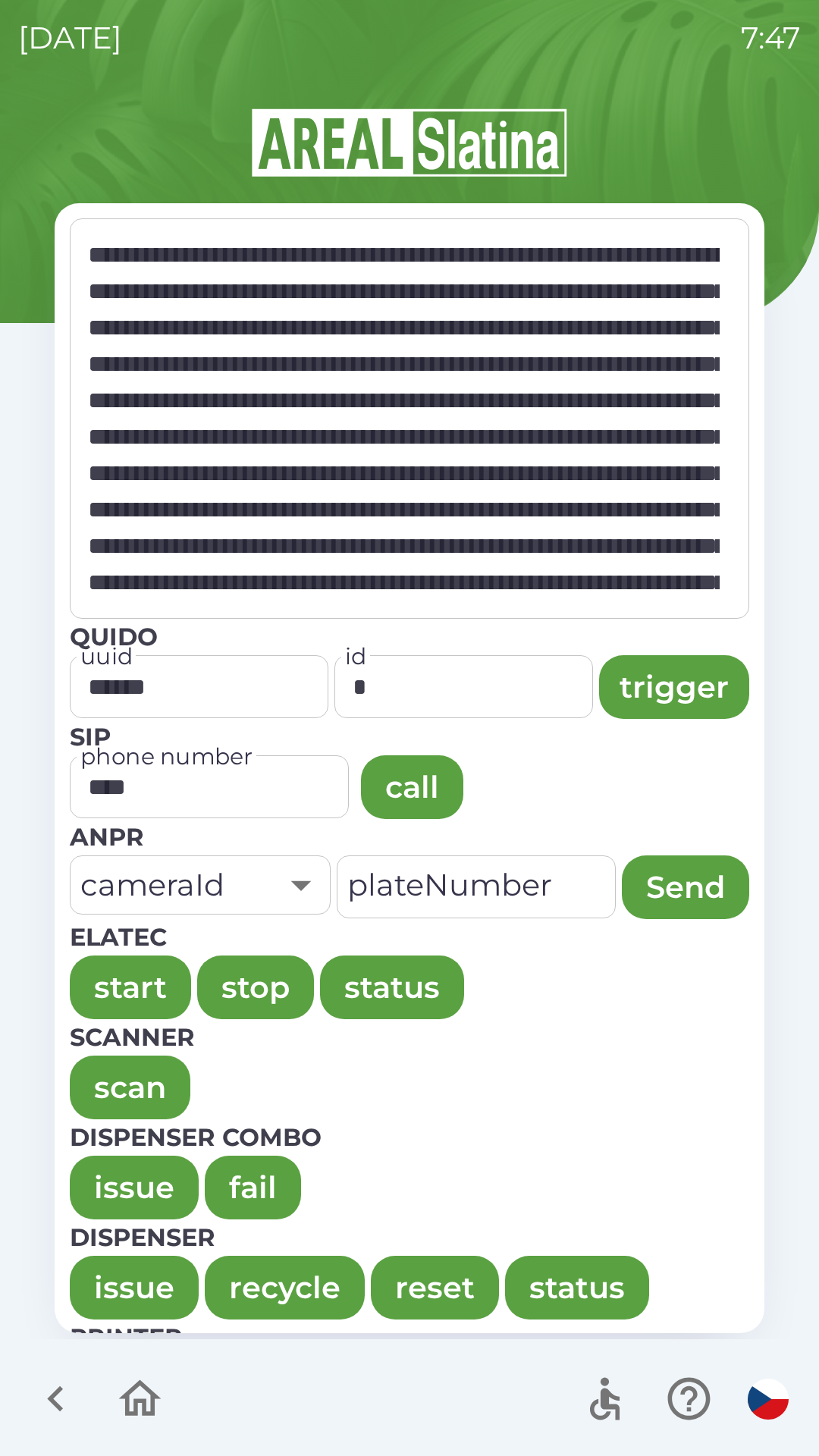
click at [106, 1177] on button "issue" at bounding box center [134, 1187] width 128 height 63
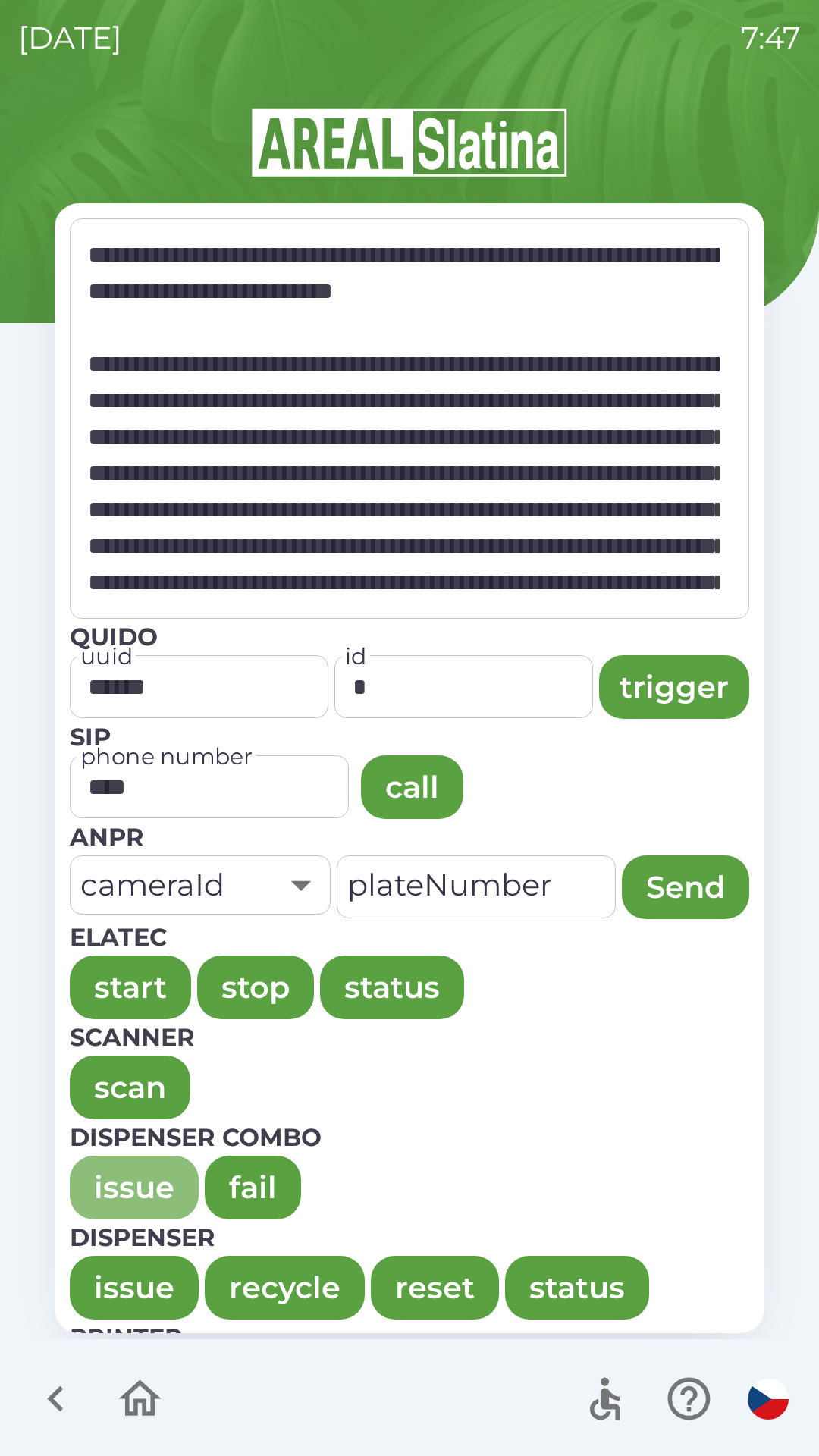
click at [103, 1159] on button "issue" at bounding box center [134, 1187] width 128 height 63
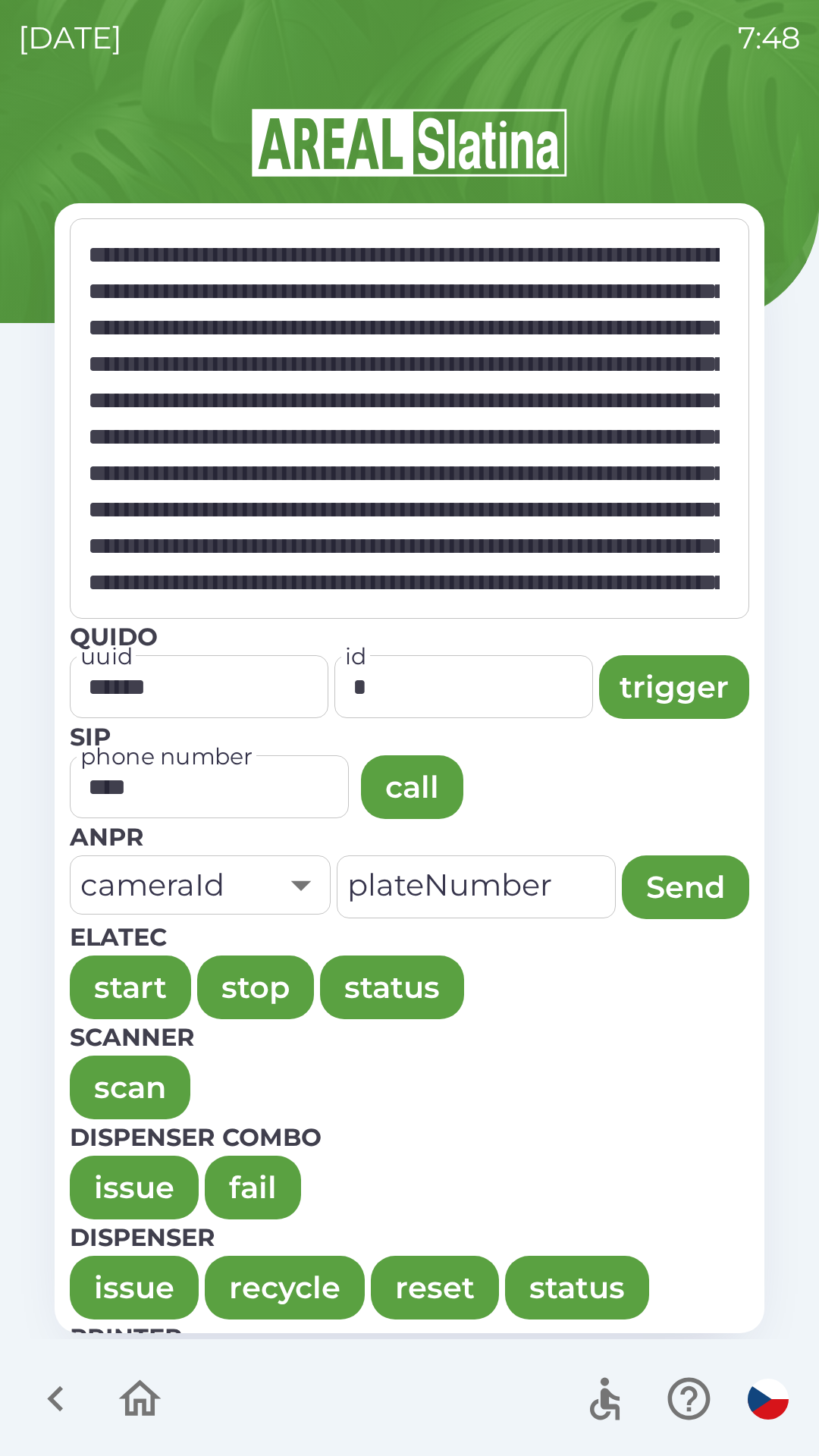
click at [108, 1175] on button "issue" at bounding box center [134, 1187] width 128 height 63
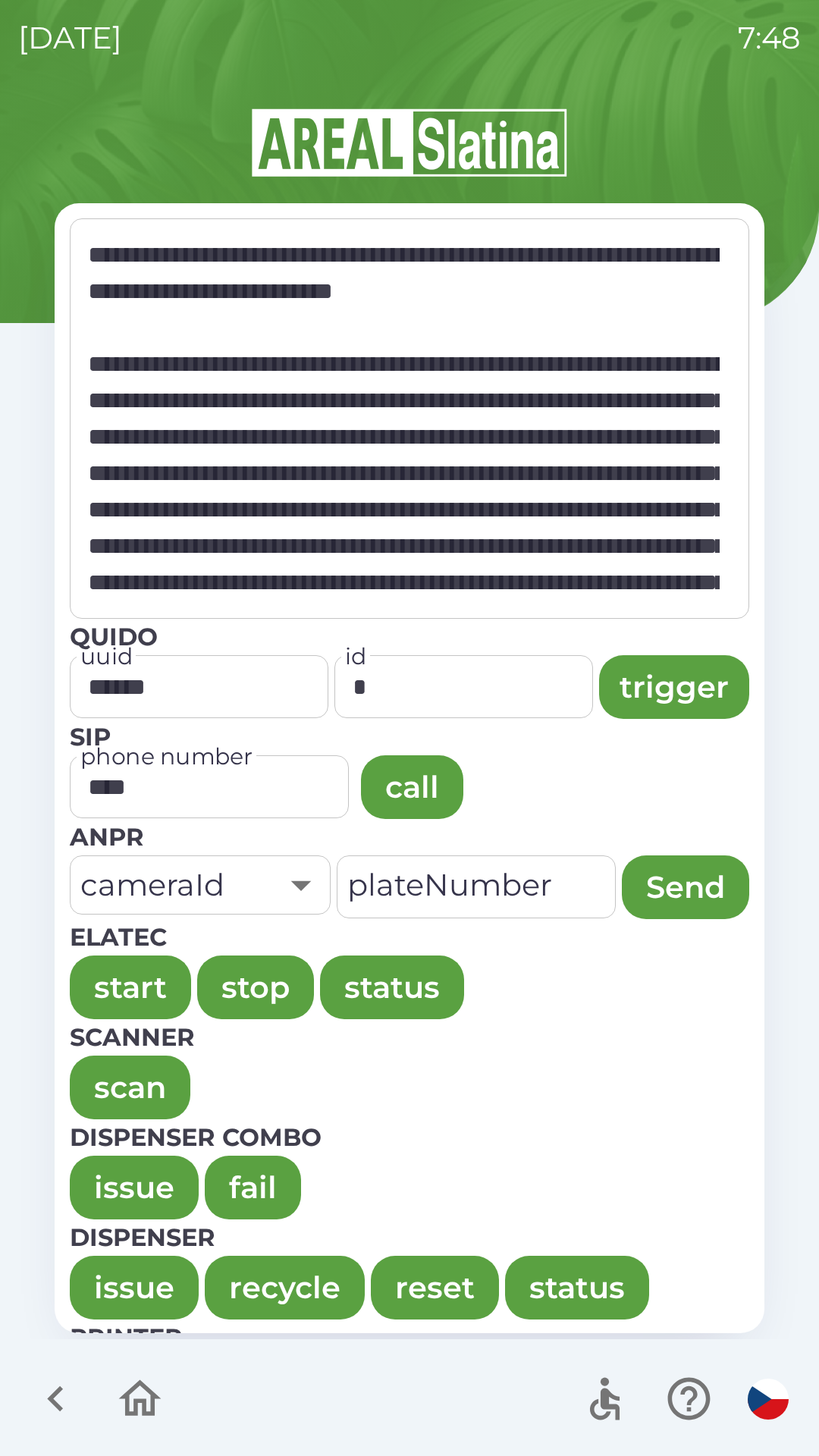
click at [103, 1165] on button "issue" at bounding box center [134, 1187] width 128 height 63
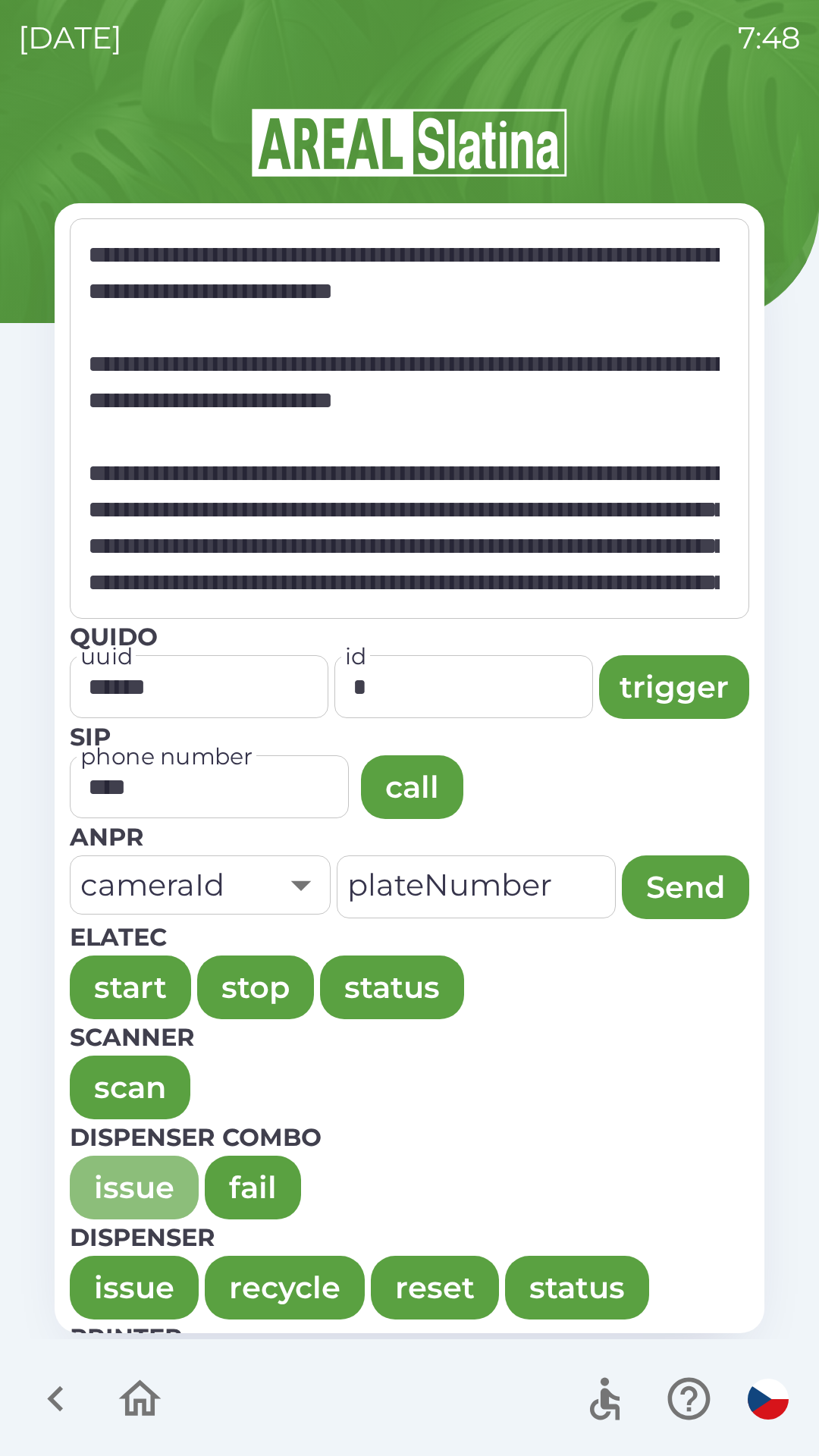
click at [118, 1185] on button "issue" at bounding box center [134, 1187] width 128 height 63
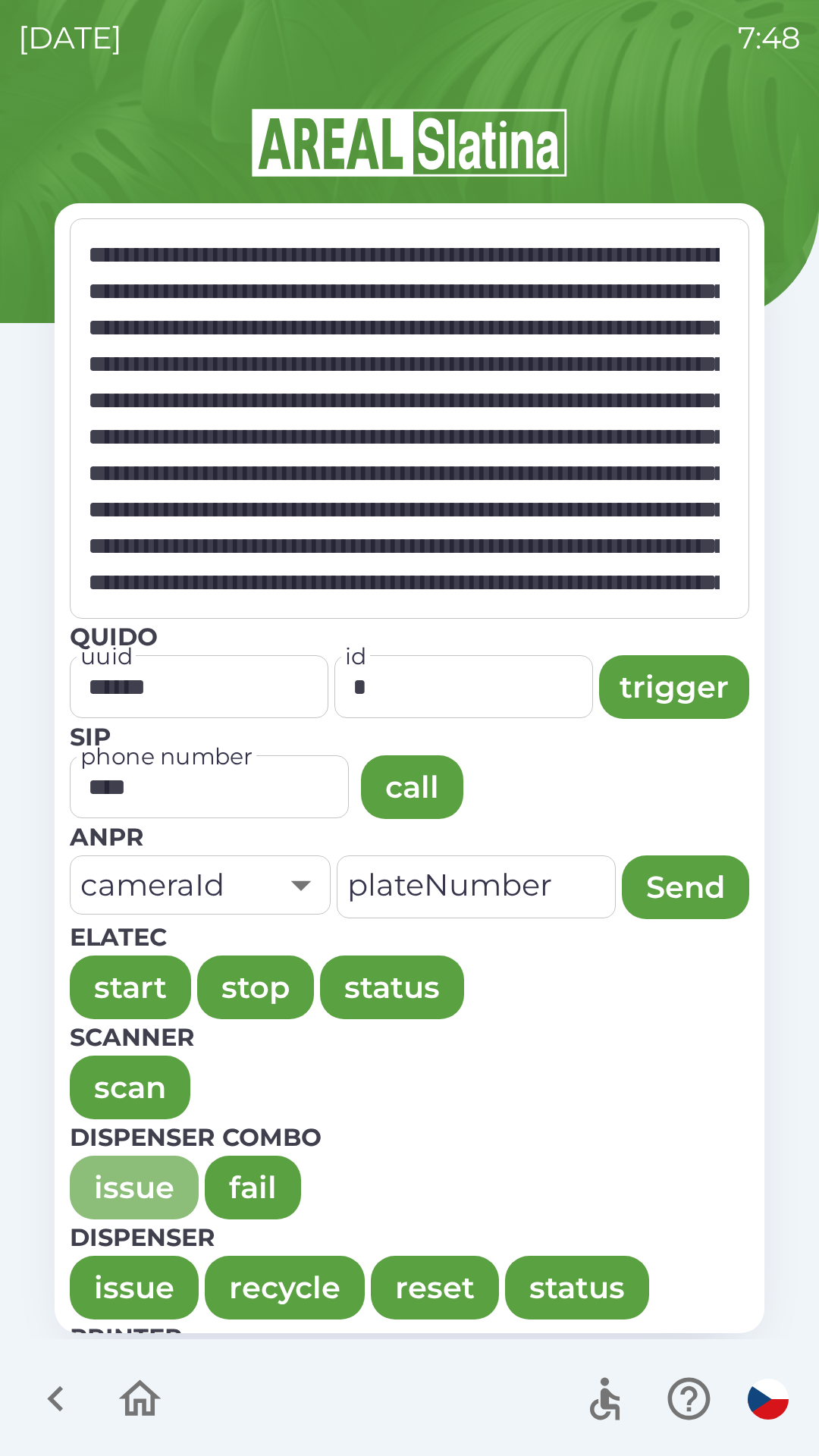
click at [92, 1164] on button "issue" at bounding box center [134, 1187] width 128 height 63
click at [103, 1173] on button "issue" at bounding box center [134, 1187] width 128 height 63
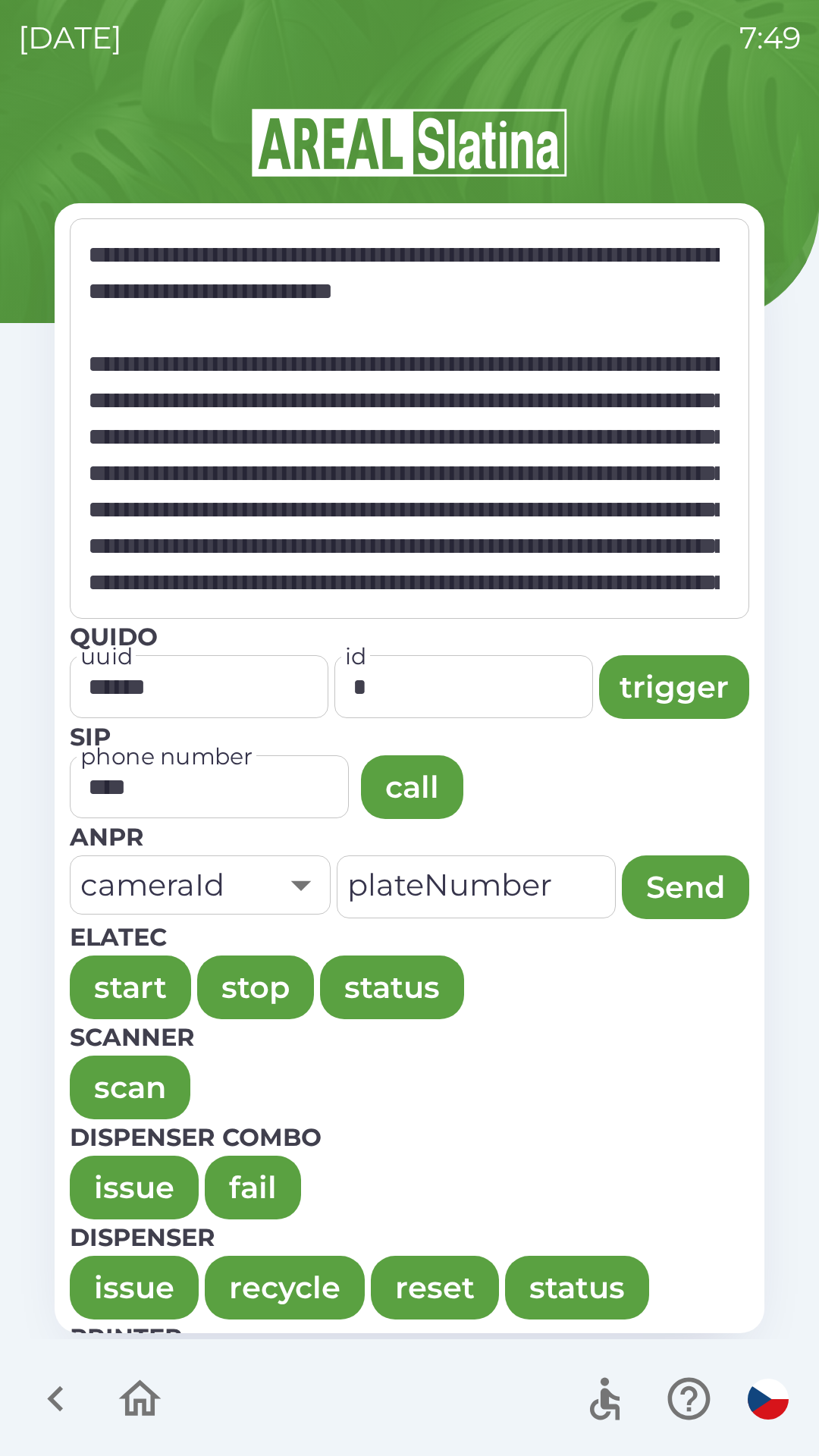
click at [91, 1187] on button "issue" at bounding box center [134, 1187] width 128 height 63
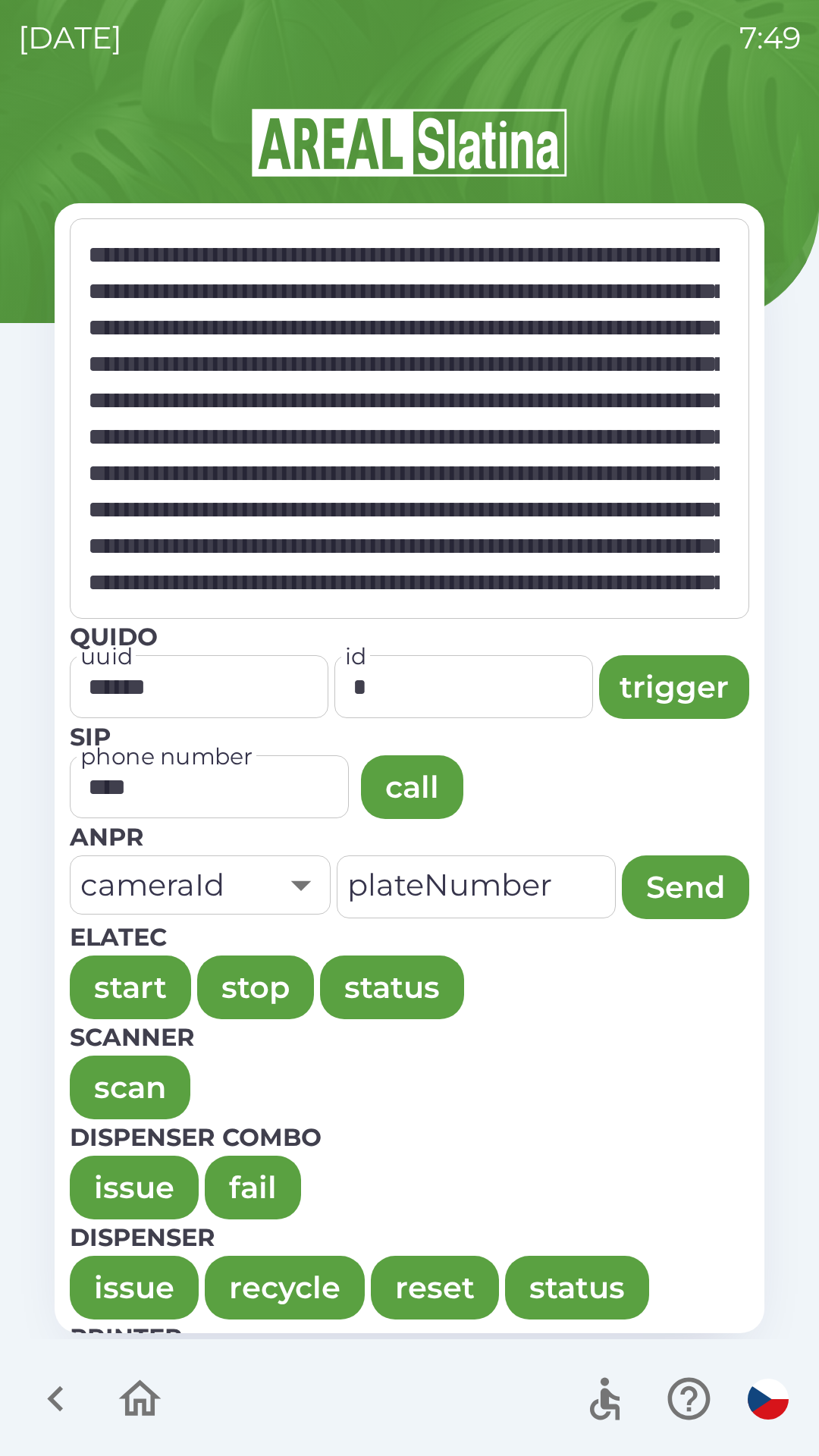
click at [120, 1140] on p "Dispenser combo" at bounding box center [410, 1138] width 680 height 37
click at [94, 1175] on button "issue" at bounding box center [134, 1187] width 128 height 63
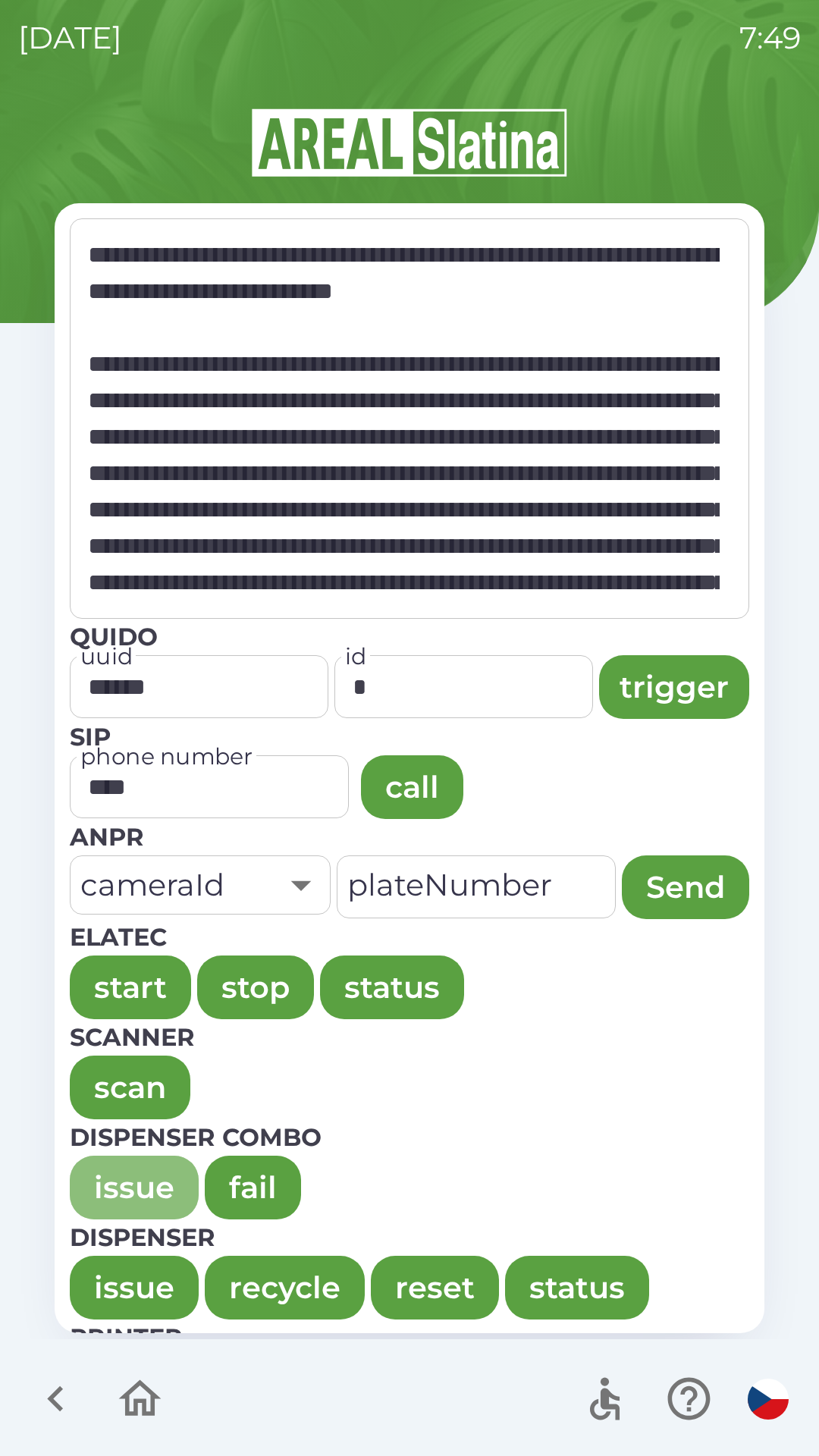
click at [109, 1163] on button "issue" at bounding box center [134, 1187] width 128 height 63
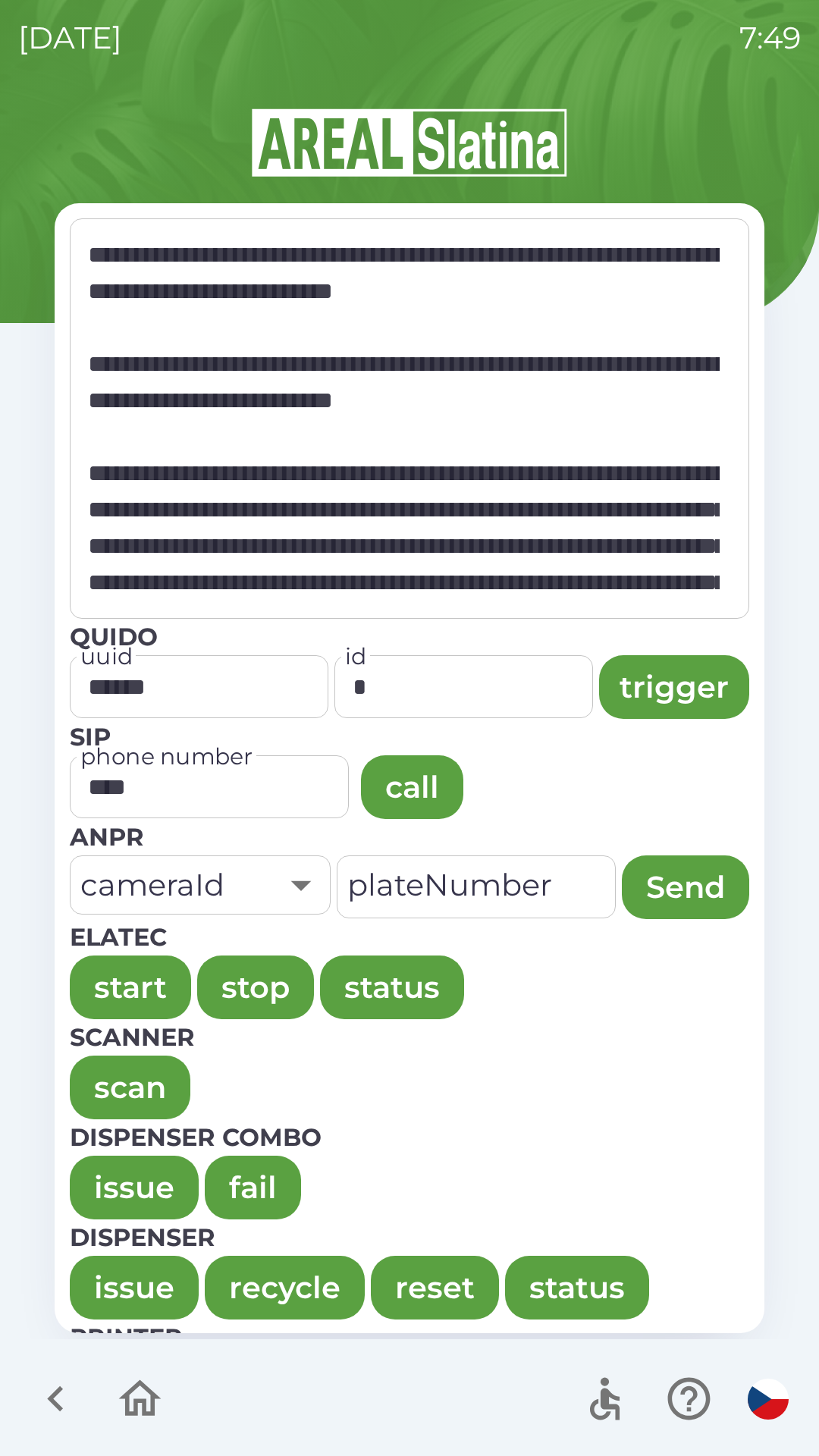
click at [94, 1189] on button "issue" at bounding box center [134, 1187] width 128 height 63
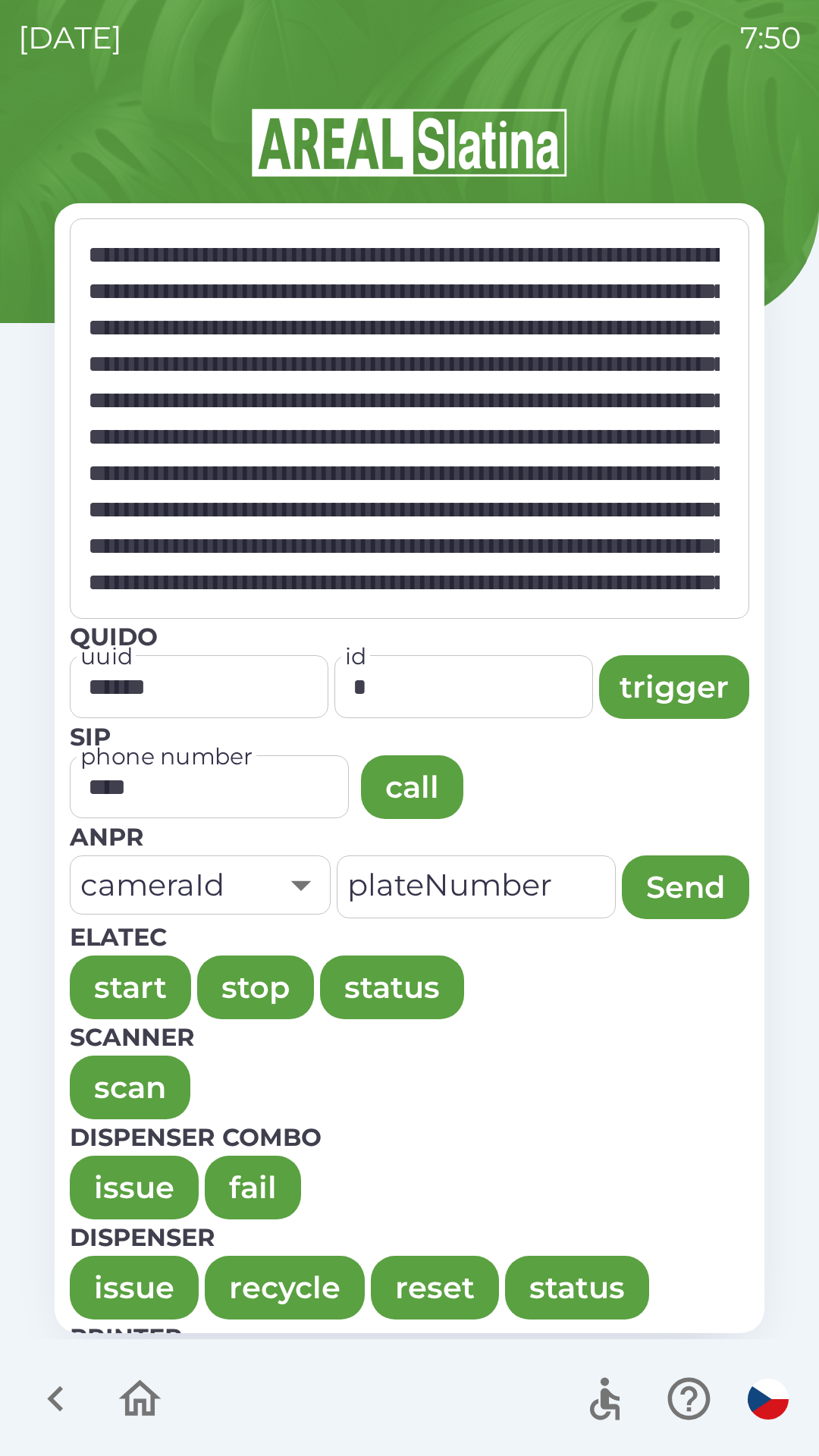
click at [107, 1179] on button "issue" at bounding box center [134, 1187] width 128 height 63
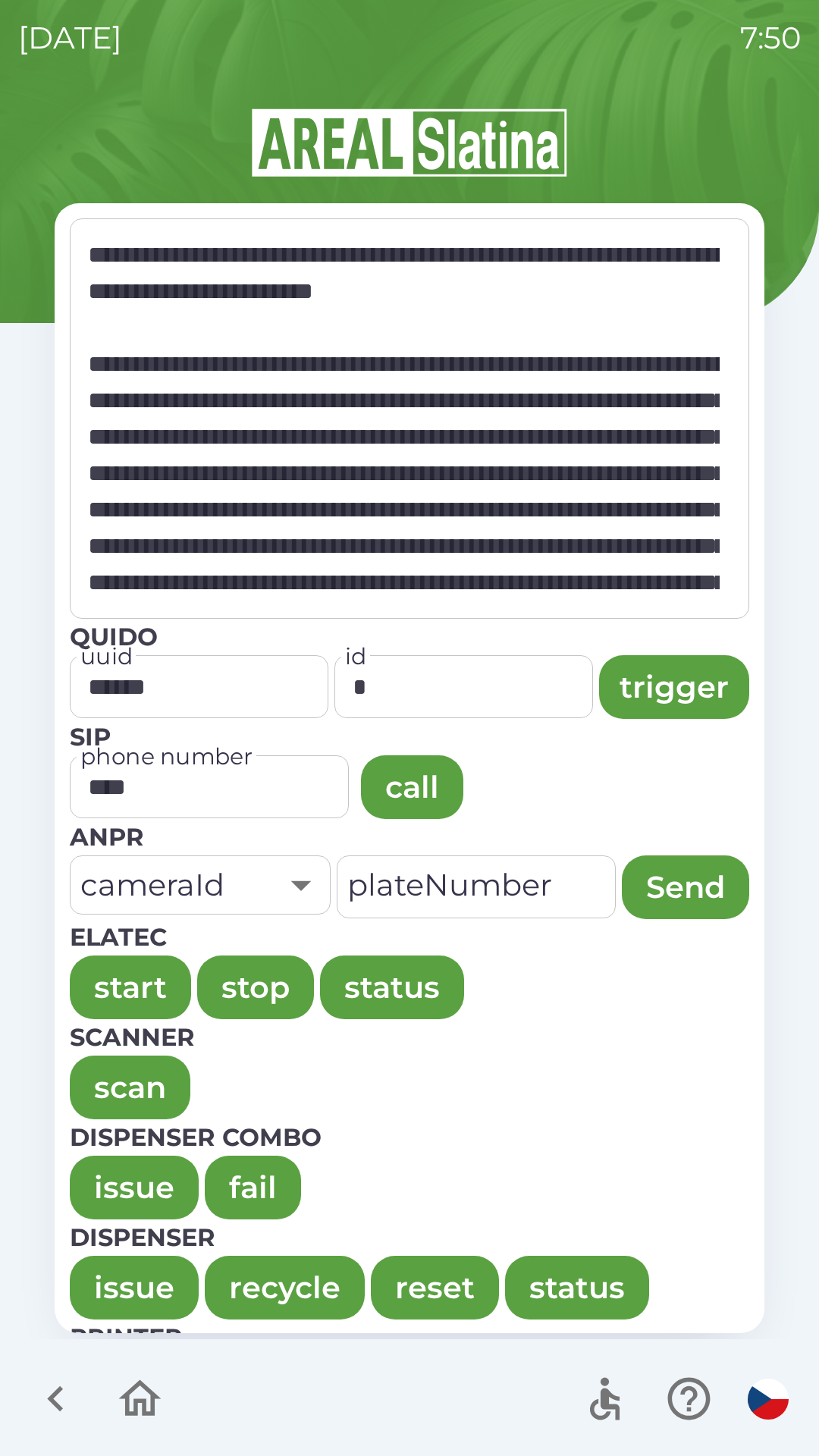
click at [108, 1185] on button "issue" at bounding box center [134, 1187] width 128 height 63
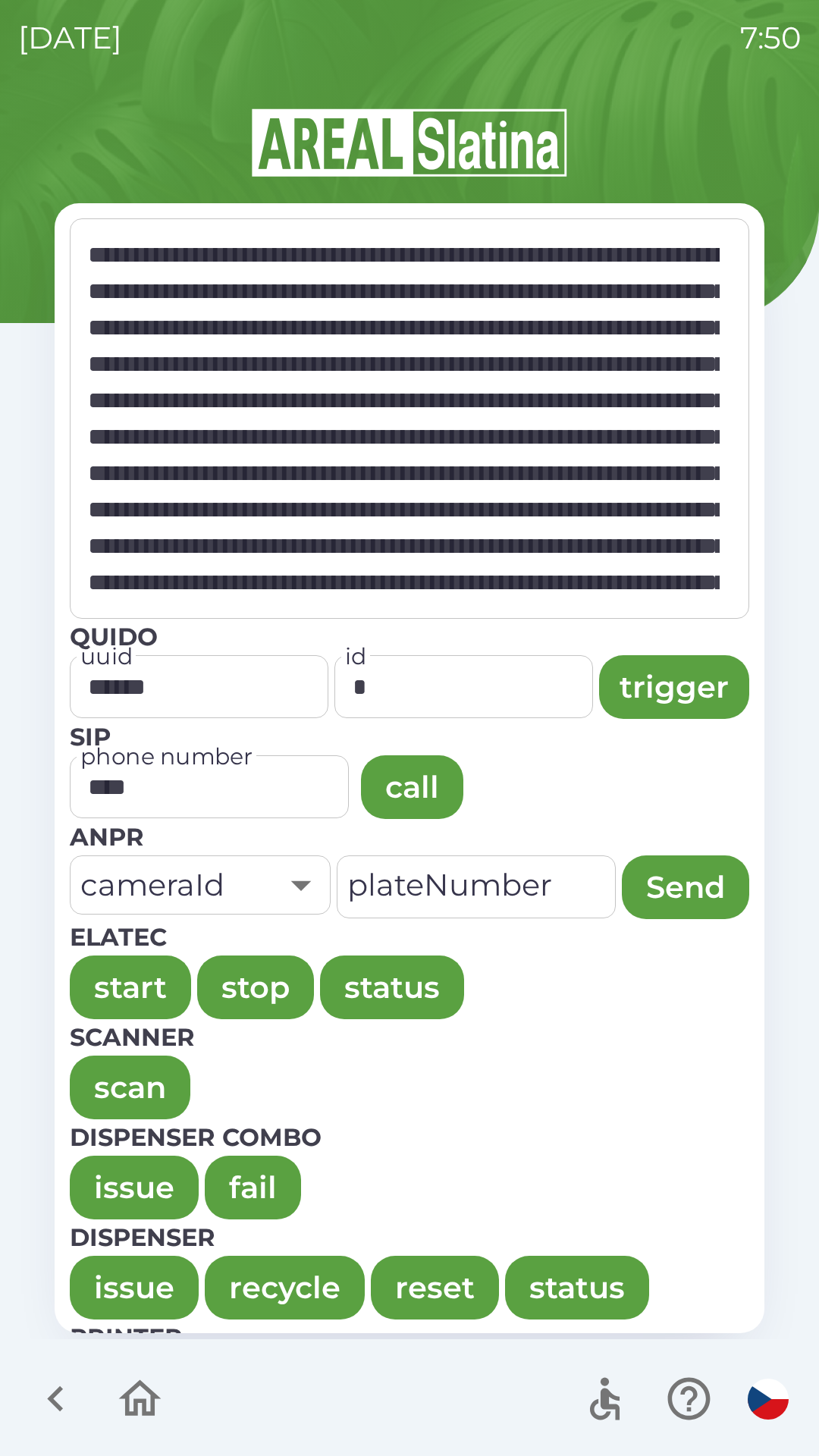
click at [109, 1185] on button "issue" at bounding box center [134, 1187] width 128 height 63
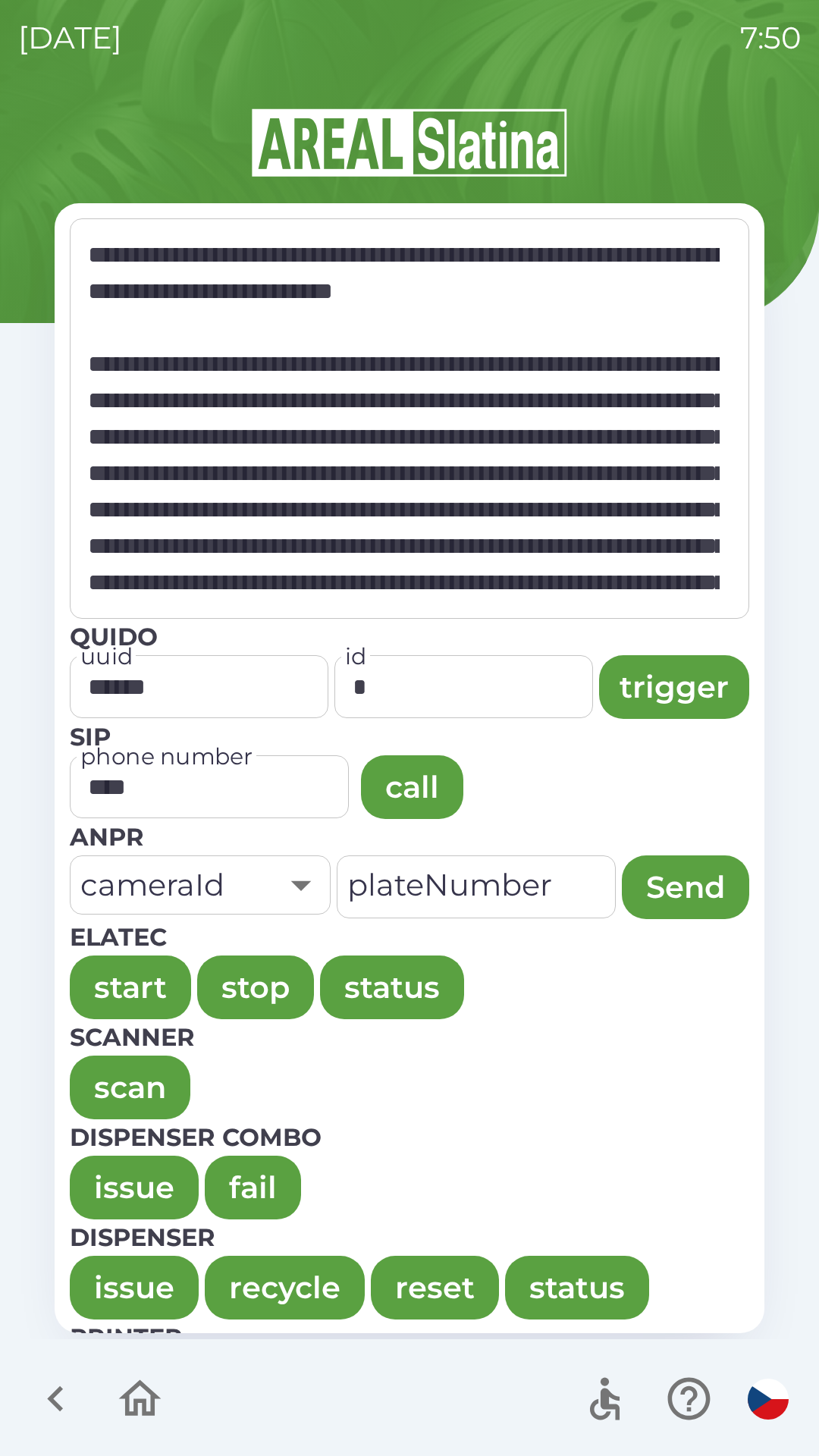
click at [109, 1179] on button "issue" at bounding box center [134, 1187] width 128 height 63
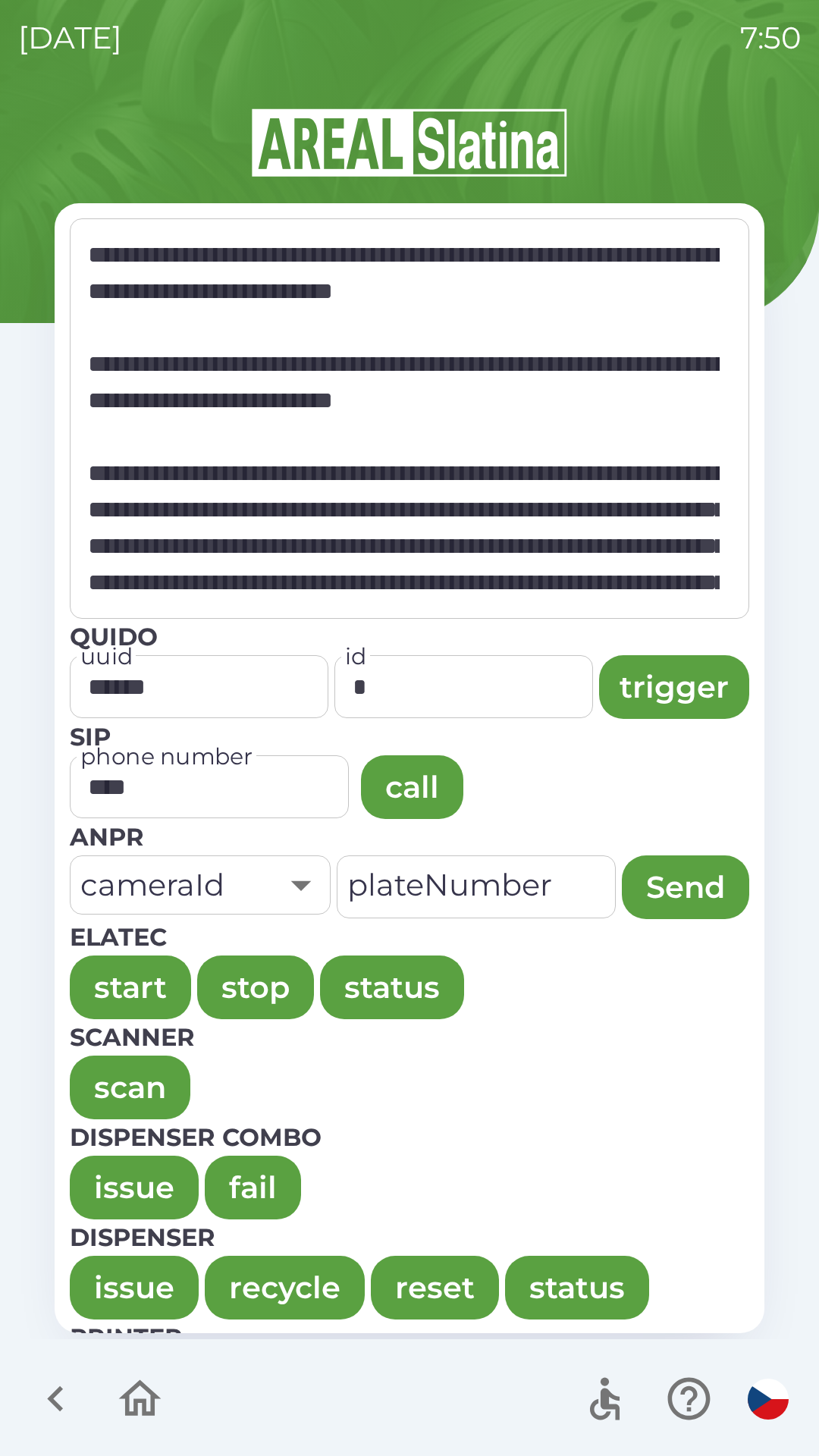
click at [121, 1156] on button "issue" at bounding box center [134, 1187] width 128 height 63
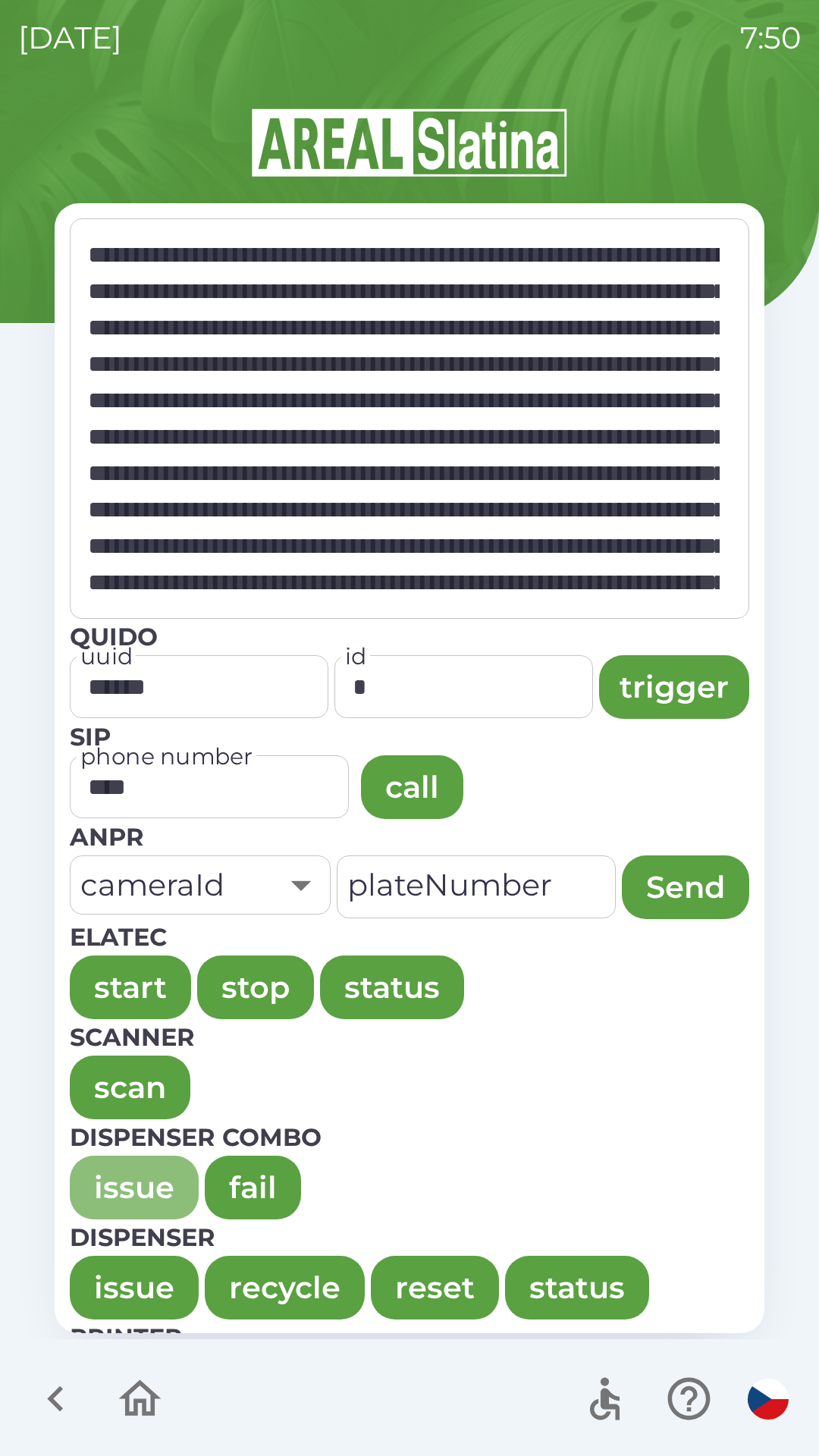
click at [103, 1179] on button "issue" at bounding box center [134, 1187] width 128 height 63
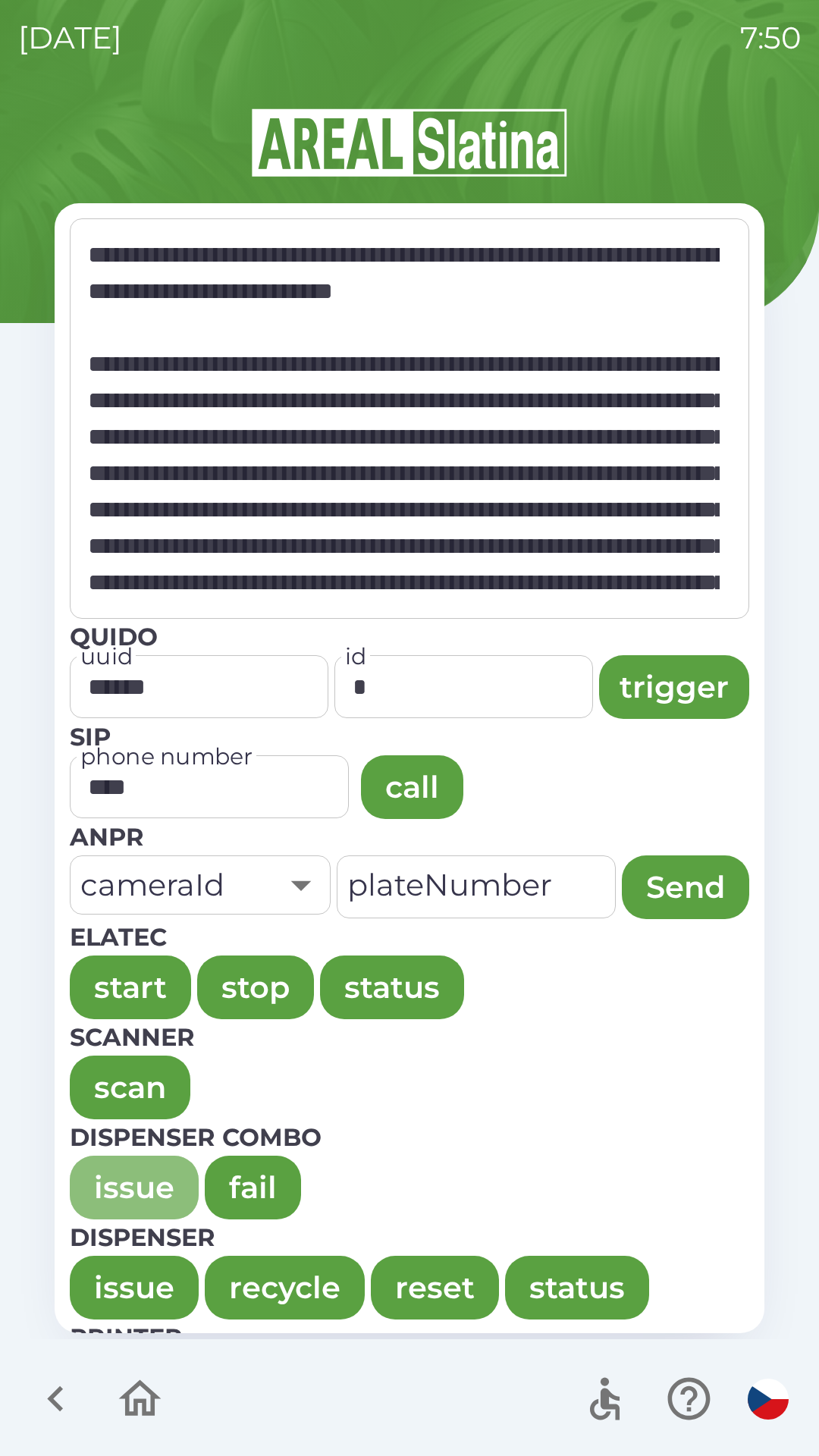
click at [103, 1171] on button "issue" at bounding box center [134, 1187] width 128 height 63
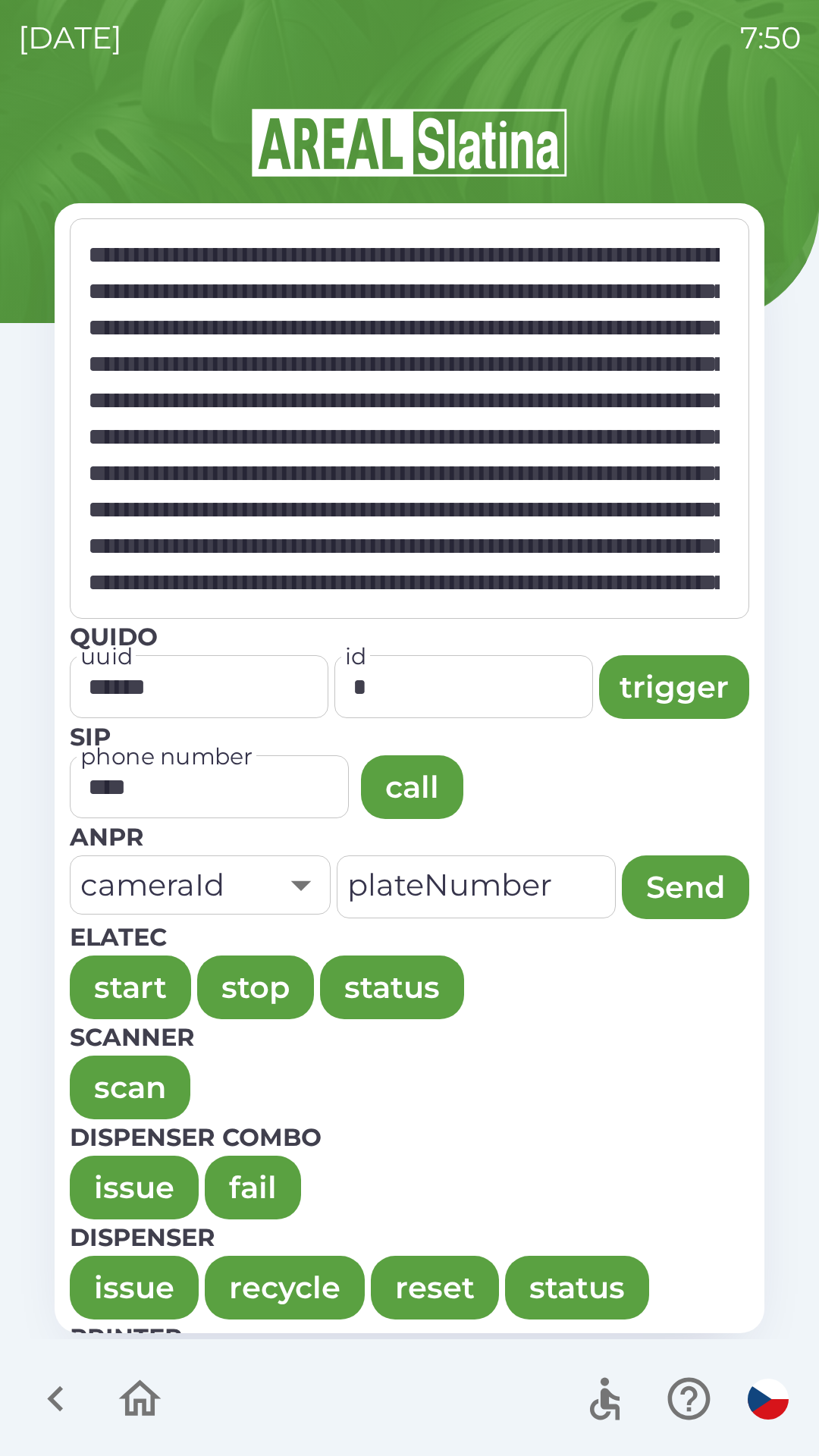
click at [103, 1178] on button "issue" at bounding box center [134, 1187] width 128 height 63
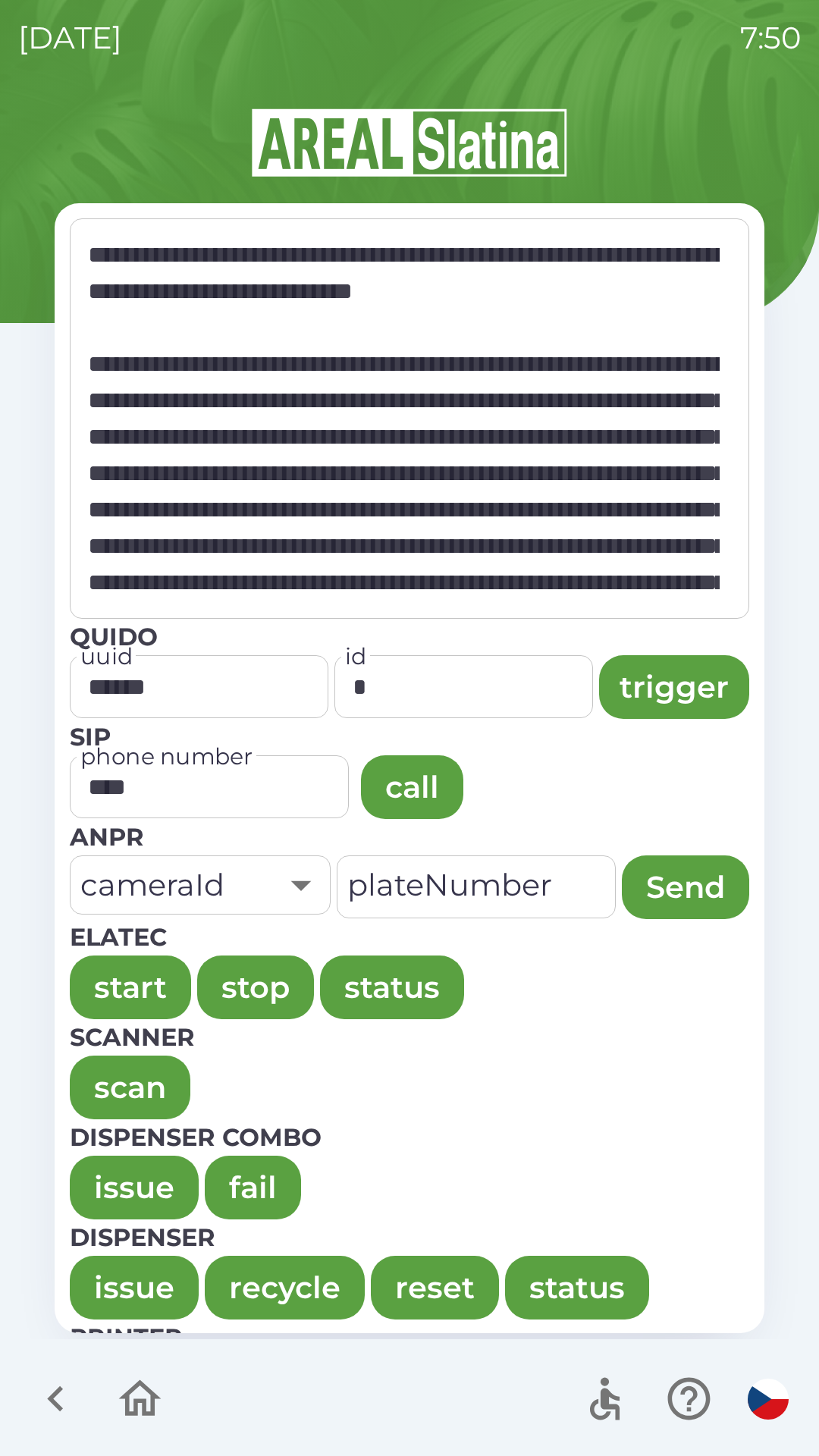
click at [107, 1193] on button "issue" at bounding box center [134, 1187] width 128 height 63
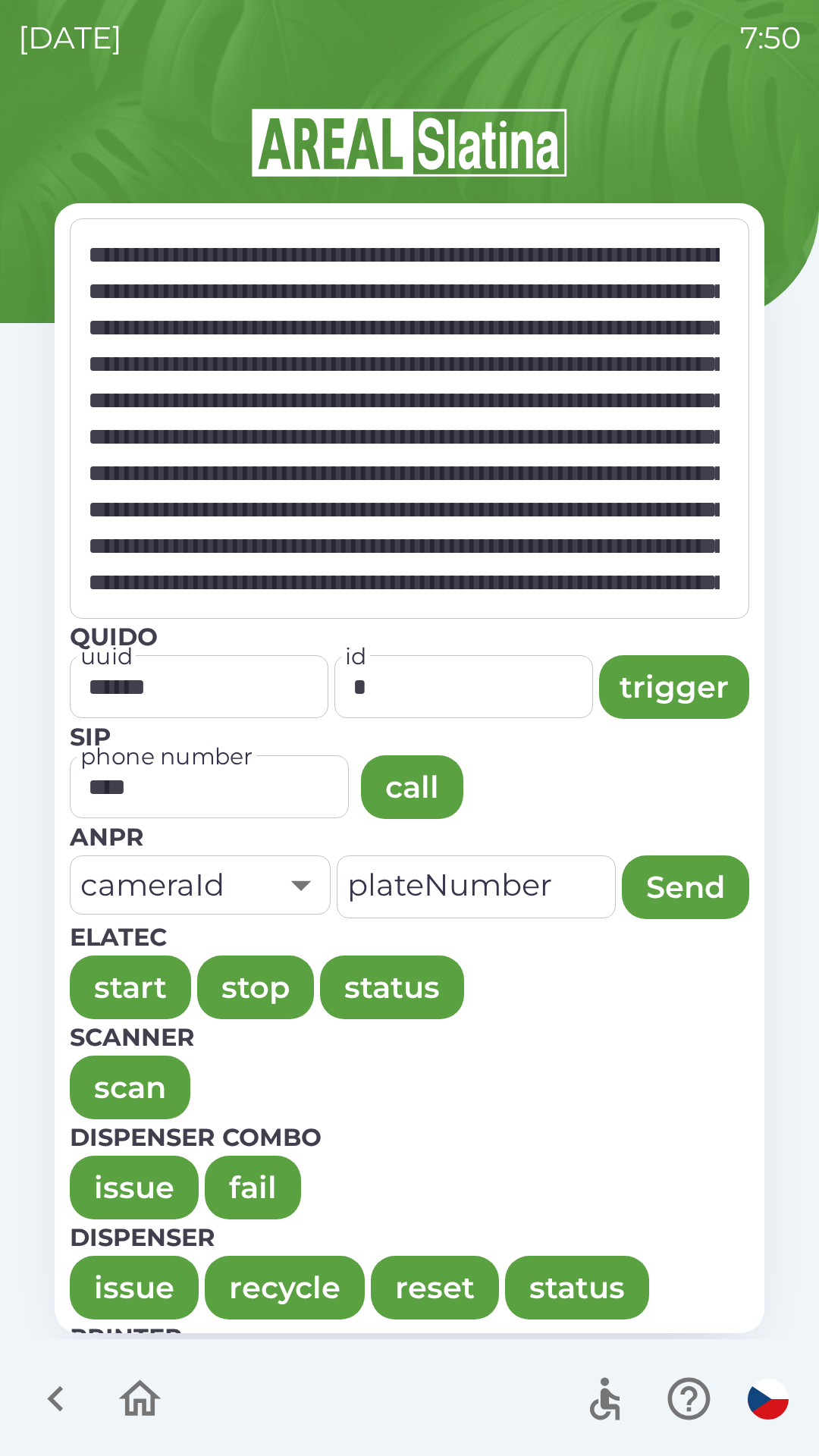
click at [88, 1172] on button "issue" at bounding box center [134, 1187] width 128 height 63
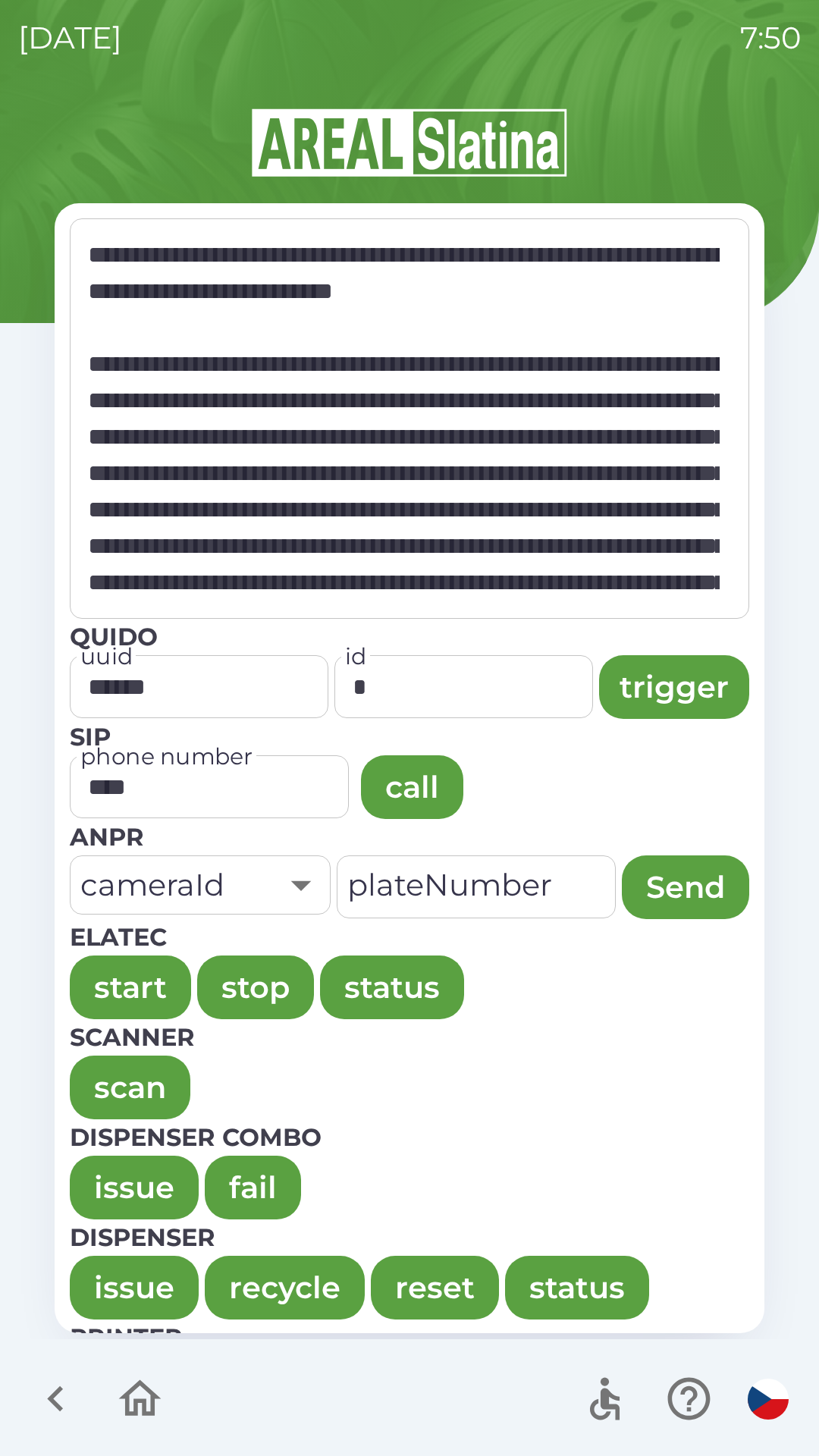
click at [89, 1162] on button "issue" at bounding box center [134, 1187] width 128 height 63
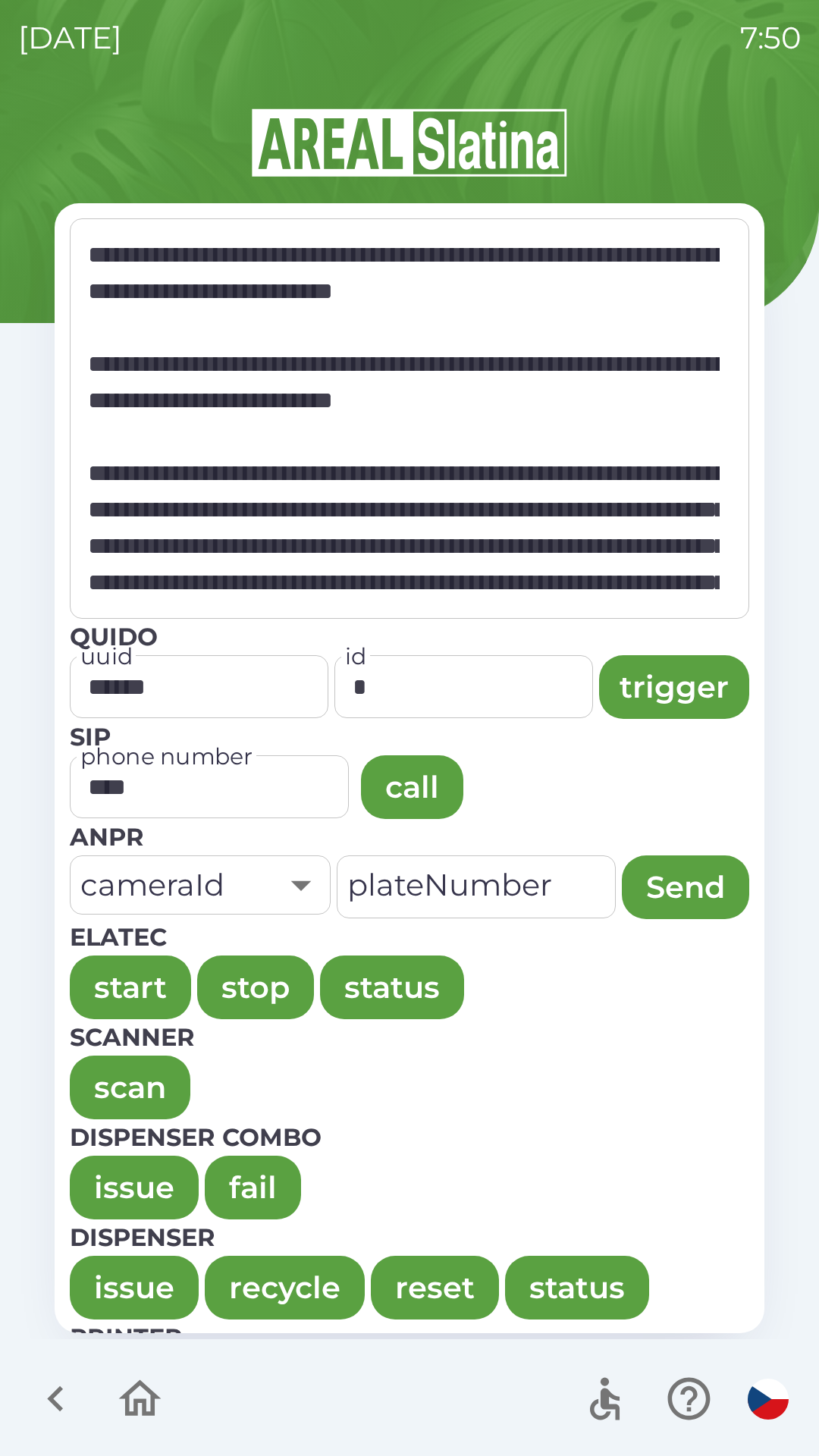
click at [119, 1171] on button "issue" at bounding box center [134, 1187] width 128 height 63
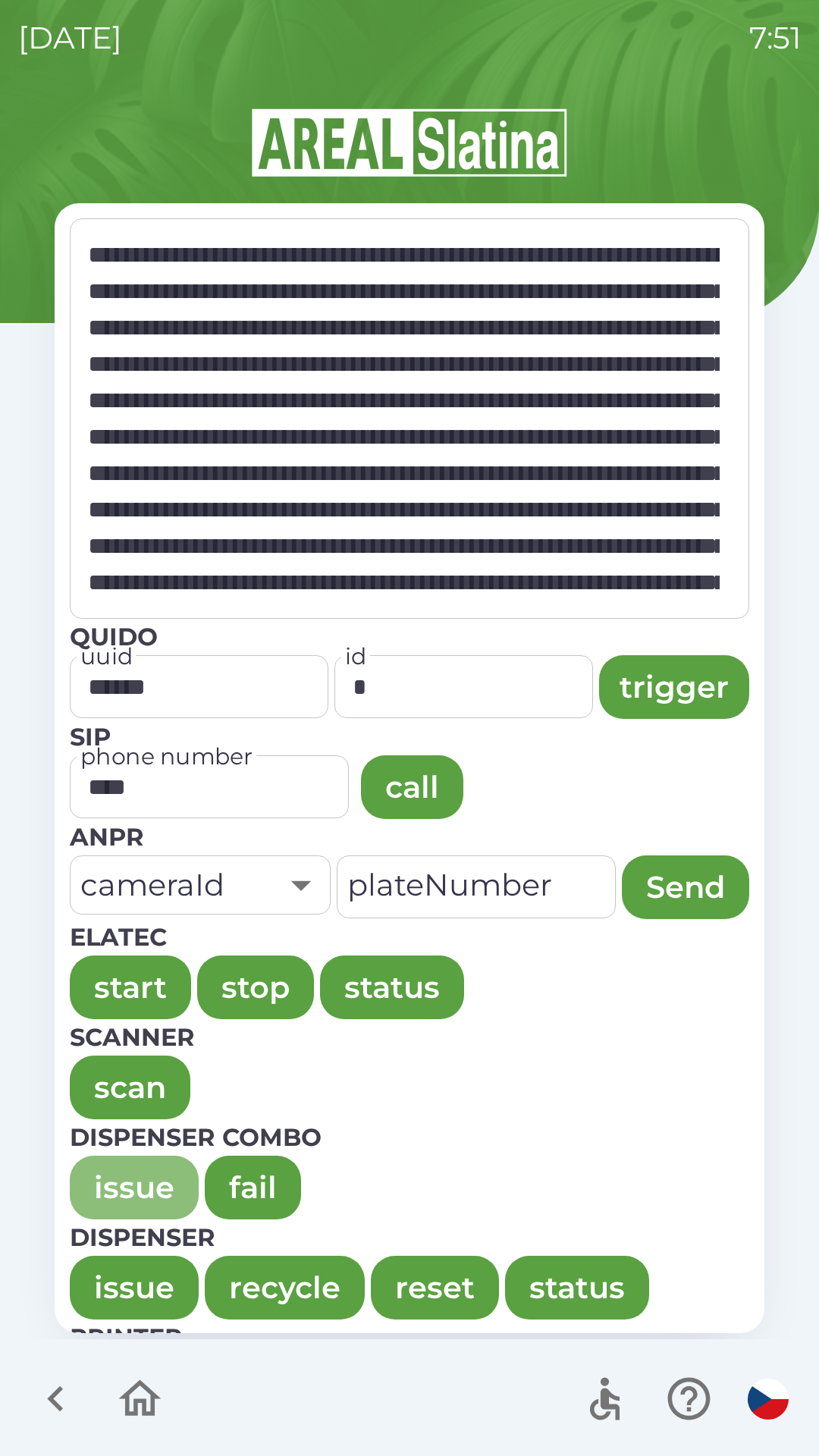
click at [120, 1180] on button "issue" at bounding box center [134, 1187] width 128 height 63
click at [104, 1176] on button "issue" at bounding box center [134, 1187] width 128 height 63
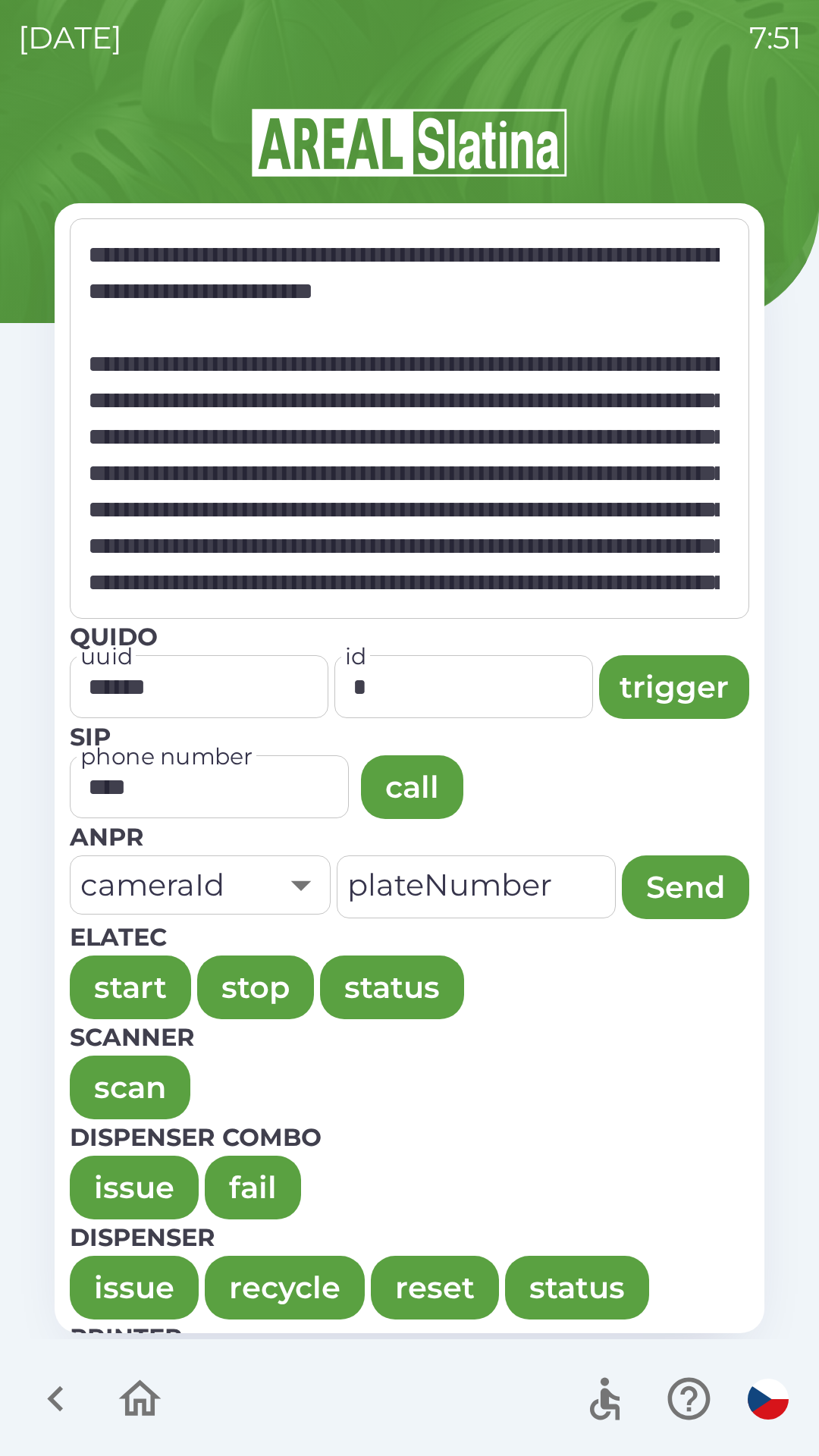
click at [100, 1162] on button "issue" at bounding box center [134, 1187] width 128 height 63
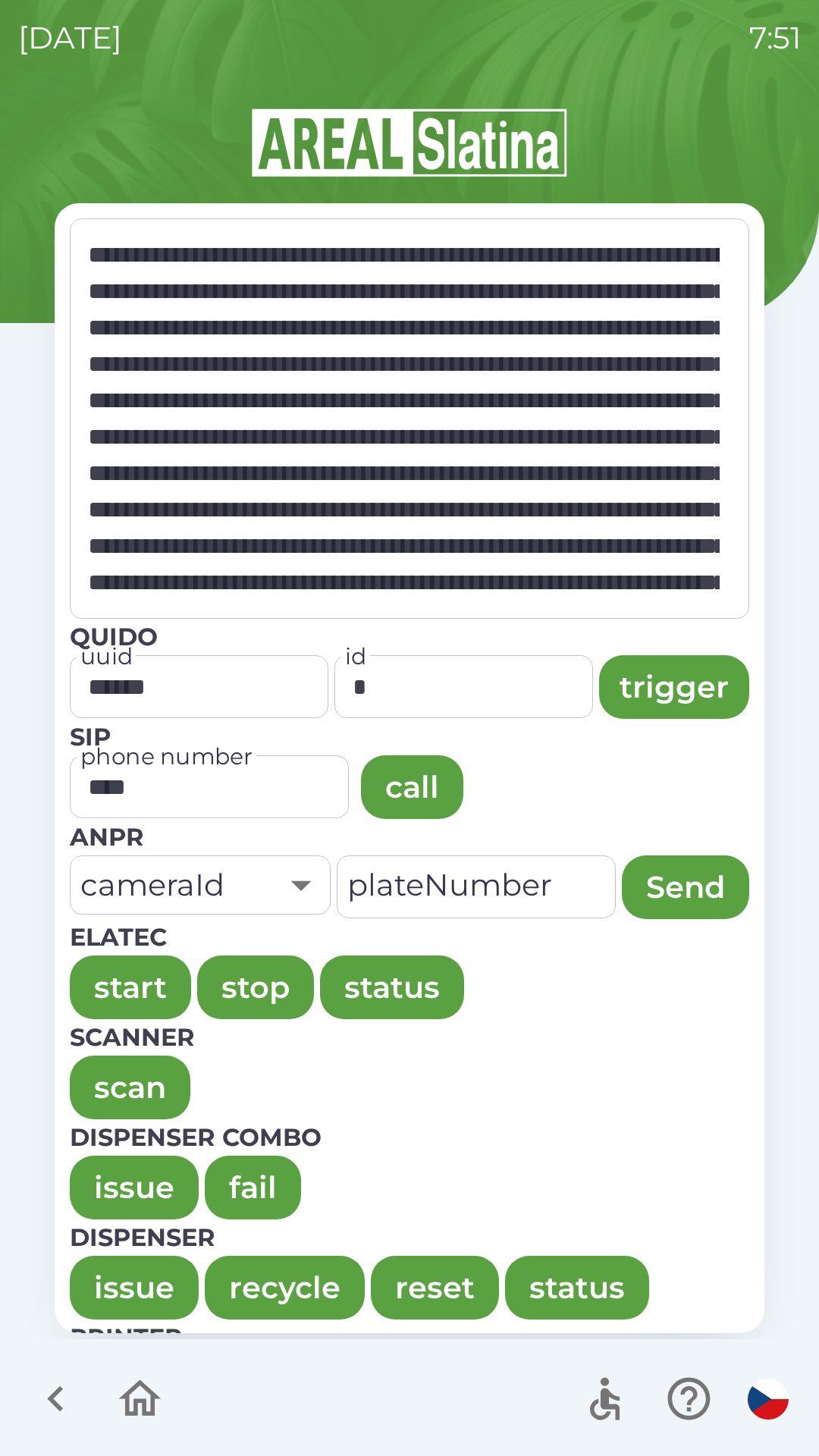
click at [117, 1170] on button "issue" at bounding box center [134, 1187] width 128 height 63
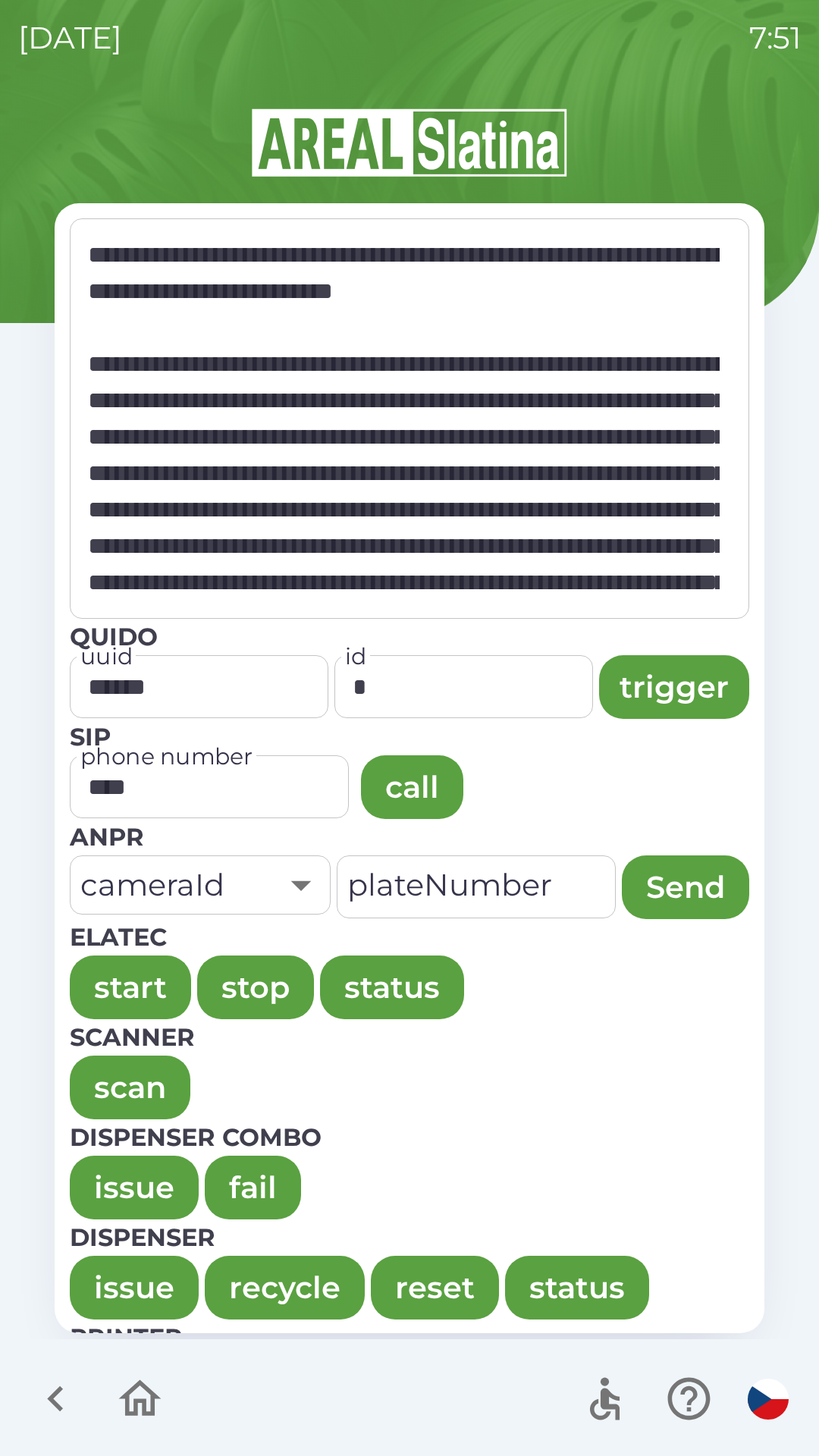
click at [101, 1185] on button "issue" at bounding box center [134, 1187] width 128 height 63
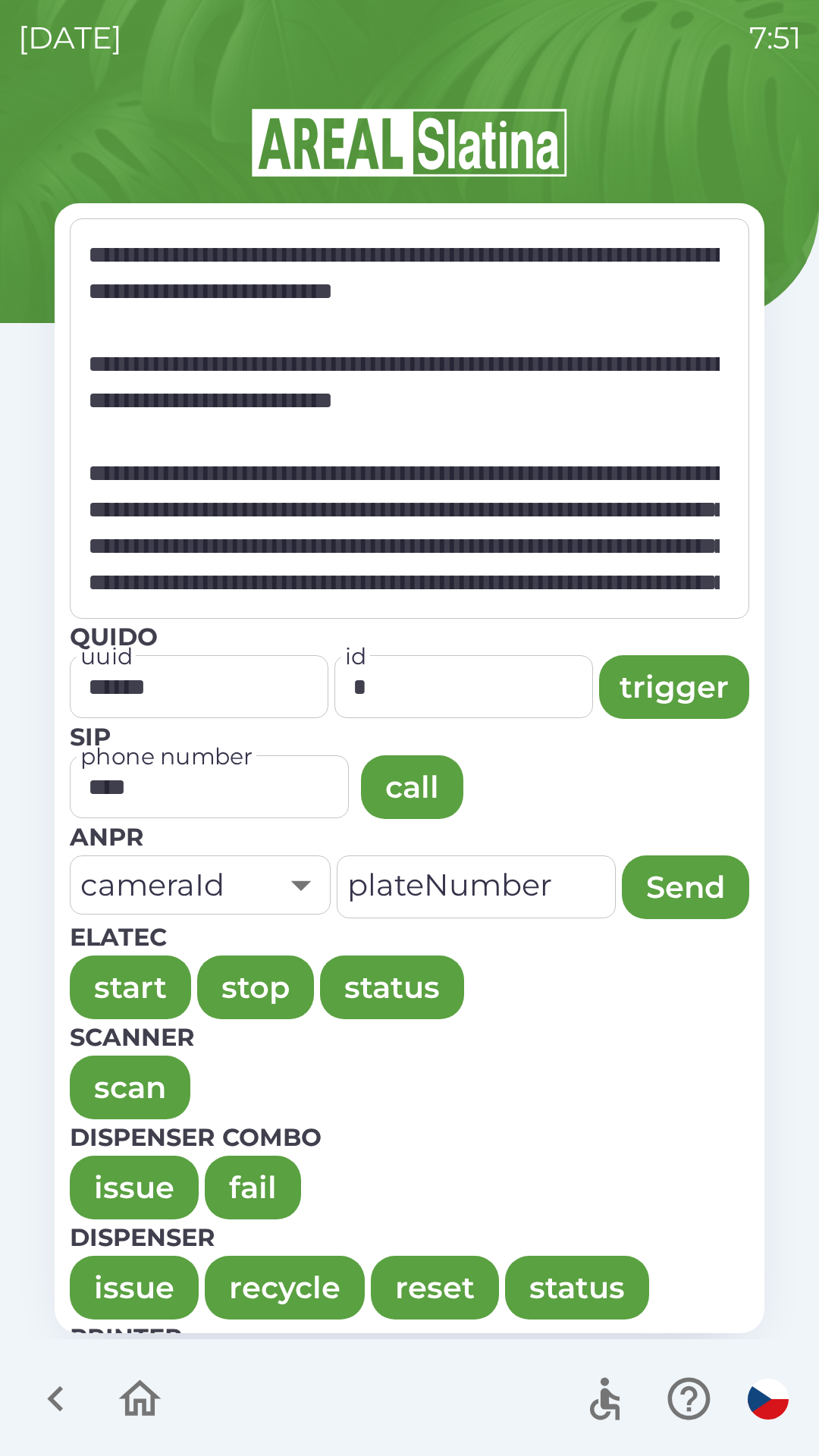
click at [118, 1161] on button "issue" at bounding box center [134, 1187] width 128 height 63
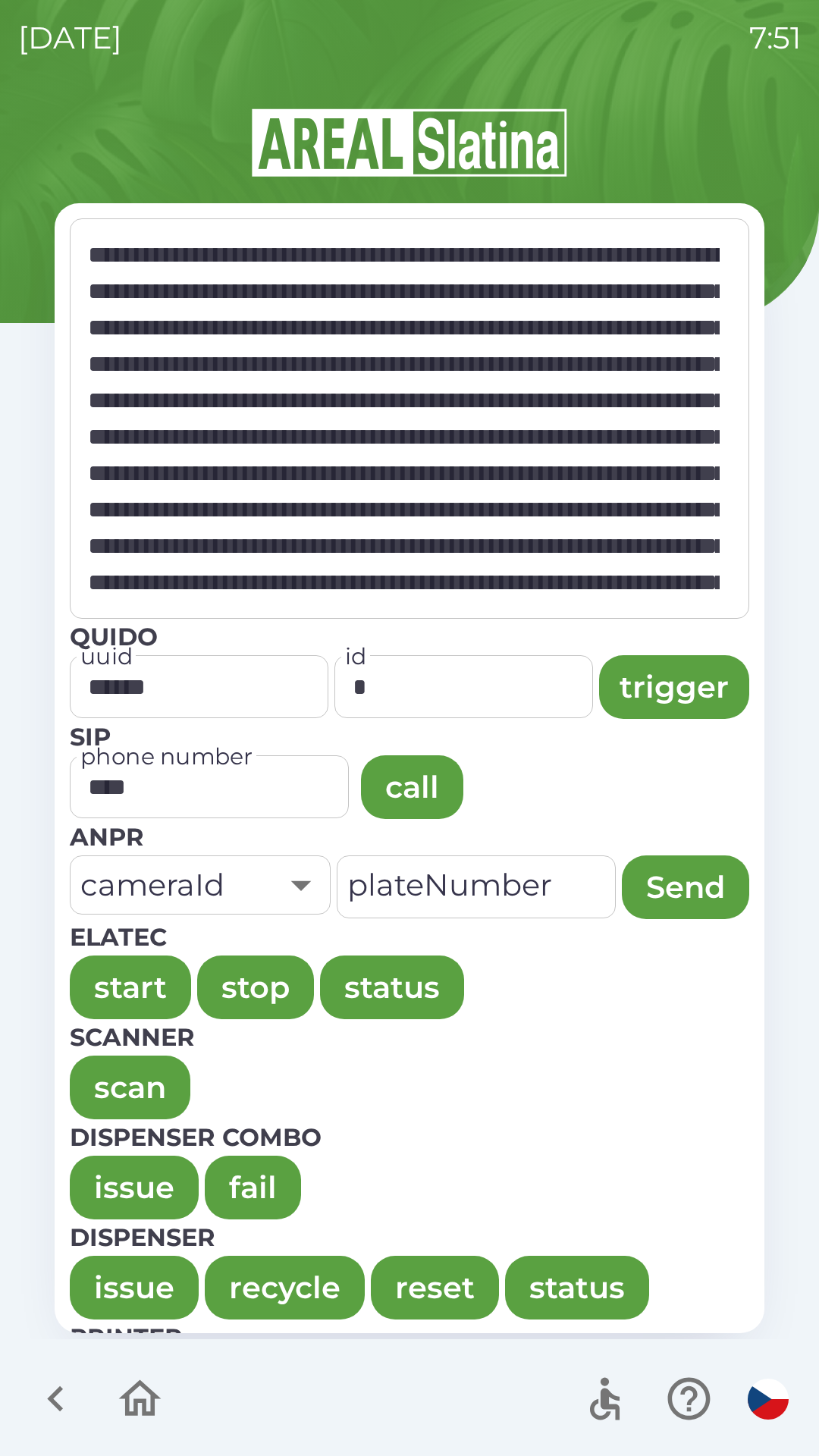
click at [109, 1175] on button "issue" at bounding box center [134, 1187] width 128 height 63
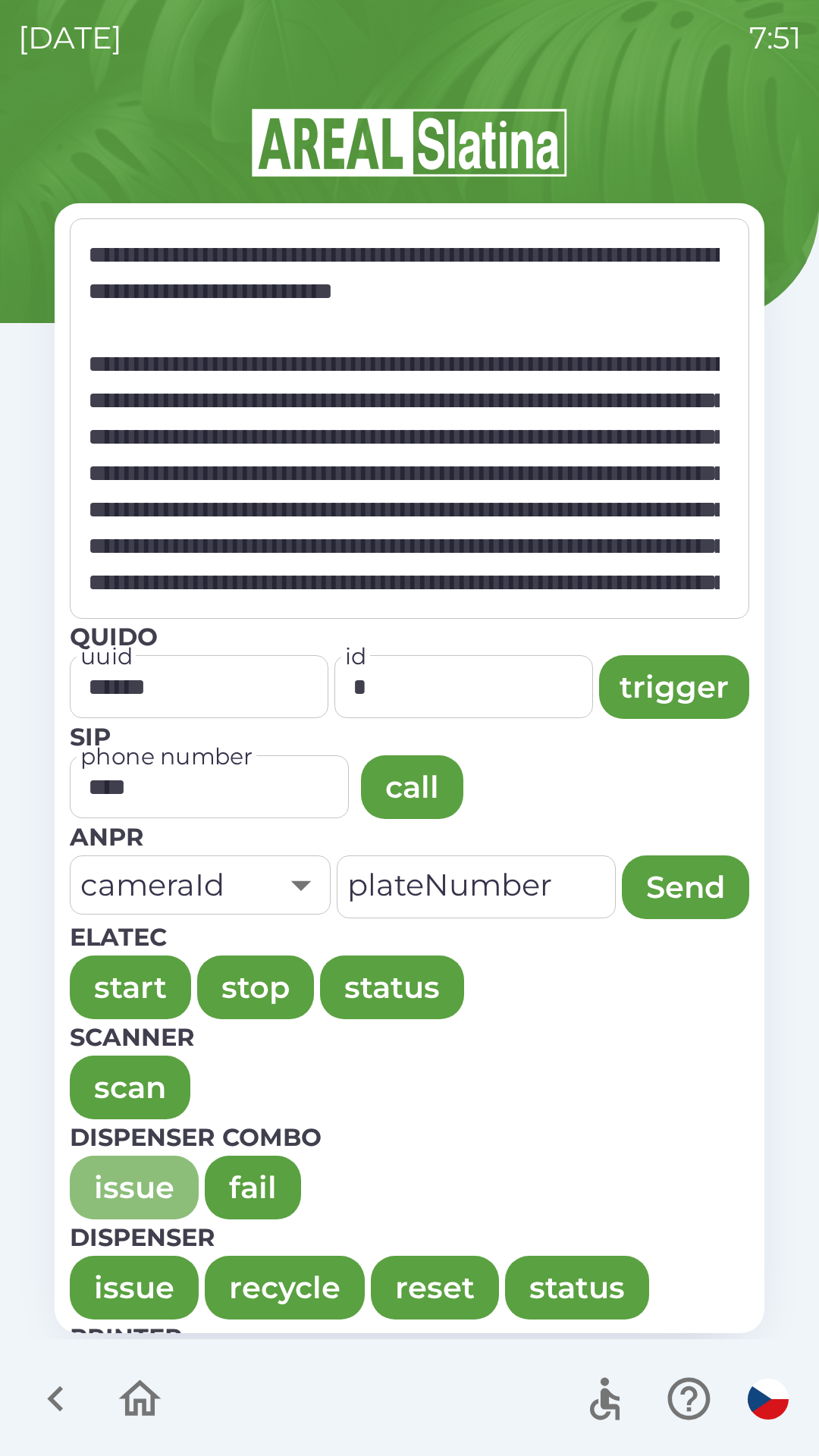
click at [119, 1188] on button "issue" at bounding box center [134, 1187] width 128 height 63
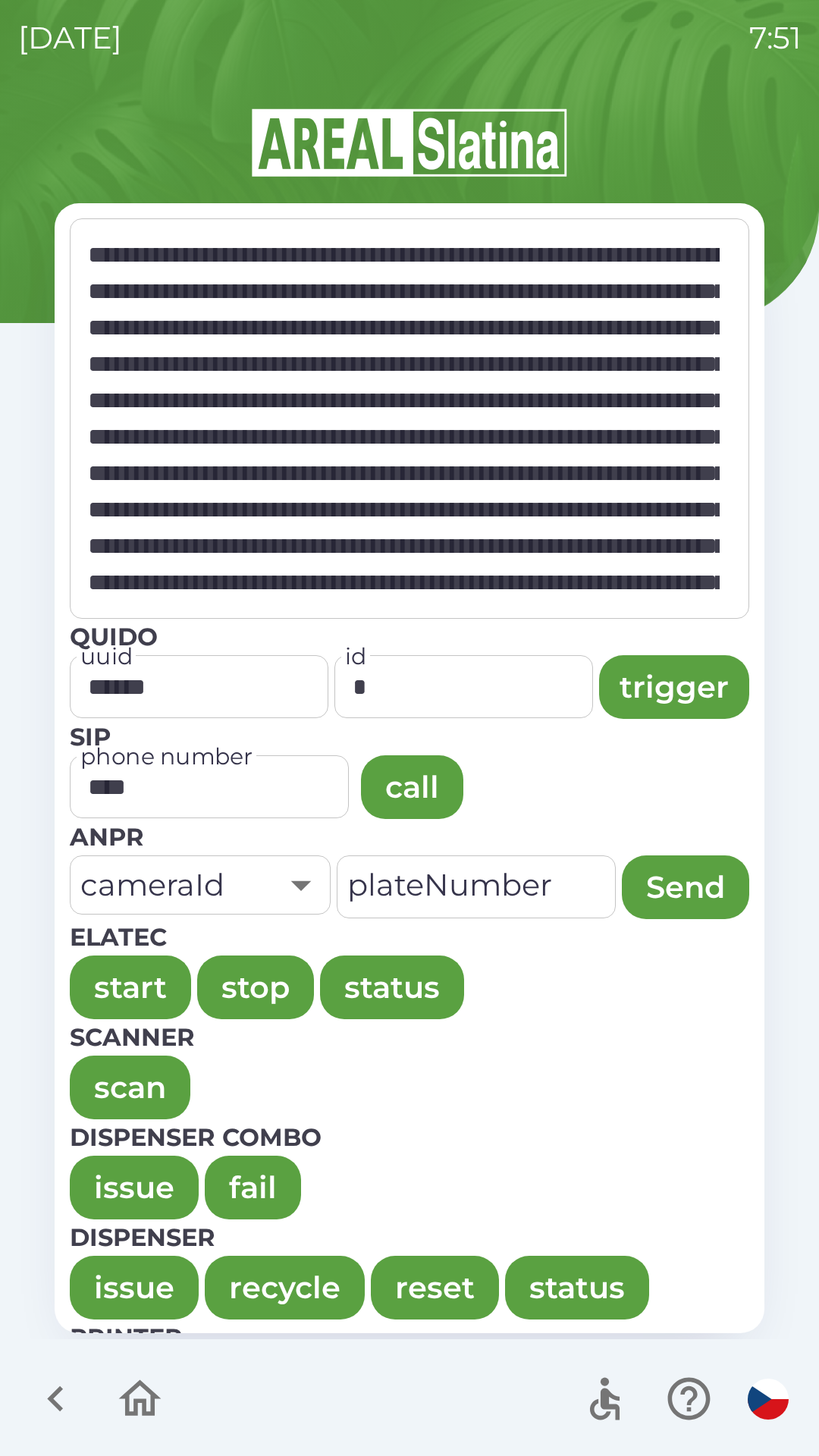
click at [106, 1173] on button "issue" at bounding box center [134, 1187] width 128 height 63
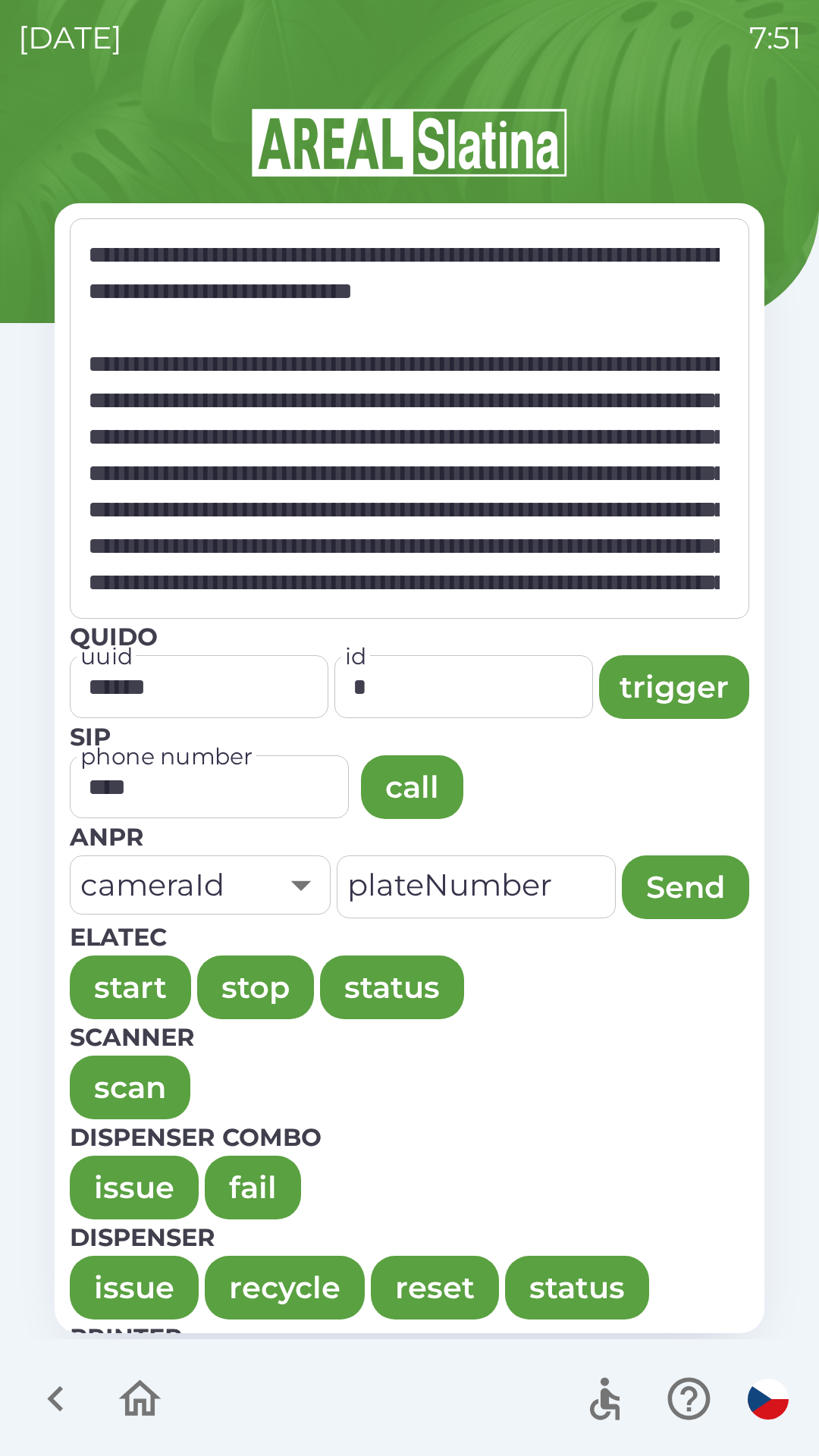
click at [124, 1187] on button "issue" at bounding box center [134, 1187] width 128 height 63
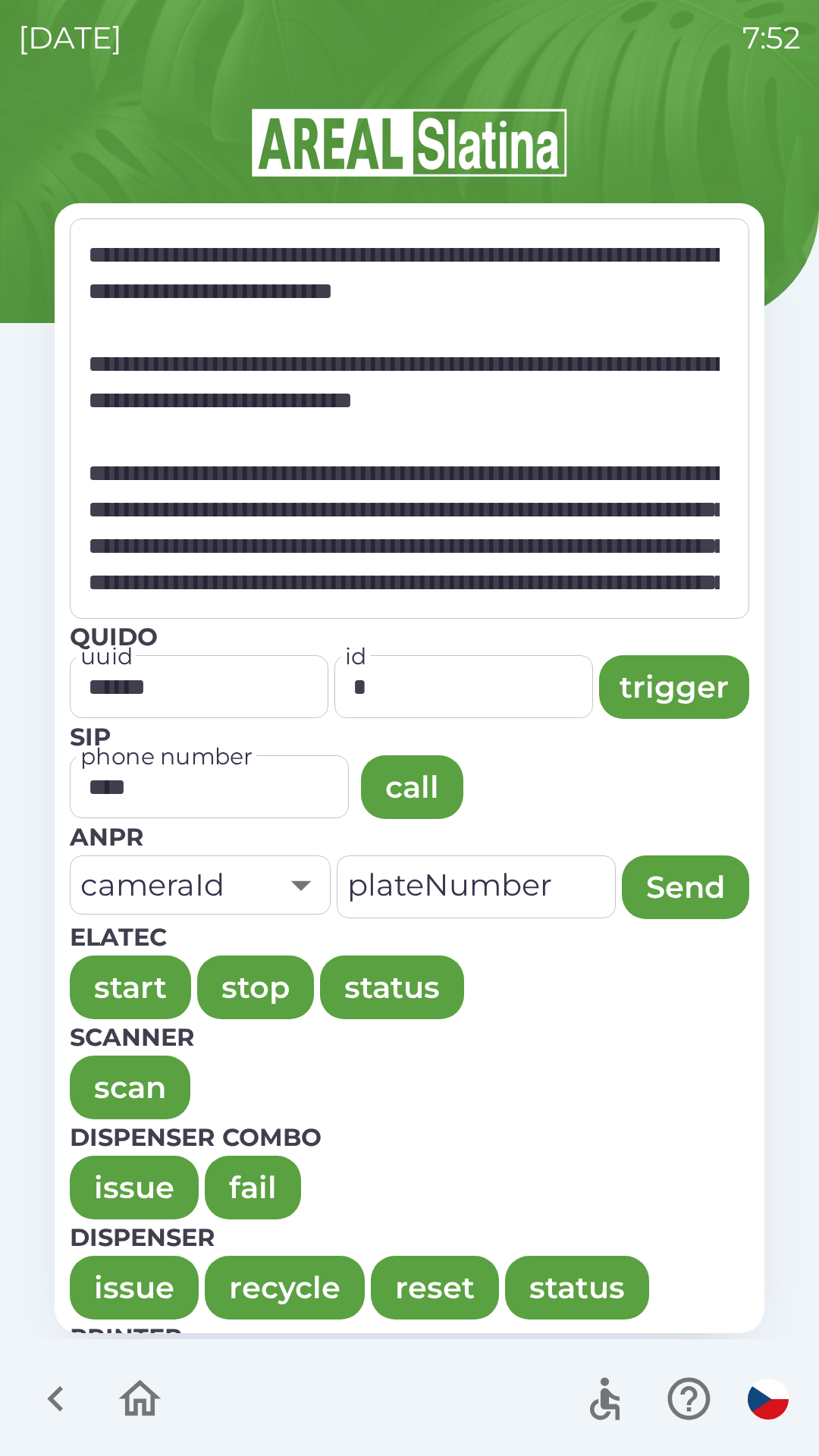
click at [105, 1177] on button "issue" at bounding box center [134, 1187] width 128 height 63
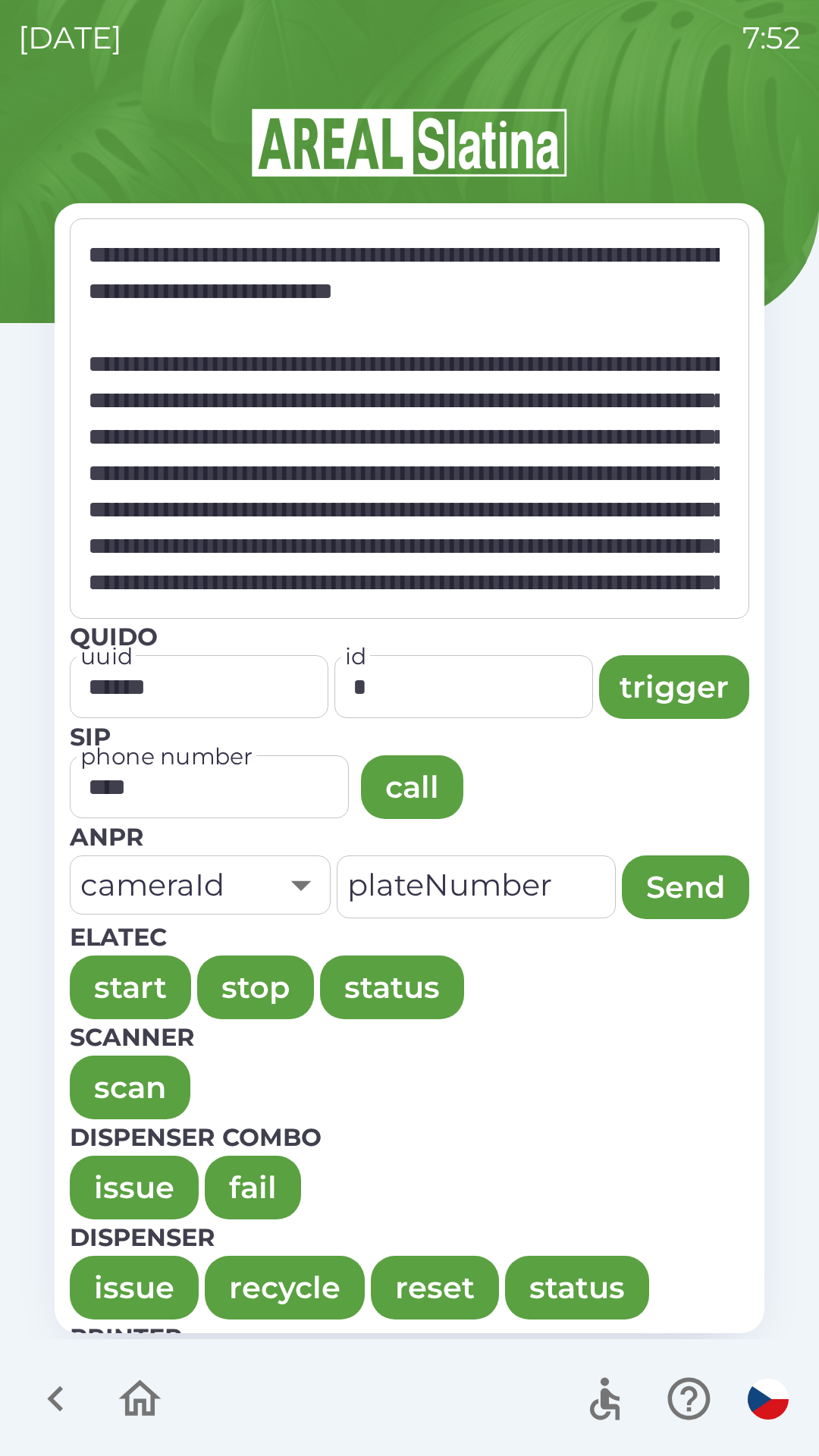
click at [103, 1174] on button "issue" at bounding box center [134, 1187] width 128 height 63
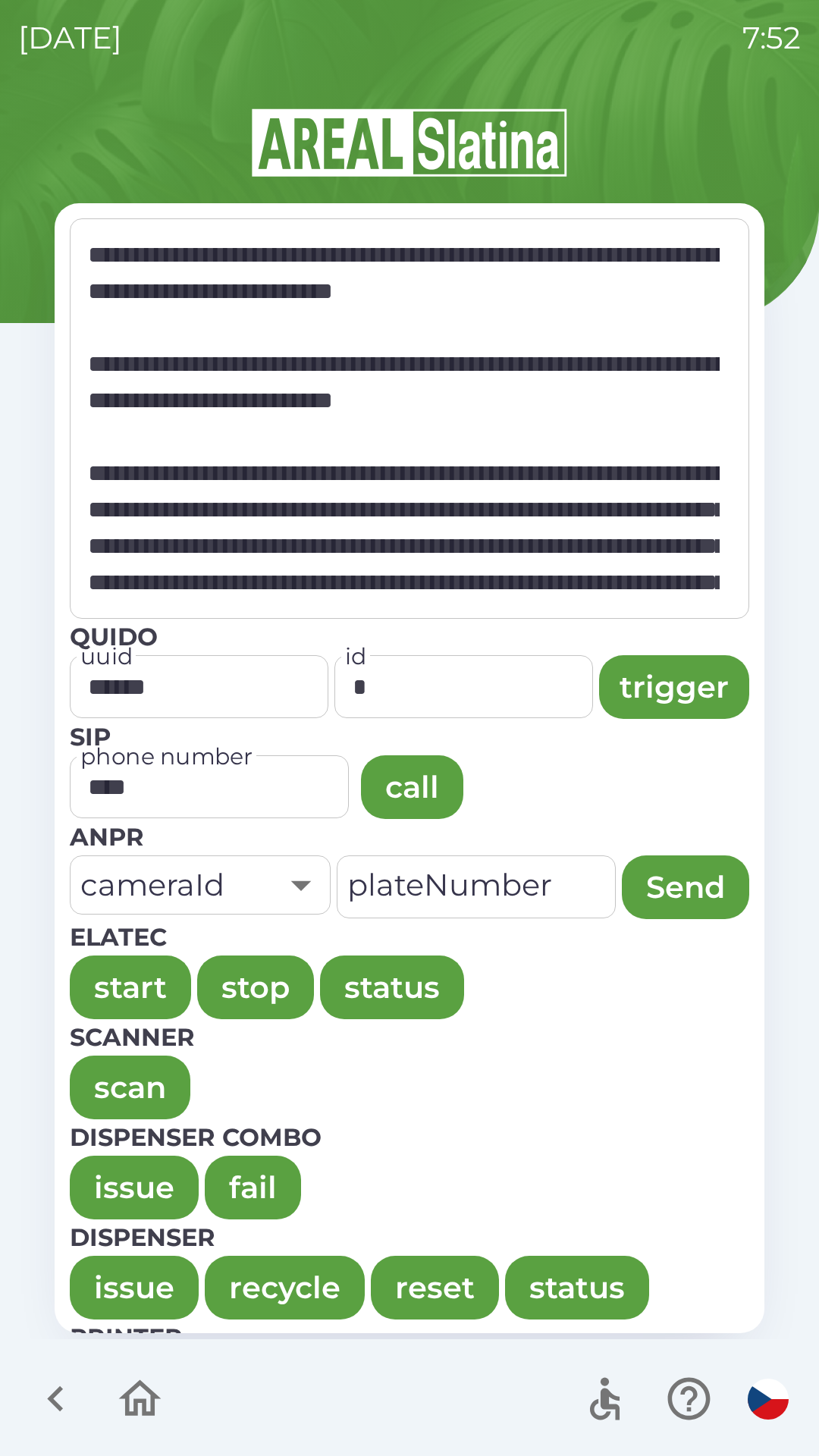
click at [116, 1178] on button "issue" at bounding box center [134, 1187] width 128 height 63
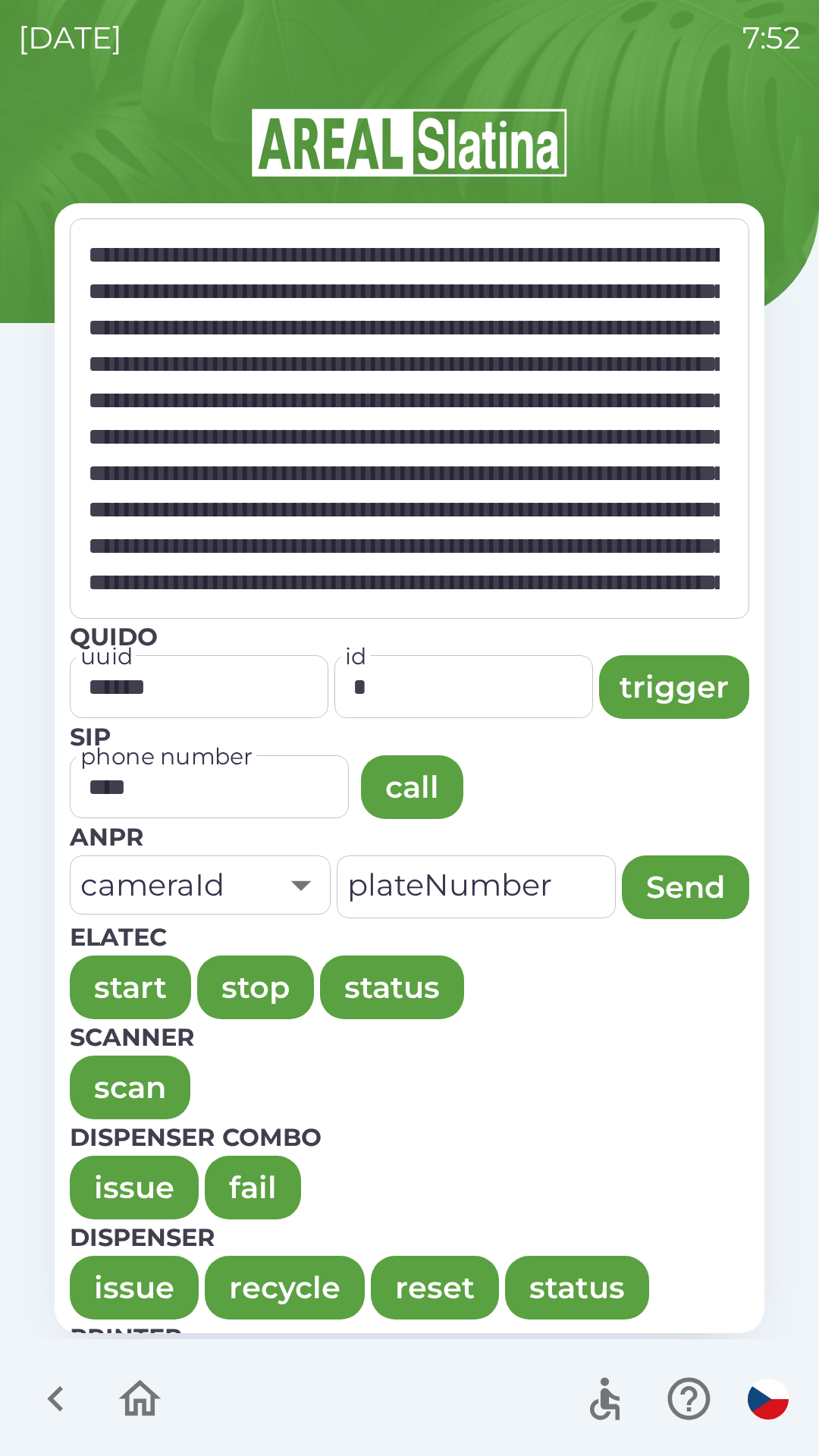
click at [120, 1179] on button "issue" at bounding box center [134, 1187] width 128 height 63
type textarea "**********"
